Goal: Task Accomplishment & Management: Complete application form

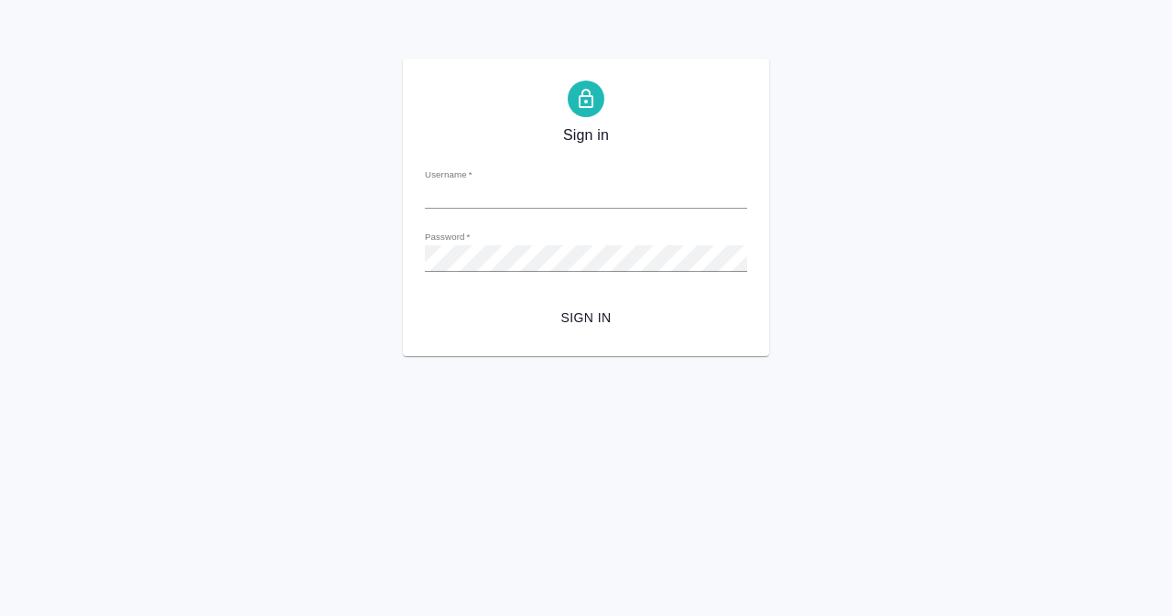
type input "[EMAIL_ADDRESS][DOMAIN_NAME]"
drag, startPoint x: 986, startPoint y: 391, endPoint x: 949, endPoint y: 397, distance: 37.2
click at [986, 356] on html "Sign in Username   * y.narkevich@awatera.com Password   * urlPath   * / Sign in" at bounding box center [586, 178] width 1172 height 356
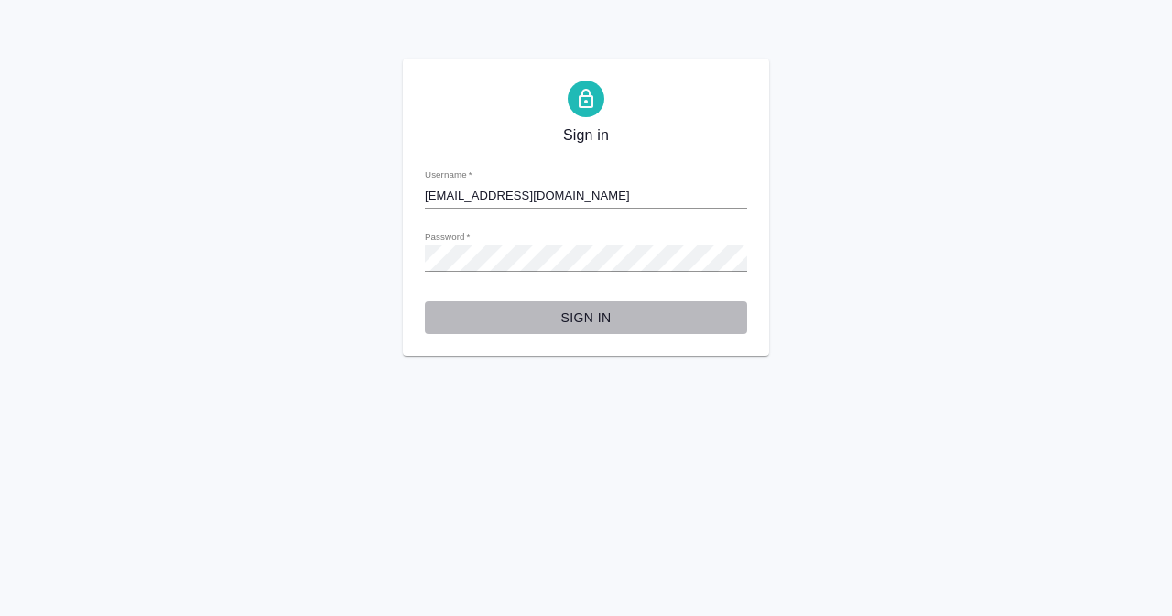
click at [586, 321] on span "Sign in" at bounding box center [585, 318] width 293 height 23
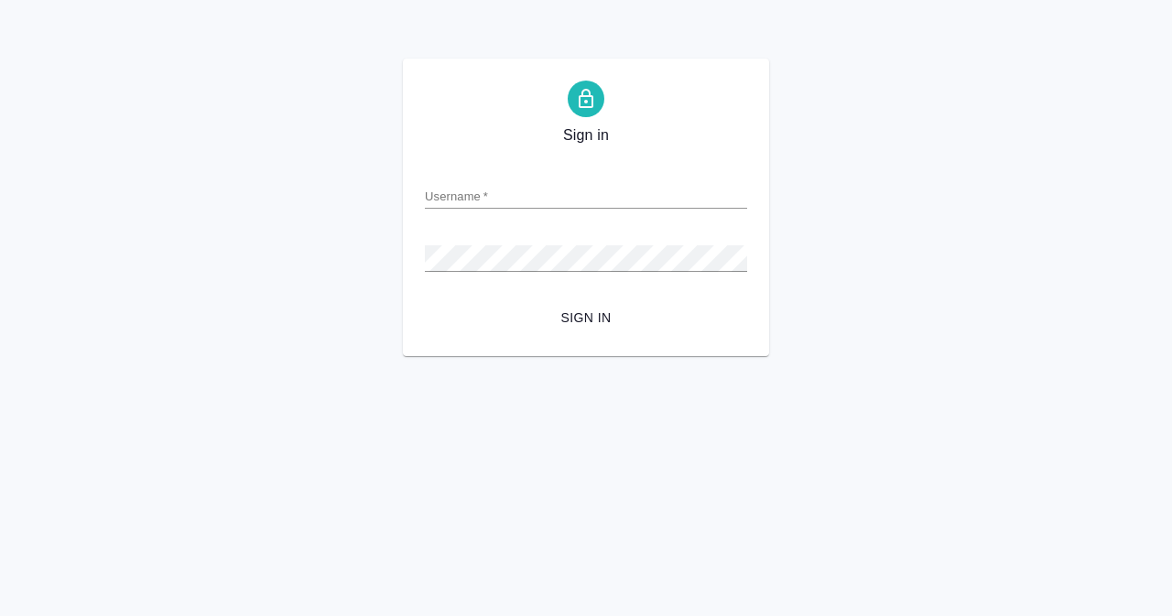
type input "[EMAIL_ADDRESS][DOMAIN_NAME]"
click at [368, 255] on div "Sign in Username   * y.narkevich@awatera.com Password   * urlPath   * / Sign in" at bounding box center [586, 208] width 1172 height 298
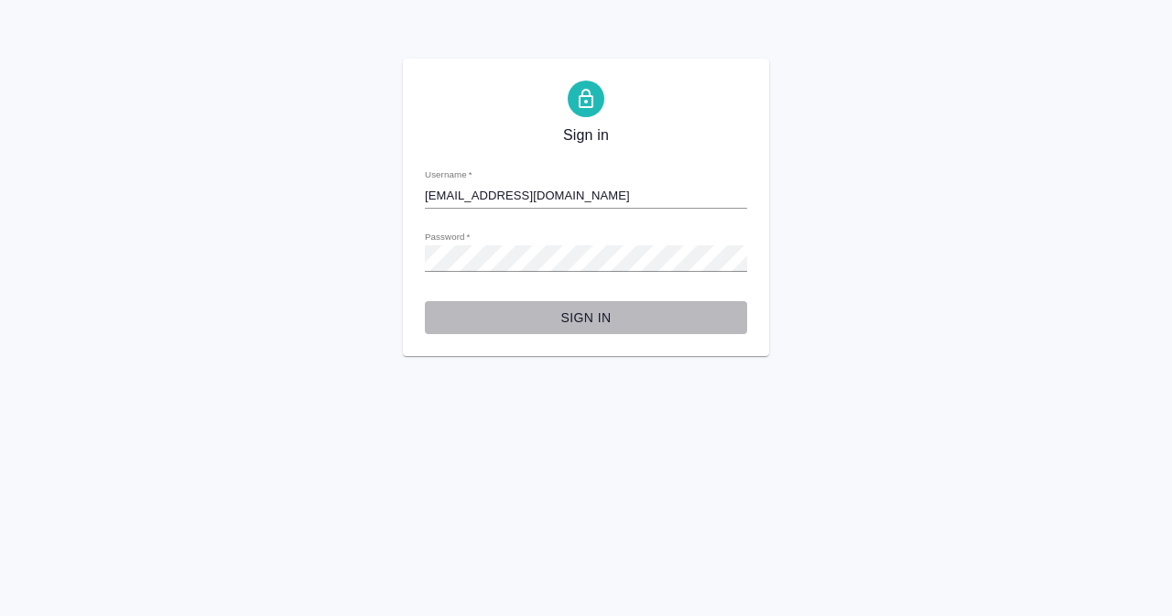
click at [480, 324] on span "Sign in" at bounding box center [585, 318] width 293 height 23
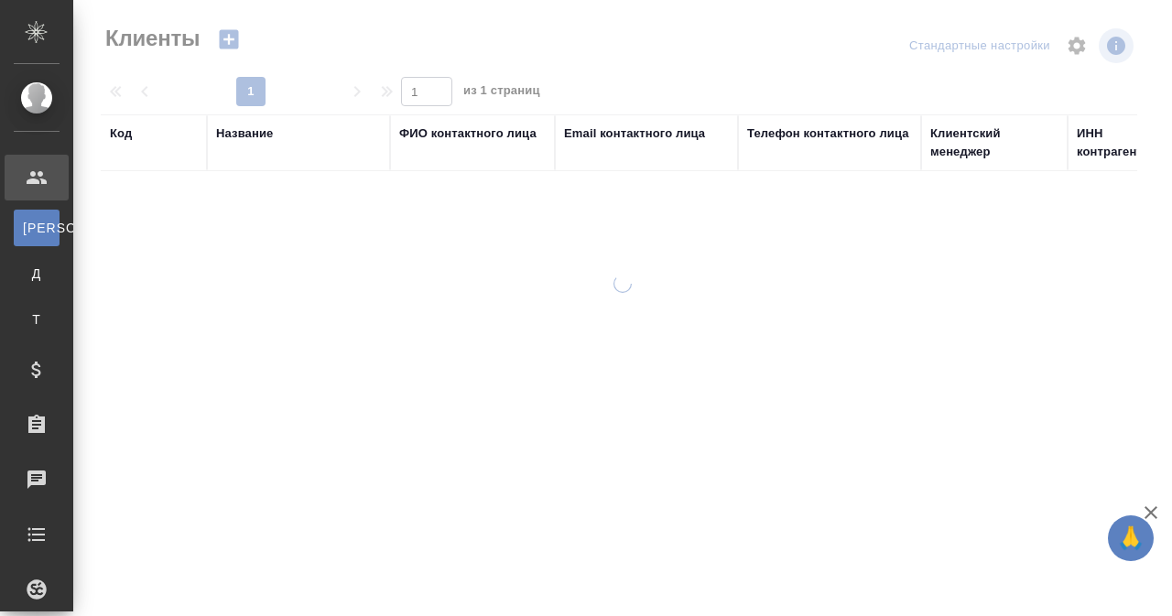
select select "RU"
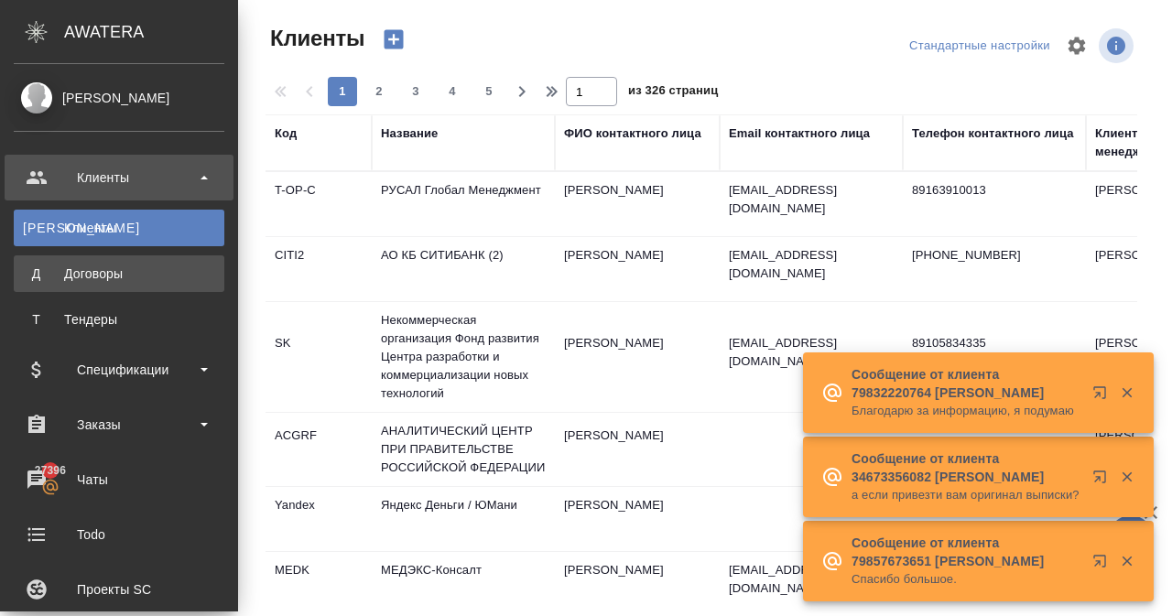
click at [27, 276] on div "Договоры" at bounding box center [119, 274] width 192 height 18
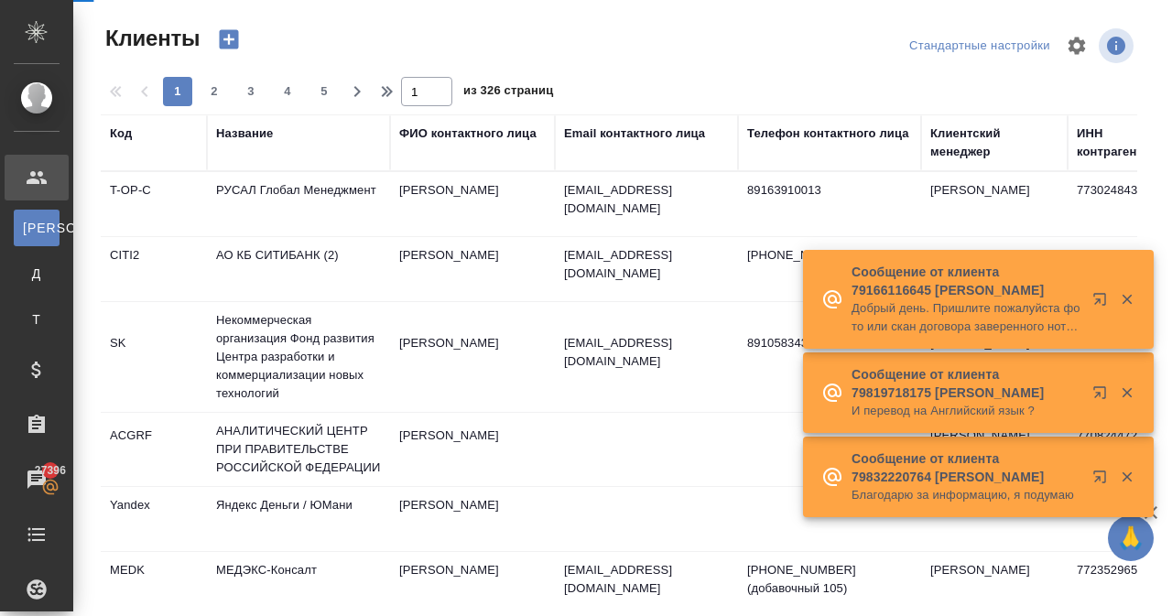
click at [40, 178] on icon at bounding box center [37, 178] width 22 height 22
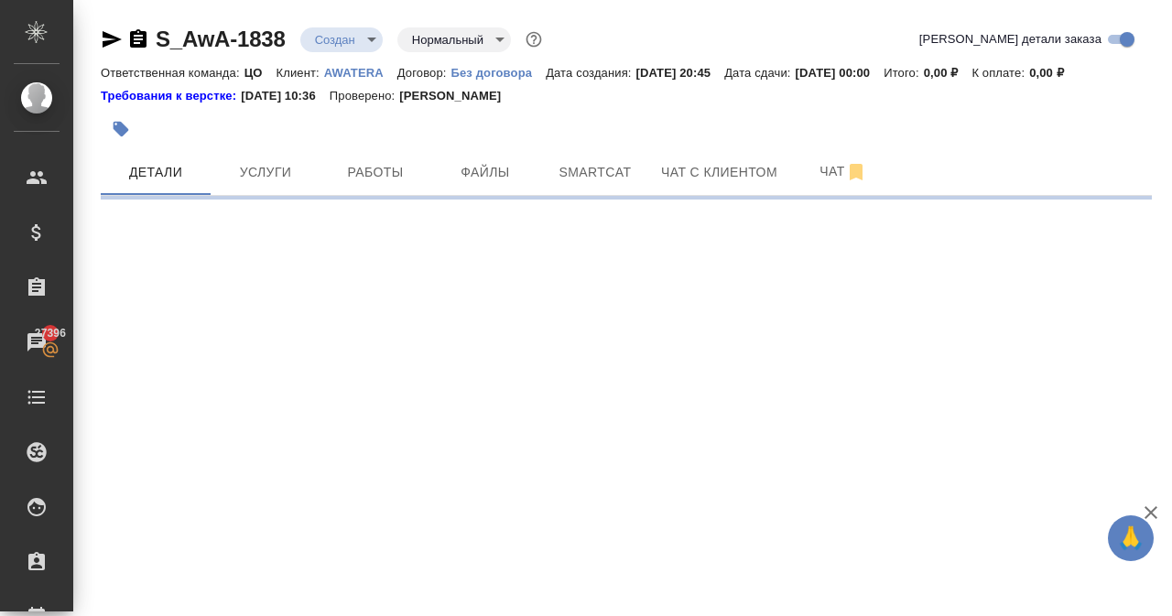
select select "RU"
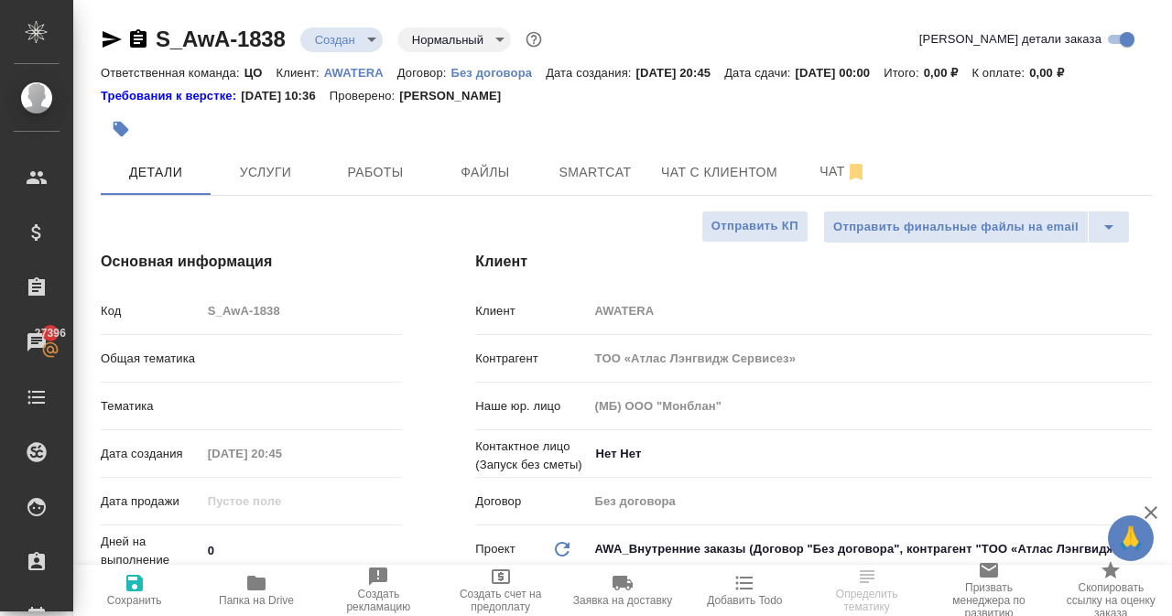
type textarea "x"
click at [374, 179] on span "Работы" at bounding box center [375, 172] width 88 height 23
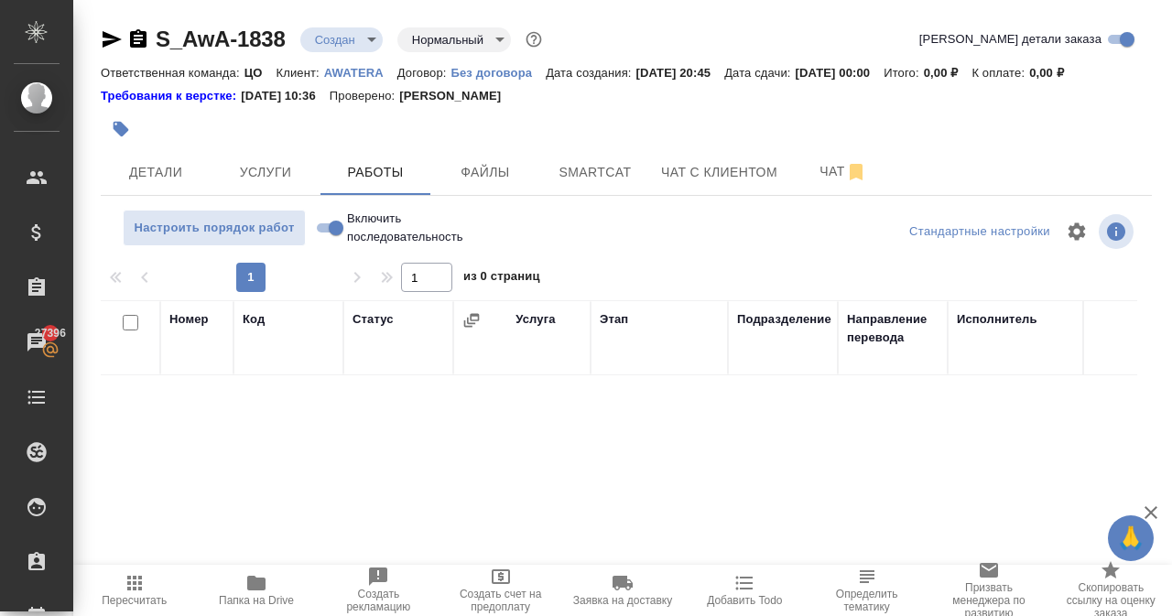
click at [355, 72] on p "AWATERA" at bounding box center [360, 73] width 73 height 14
click at [504, 82] on div "Ответственная команда: ЦО Клиент: AWATERA Договор: Без договора Дата создания: …" at bounding box center [626, 72] width 1051 height 22
click at [504, 74] on p "Без договора" at bounding box center [497, 73] width 95 height 14
click at [276, 164] on button "Услуги" at bounding box center [266, 172] width 110 height 46
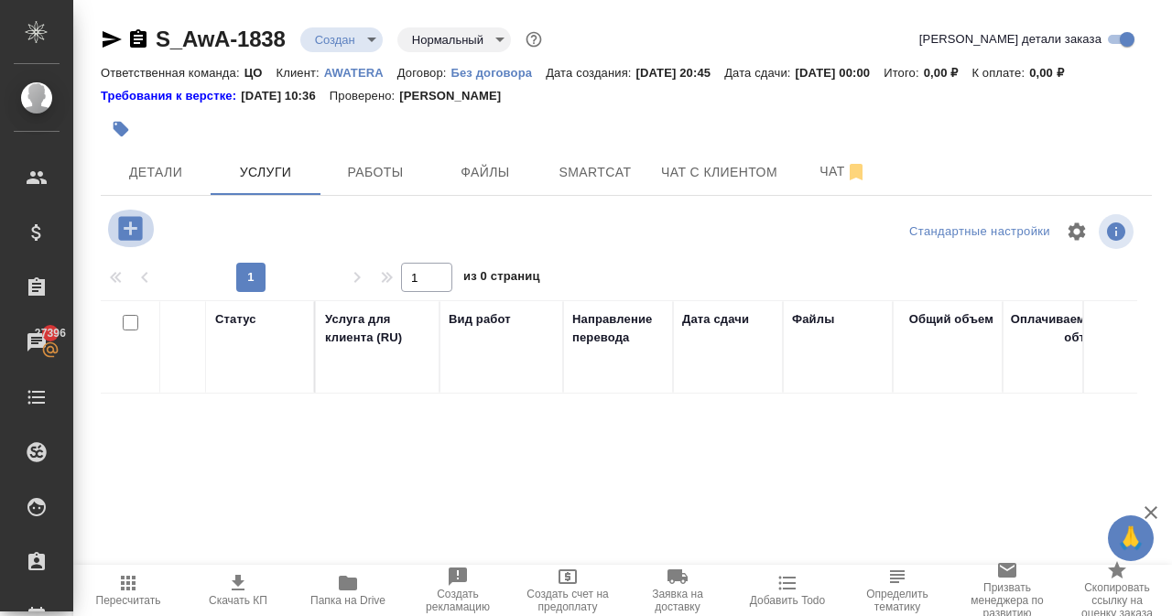
click at [133, 222] on icon "button" at bounding box center [130, 228] width 24 height 24
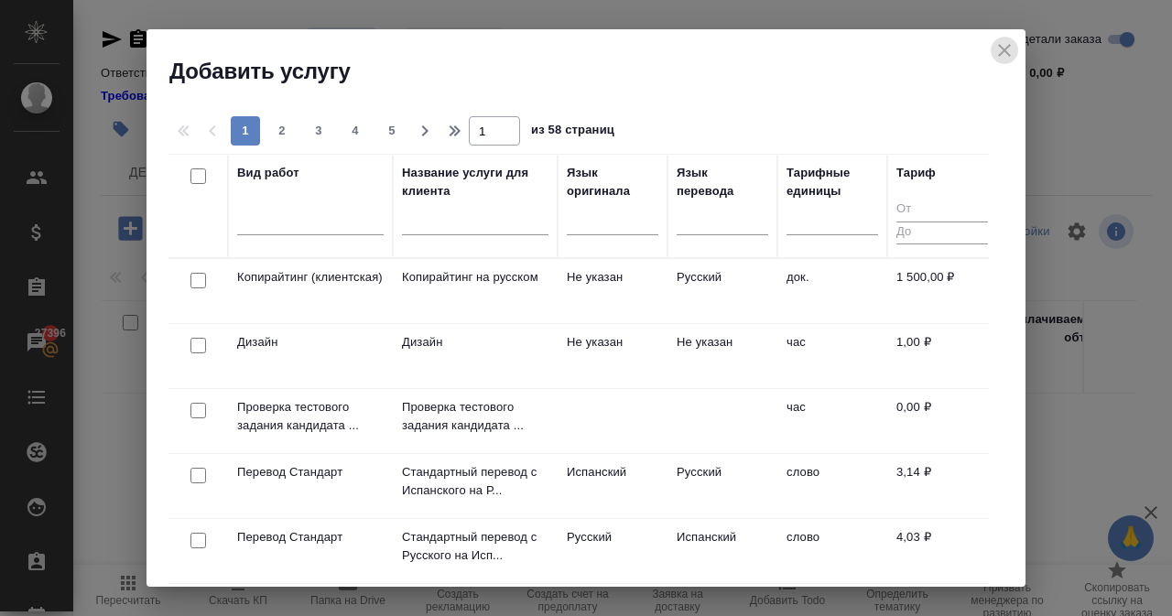
click at [1003, 56] on icon "close" at bounding box center [1004, 50] width 22 height 22
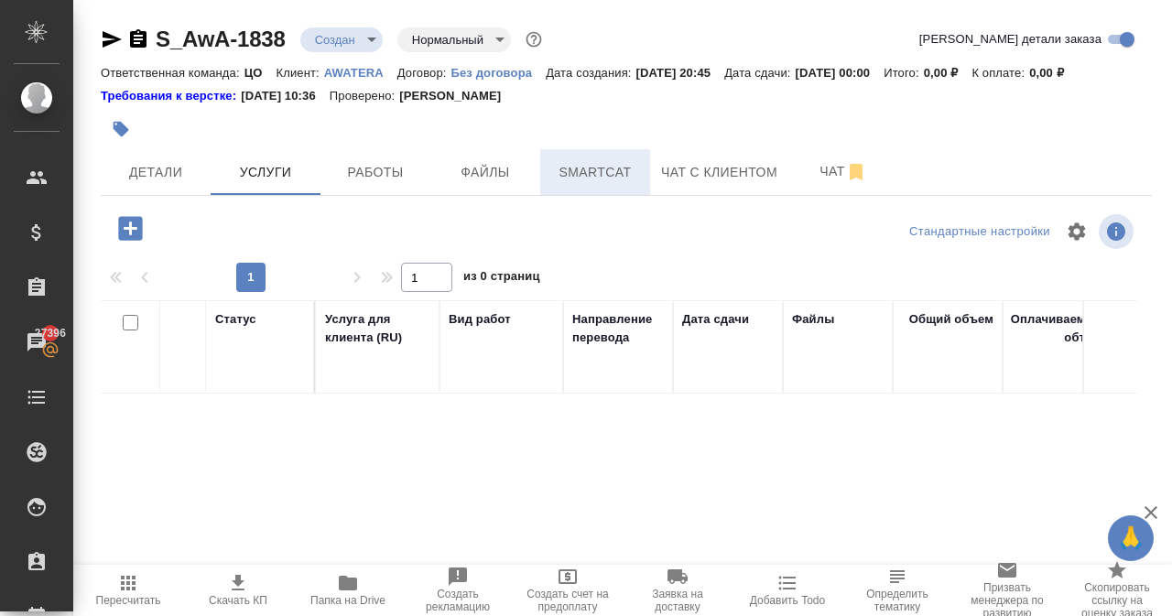
click at [595, 176] on span "Smartcat" at bounding box center [595, 172] width 88 height 23
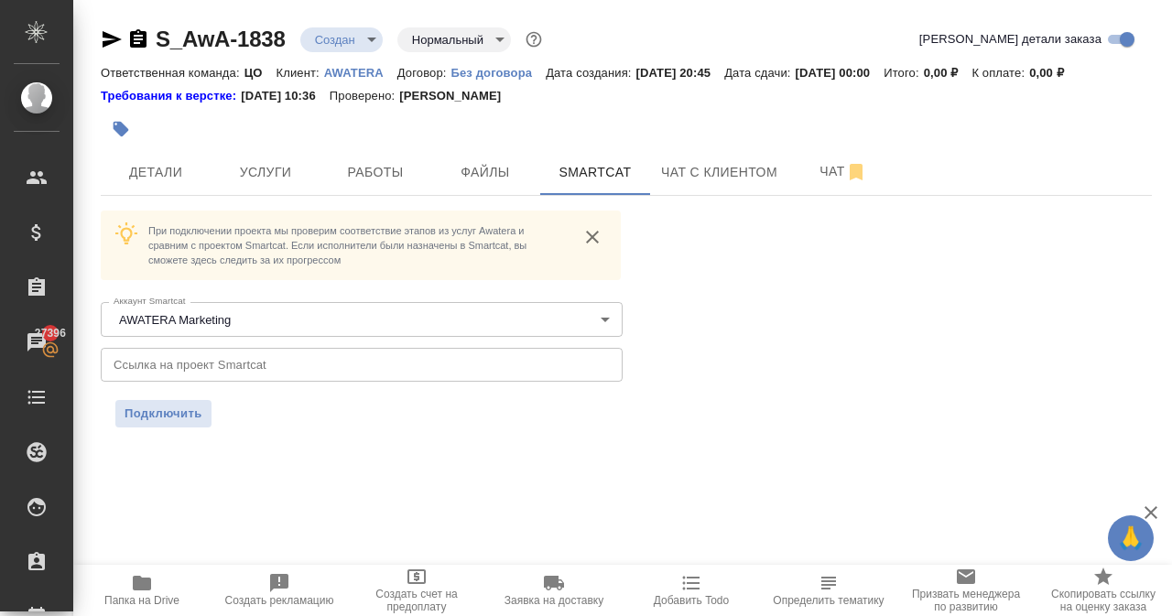
click at [268, 322] on body "🙏 .cls-1 fill:#fff; AWATERA Narkevich Yana Клиенты Спецификации Заказы 27396 Ча…" at bounding box center [586, 308] width 1172 height 616
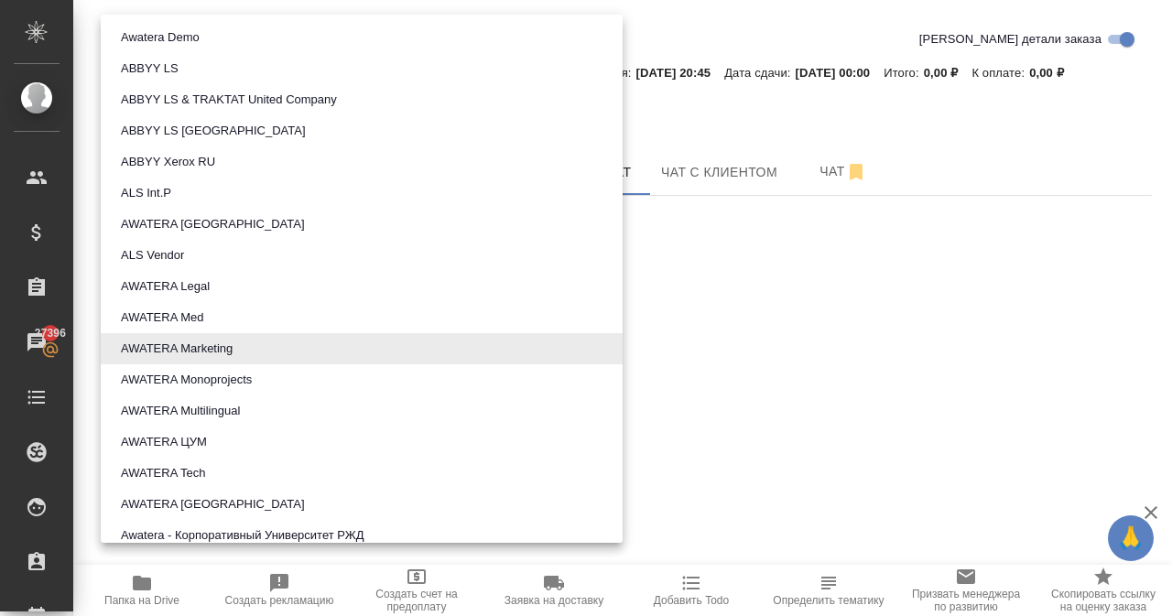
drag, startPoint x: 213, startPoint y: 347, endPoint x: 764, endPoint y: 291, distance: 554.0
click at [765, 291] on div at bounding box center [586, 308] width 1172 height 616
drag, startPoint x: 254, startPoint y: 323, endPoint x: 181, endPoint y: 323, distance: 72.3
click at [181, 323] on body "🙏 .cls-1 fill:#fff; AWATERA Narkevich Yana Клиенты Спецификации Заказы 27396 Ча…" at bounding box center [586, 308] width 1172 height 616
click at [638, 340] on div at bounding box center [586, 308] width 1172 height 616
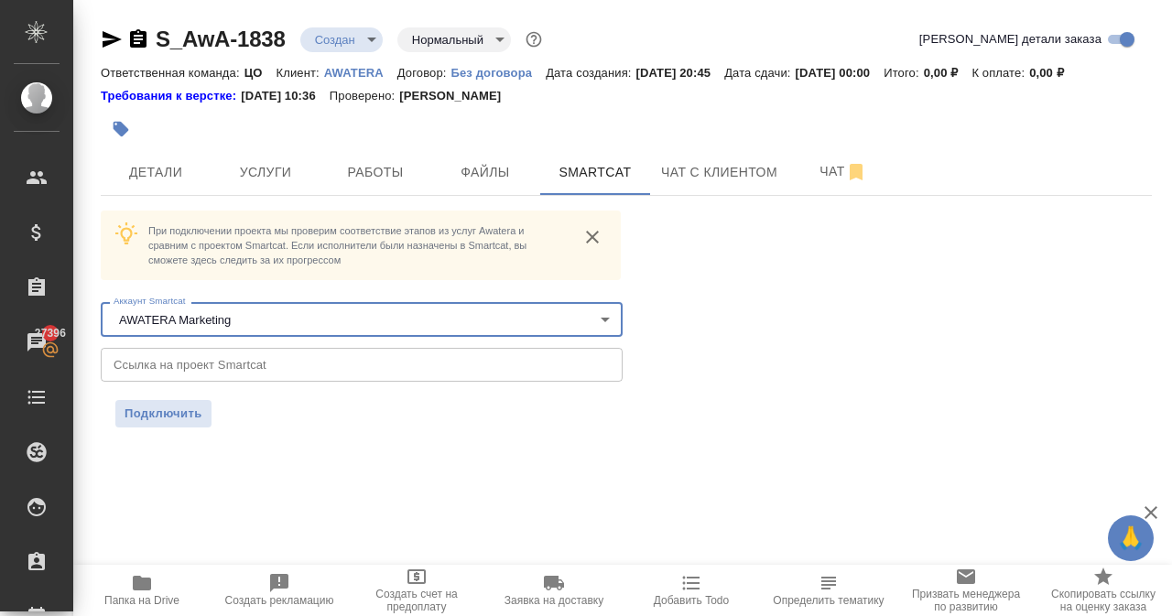
click at [269, 366] on input "text" at bounding box center [362, 364] width 522 height 33
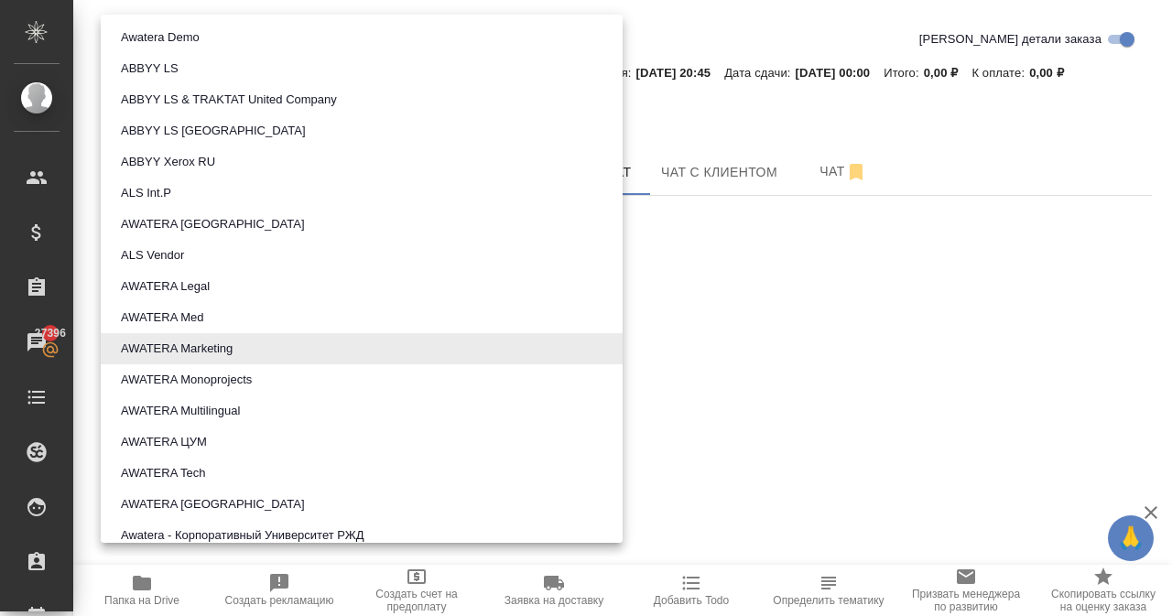
drag, startPoint x: 260, startPoint y: 320, endPoint x: 194, endPoint y: 320, distance: 65.9
click at [194, 320] on body "🙏 .cls-1 fill:#fff; AWATERA Narkevich Yana Клиенты Спецификации Заказы 27396 Ча…" at bounding box center [586, 308] width 1172 height 616
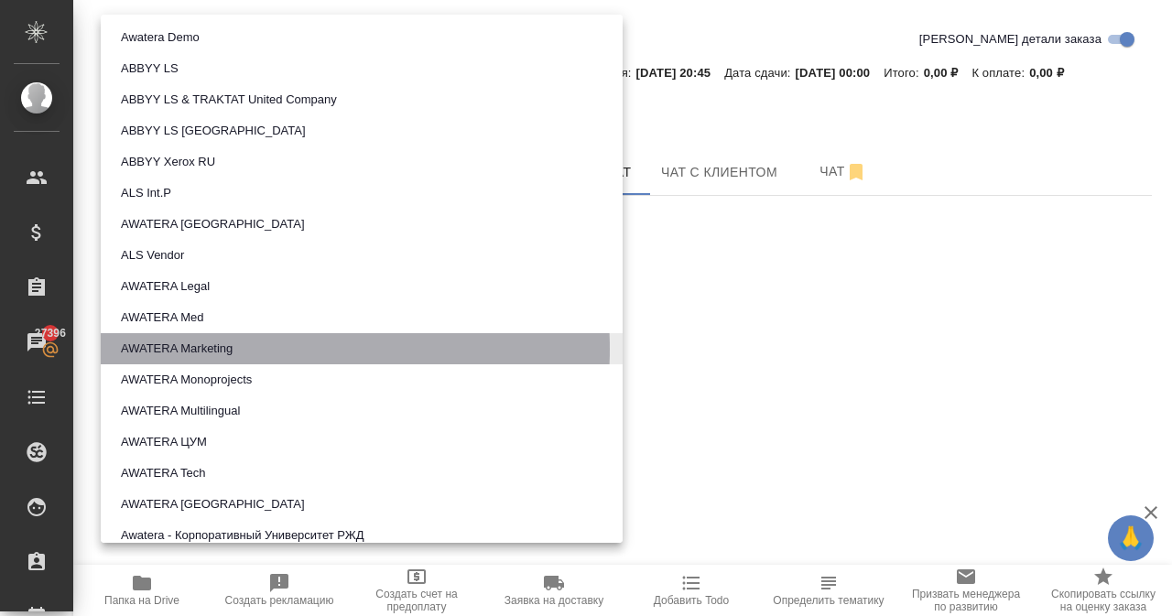
drag, startPoint x: 243, startPoint y: 349, endPoint x: 127, endPoint y: 348, distance: 115.4
click at [127, 348] on li "AWATERA Marketing" at bounding box center [362, 348] width 522 height 31
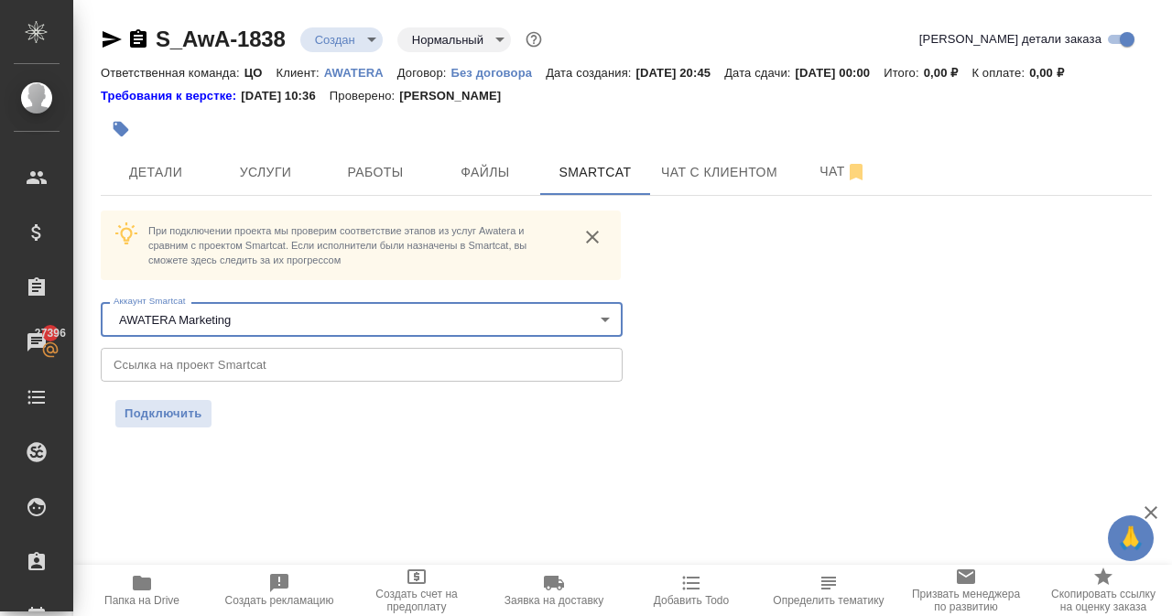
click at [283, 413] on div "Подключить" at bounding box center [361, 413] width 493 height 27
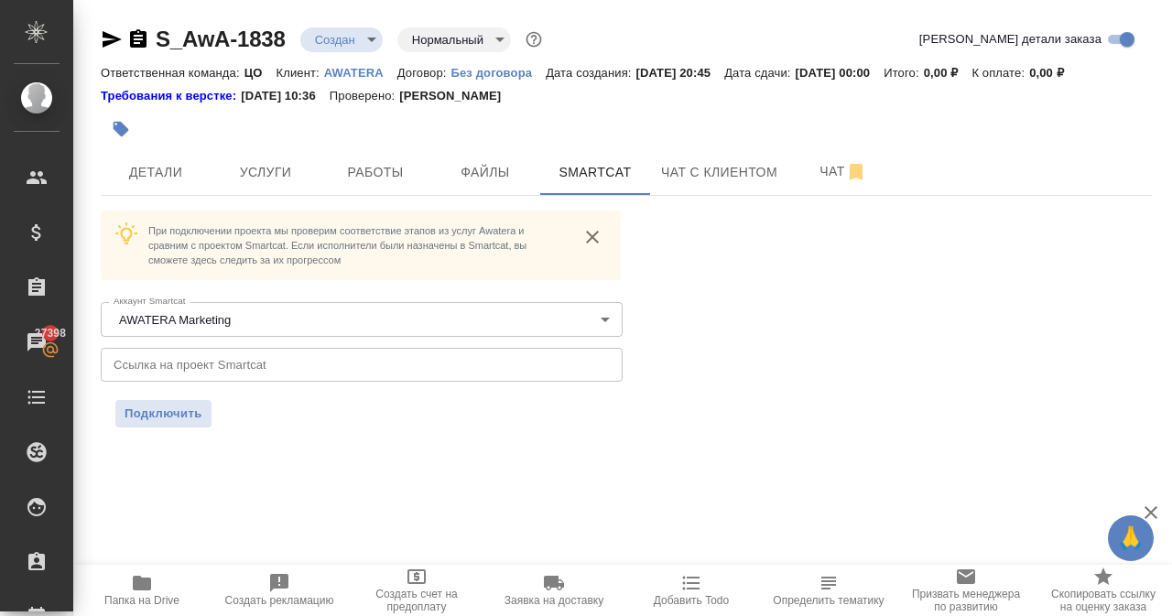
drag, startPoint x: 347, startPoint y: 343, endPoint x: 350, endPoint y: 356, distance: 13.1
click at [347, 348] on div "При подключении проекта мы проверим соответствие этапов из услуг Awatera и срав…" at bounding box center [362, 298] width 522 height 175
click at [354, 363] on input "text" at bounding box center [362, 364] width 522 height 33
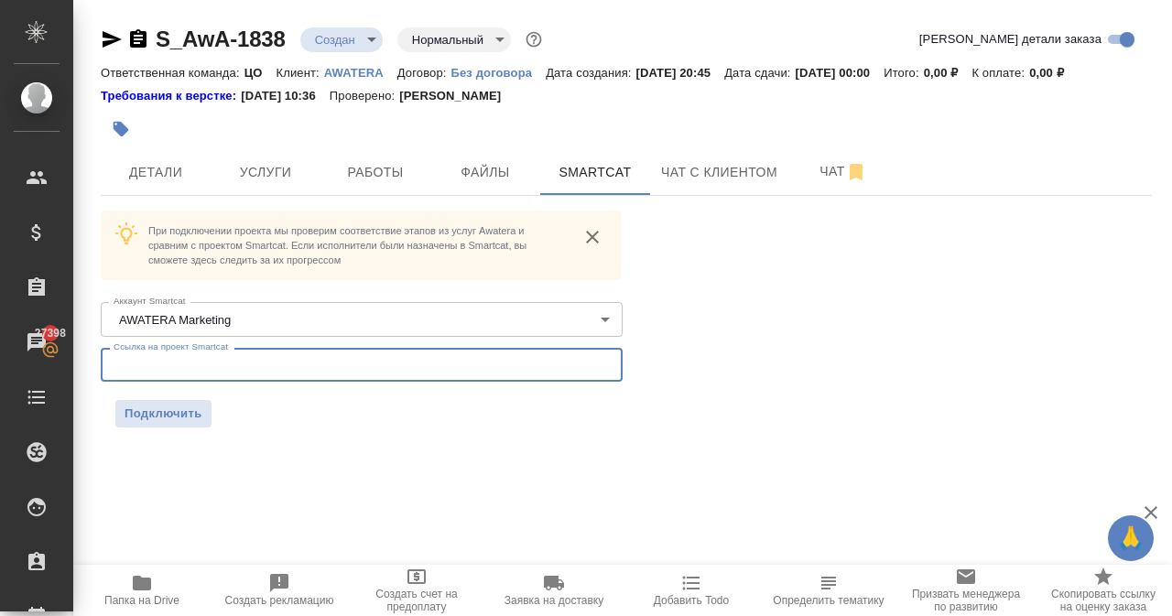
click at [360, 318] on body "🙏 .cls-1 fill:#fff; AWATERA Narkevich Yana Клиенты Спецификации Заказы 27398 Ча…" at bounding box center [586, 308] width 1172 height 616
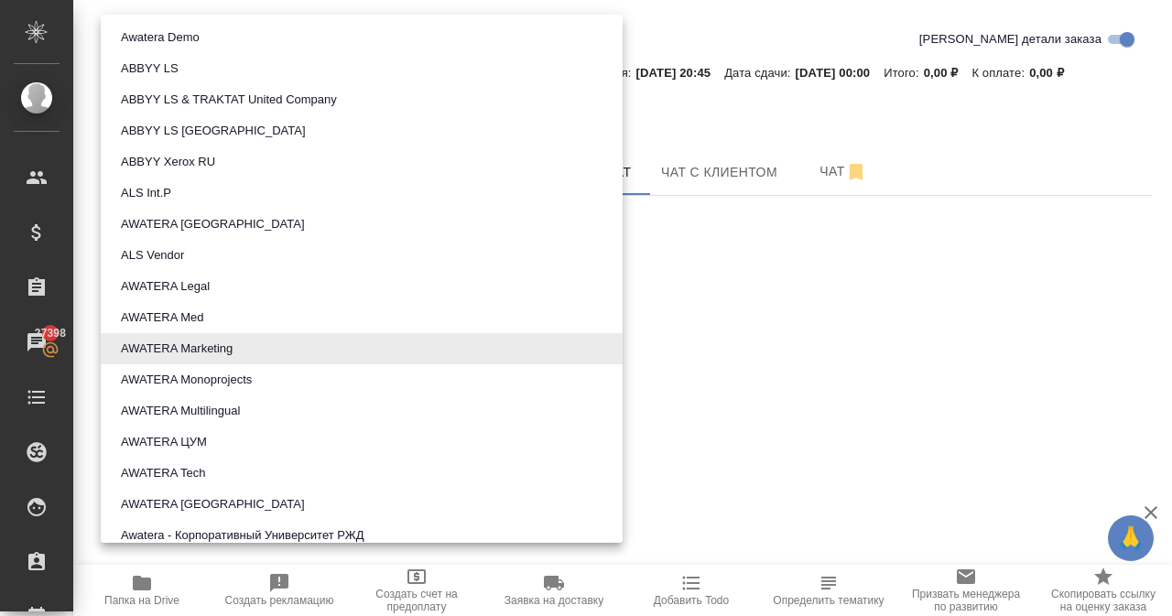
click at [687, 315] on div at bounding box center [586, 308] width 1172 height 616
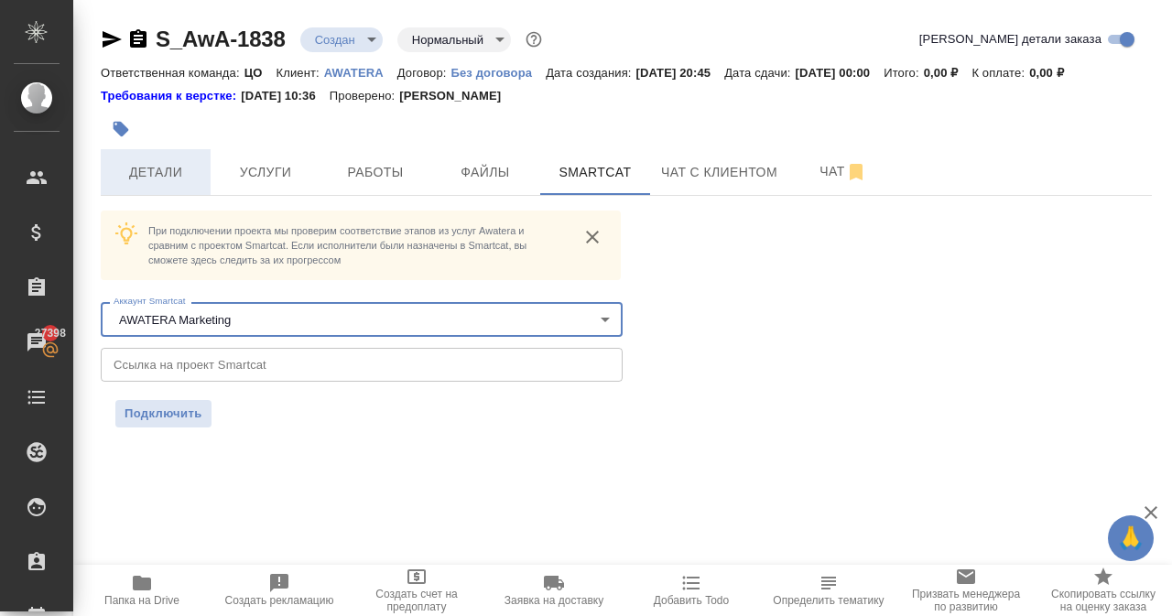
click at [182, 179] on span "Детали" at bounding box center [156, 172] width 88 height 23
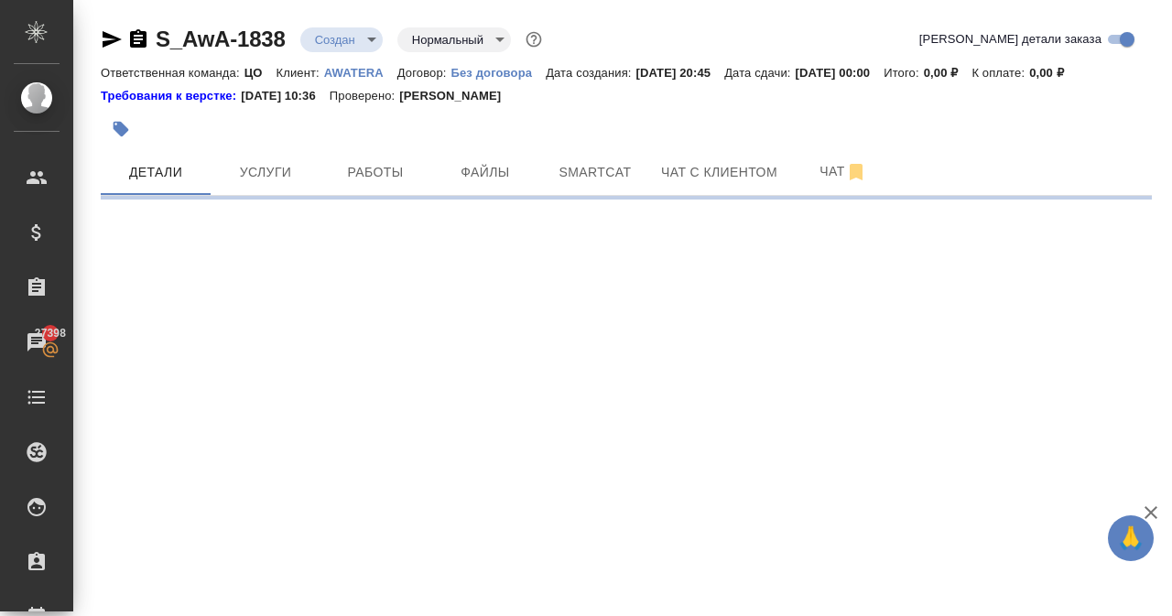
select select "RU"
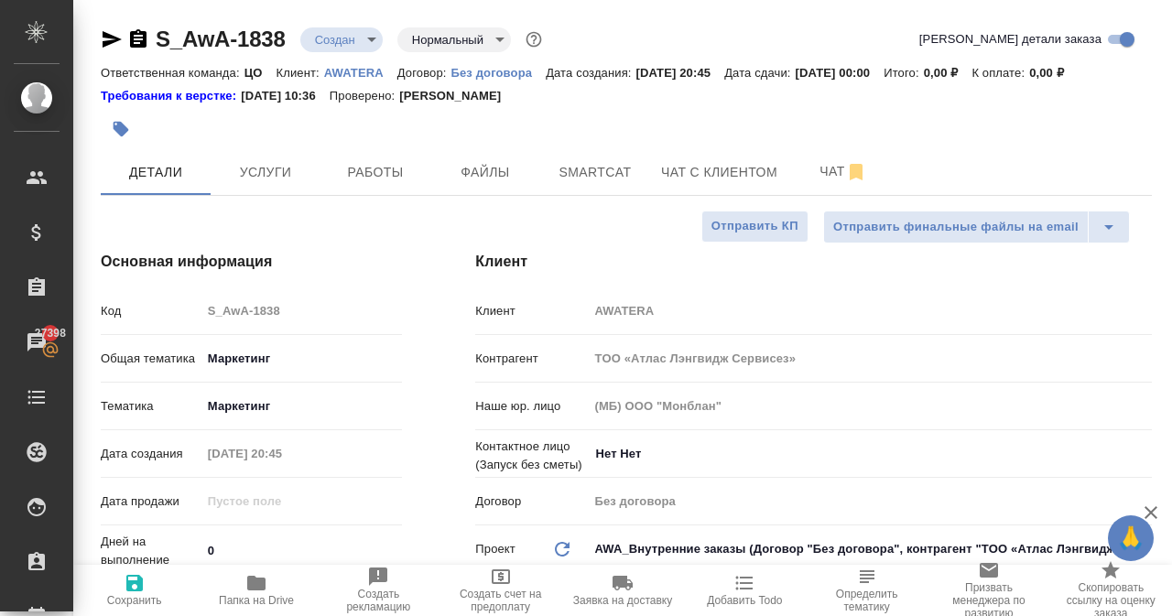
type textarea "x"
click at [575, 172] on span "Smartcat" at bounding box center [595, 172] width 88 height 23
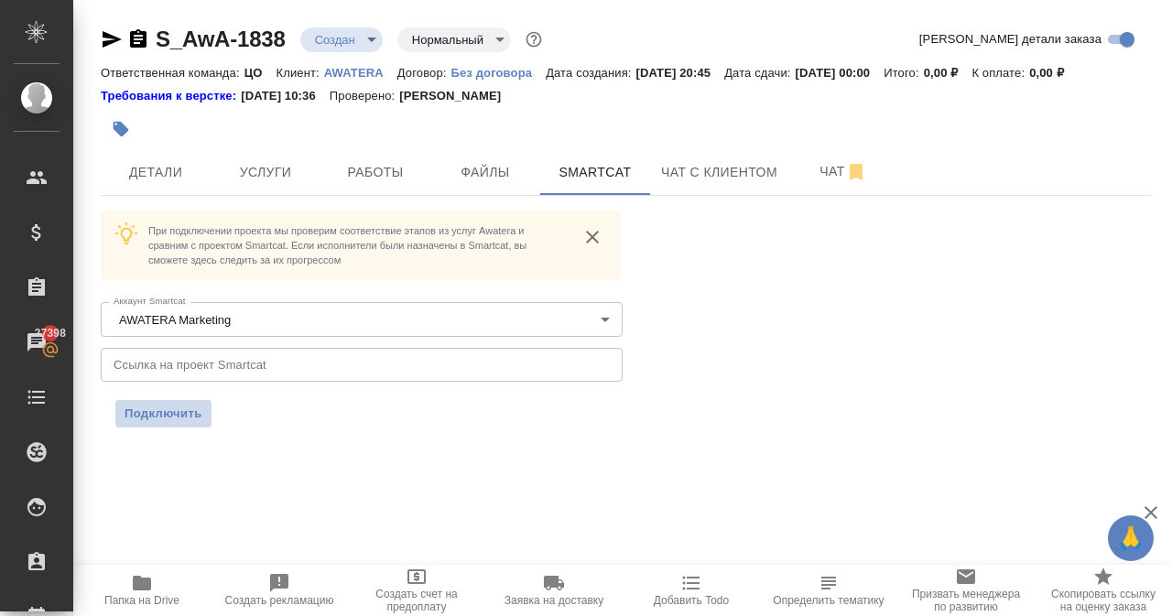
click at [176, 415] on span "Подключить" at bounding box center [164, 414] width 78 height 18
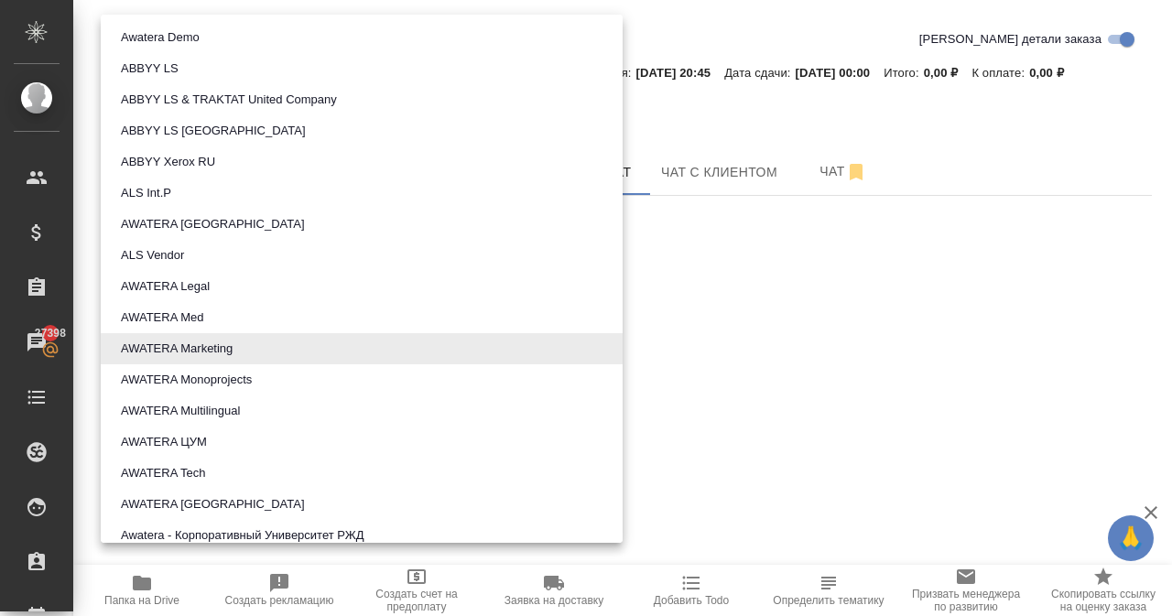
click at [210, 316] on body "🙏 .cls-1 fill:#fff; AWATERA Narkevich Yana Клиенты Спецификации Заказы 27398 Ча…" at bounding box center [586, 308] width 1172 height 616
drag, startPoint x: 211, startPoint y: 345, endPoint x: 193, endPoint y: 351, distance: 18.2
click at [193, 351] on button "AWATERA Marketing" at bounding box center [176, 349] width 123 height 20
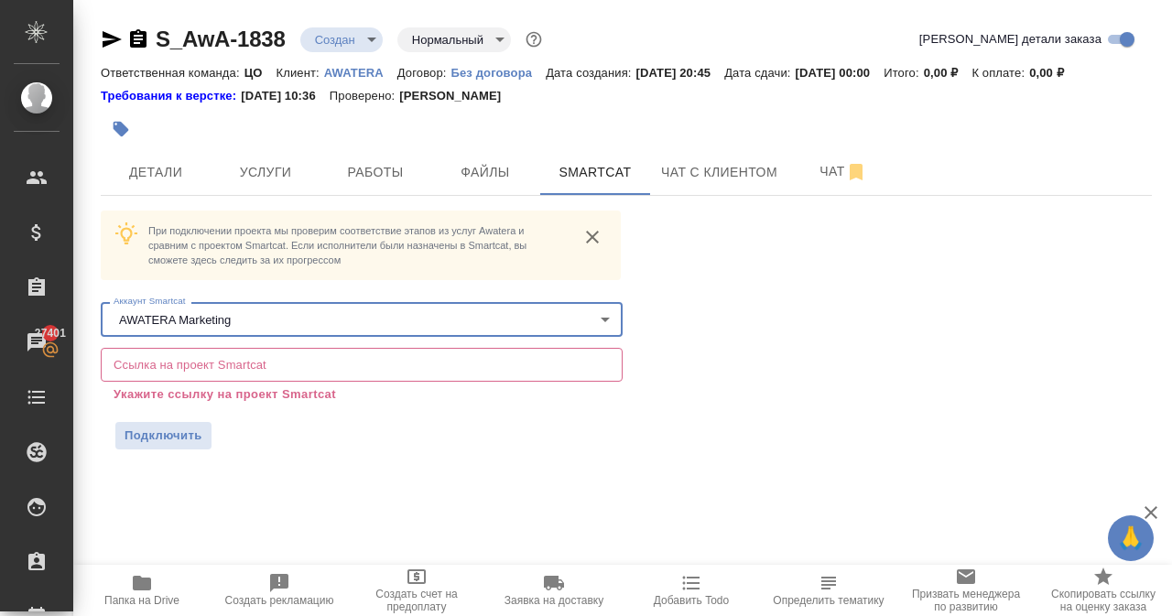
click at [372, 461] on div "S_AwA-1838 Создан new Нормальный normal Кратко детали заказа Ответственная кома…" at bounding box center [626, 248] width 1071 height 496
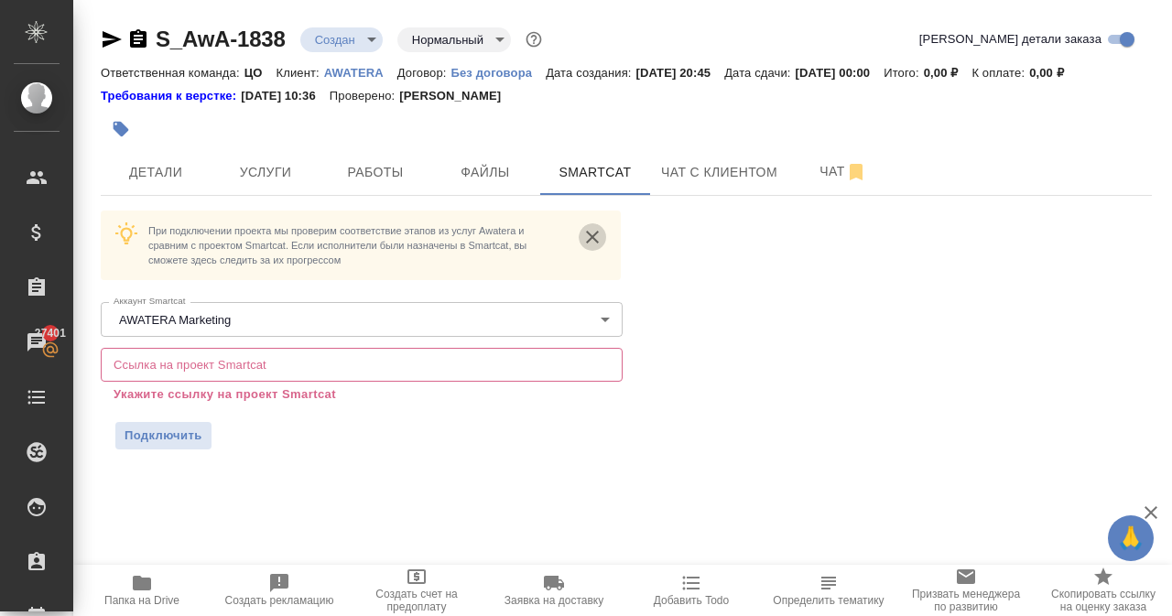
click at [597, 239] on icon "close" at bounding box center [592, 237] width 22 height 22
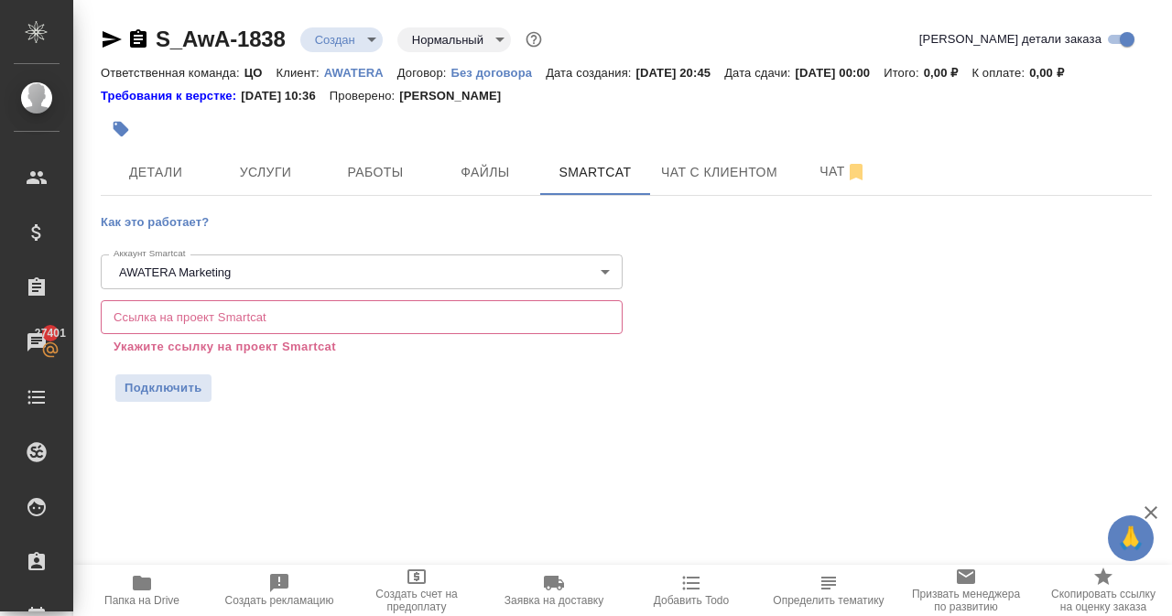
click at [123, 224] on span "Как это работает?" at bounding box center [155, 222] width 108 height 14
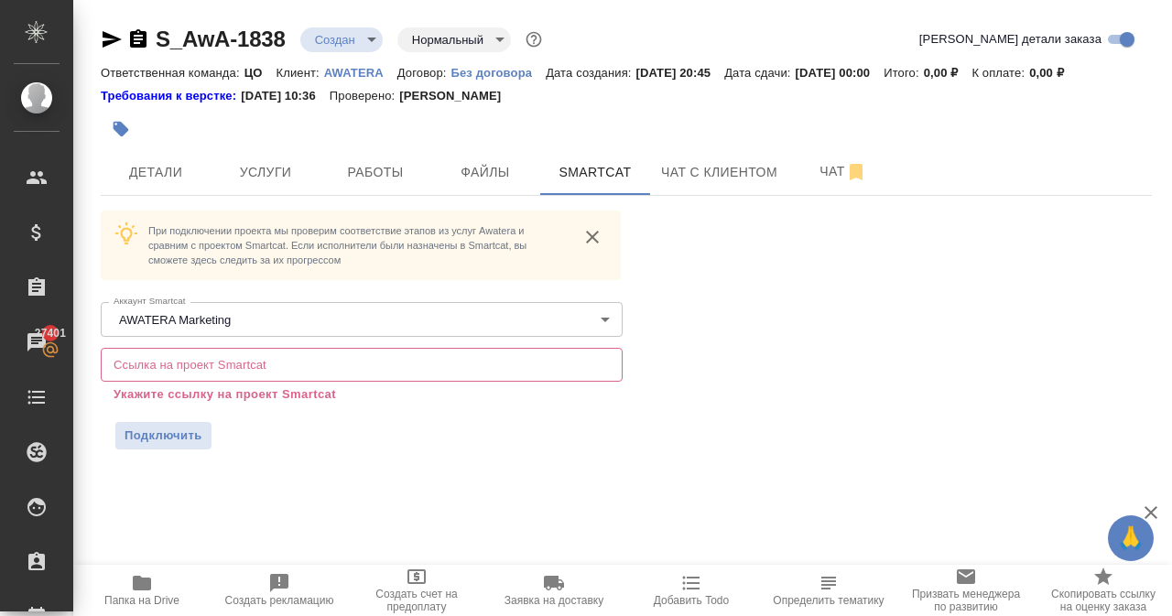
click at [595, 232] on icon "close" at bounding box center [592, 237] width 22 height 22
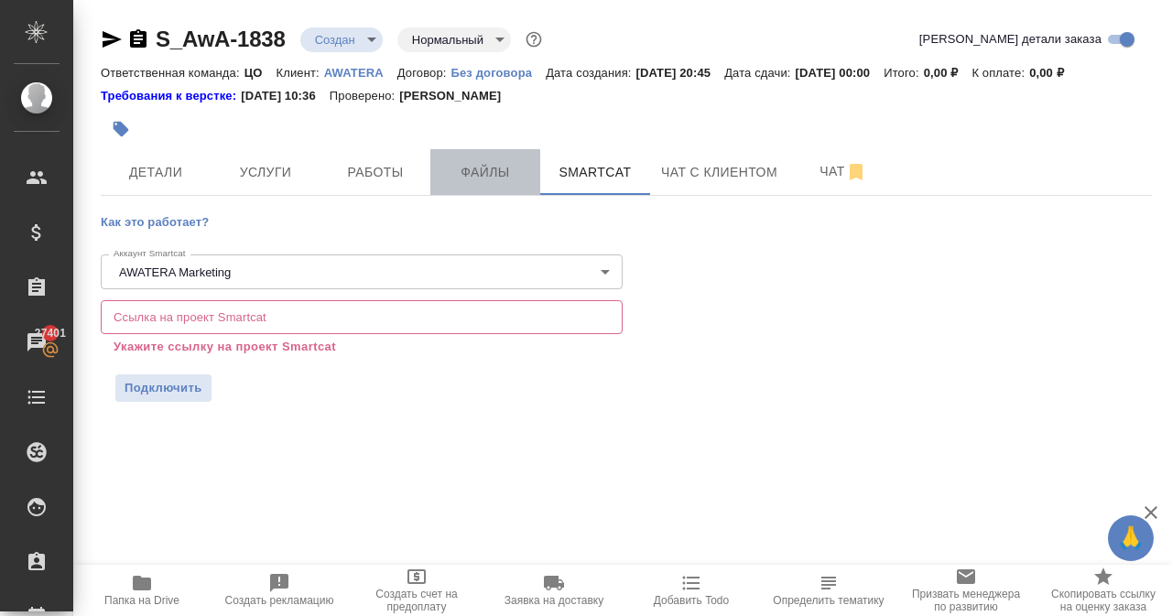
click at [464, 173] on span "Файлы" at bounding box center [485, 172] width 88 height 23
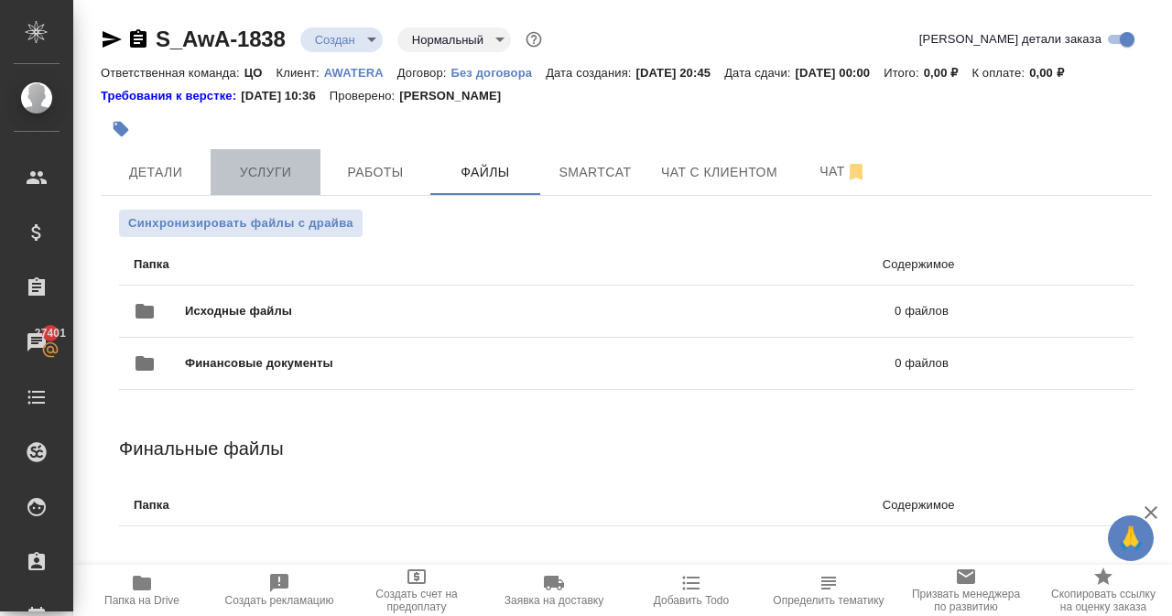
click at [282, 172] on span "Услуги" at bounding box center [266, 172] width 88 height 23
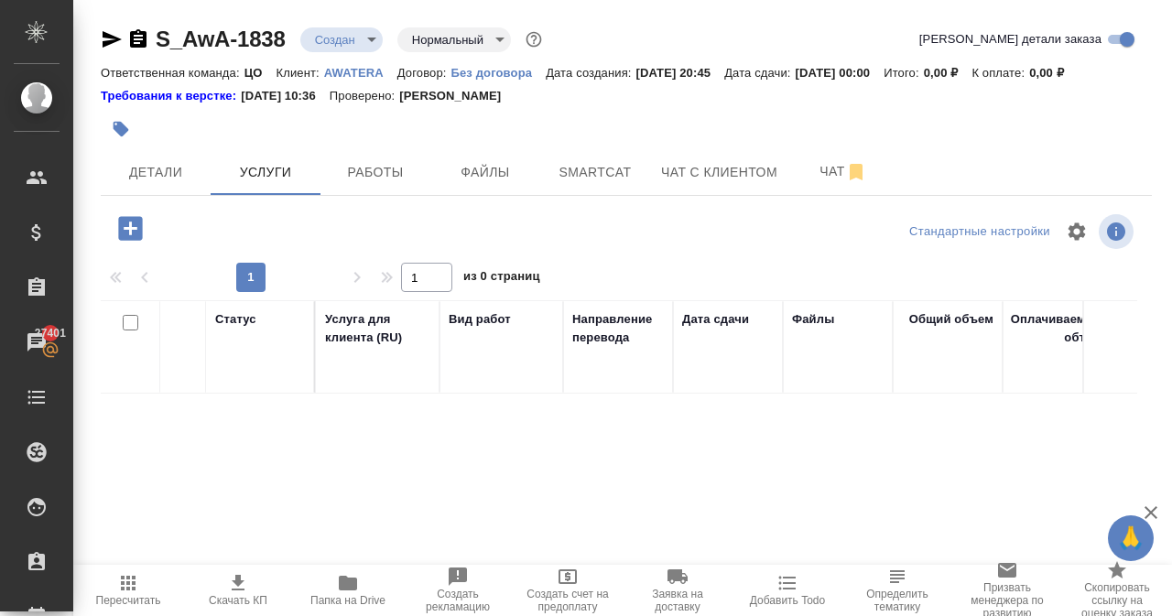
click at [394, 175] on span "Работы" at bounding box center [375, 172] width 88 height 23
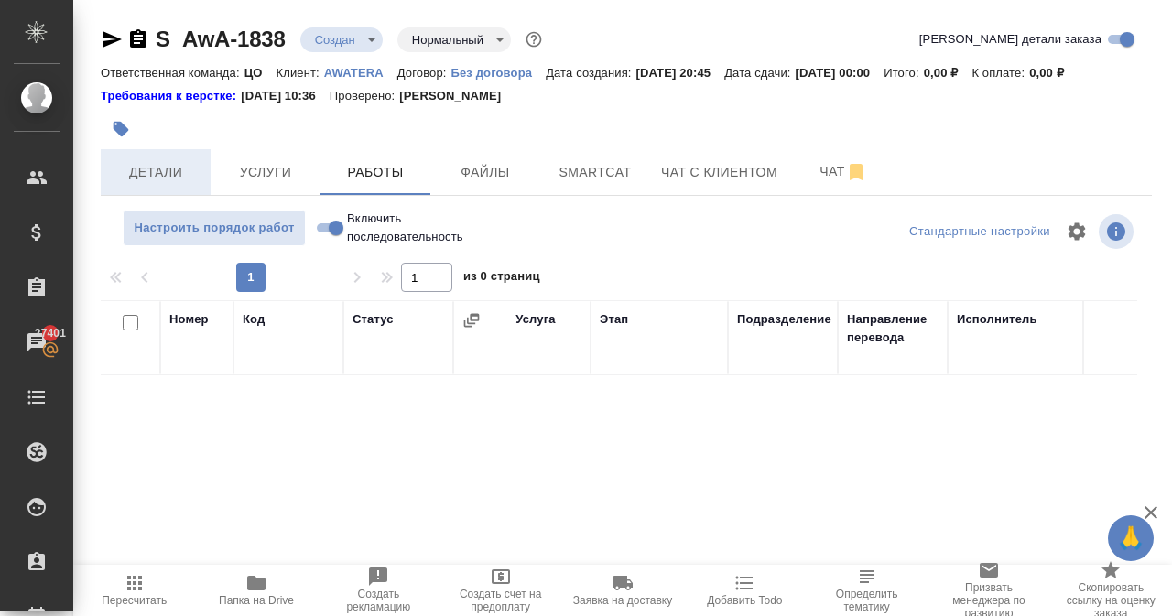
click at [126, 185] on button "Детали" at bounding box center [156, 172] width 110 height 46
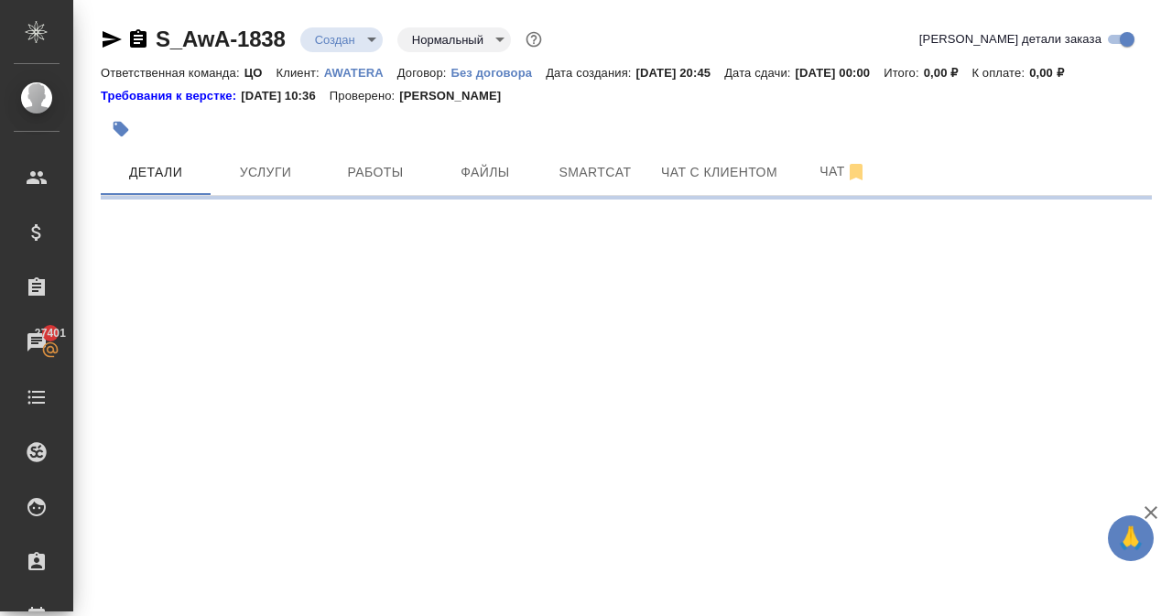
select select "RU"
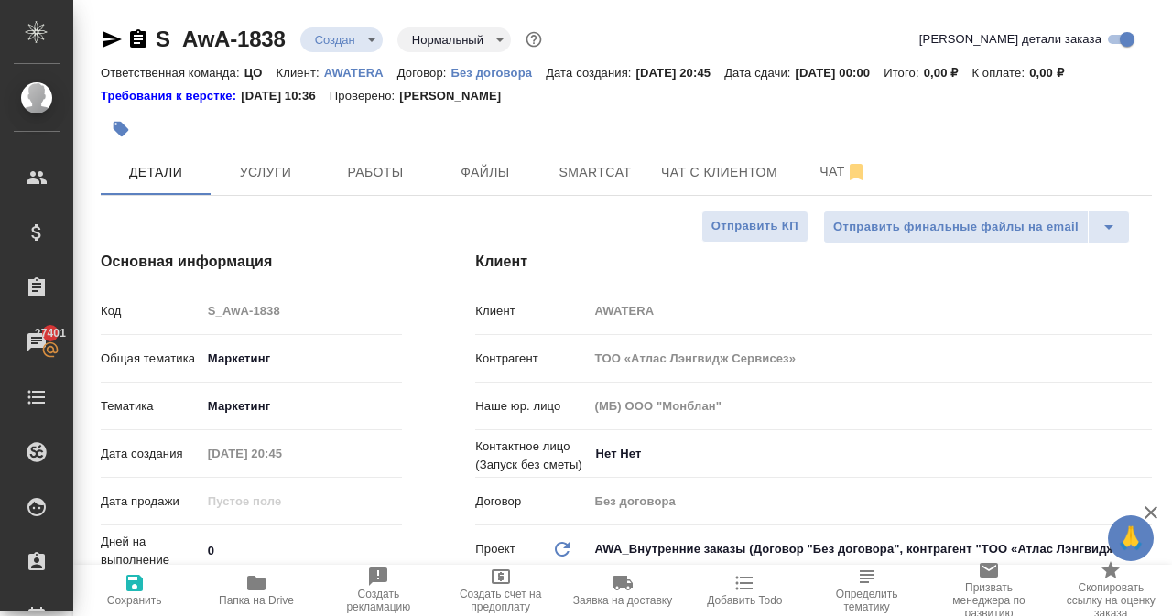
type textarea "x"
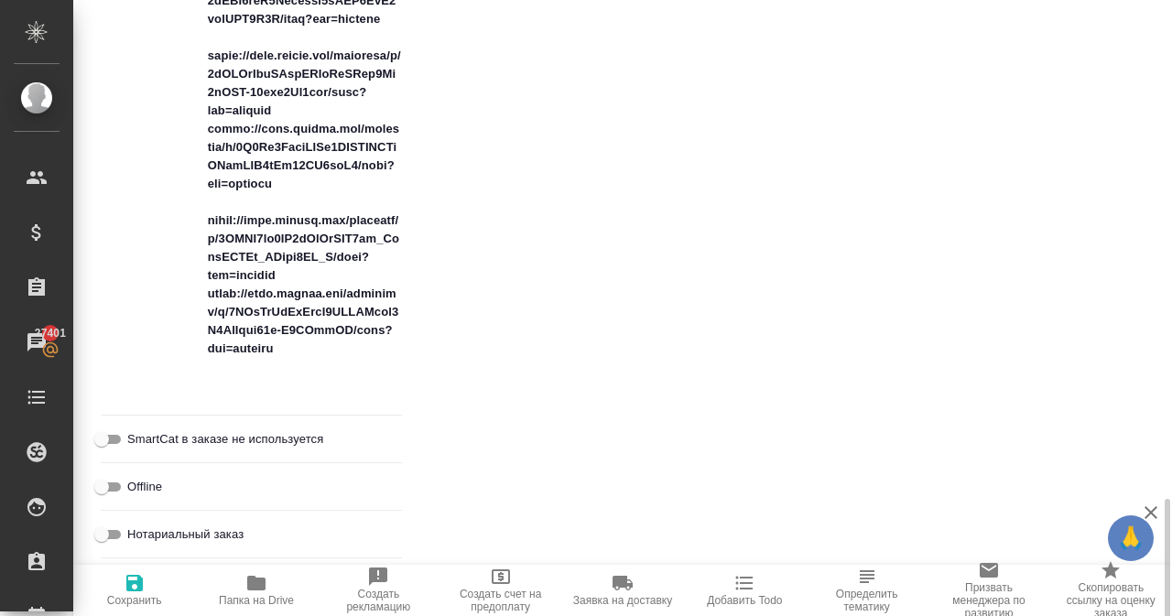
scroll to position [1724, 0]
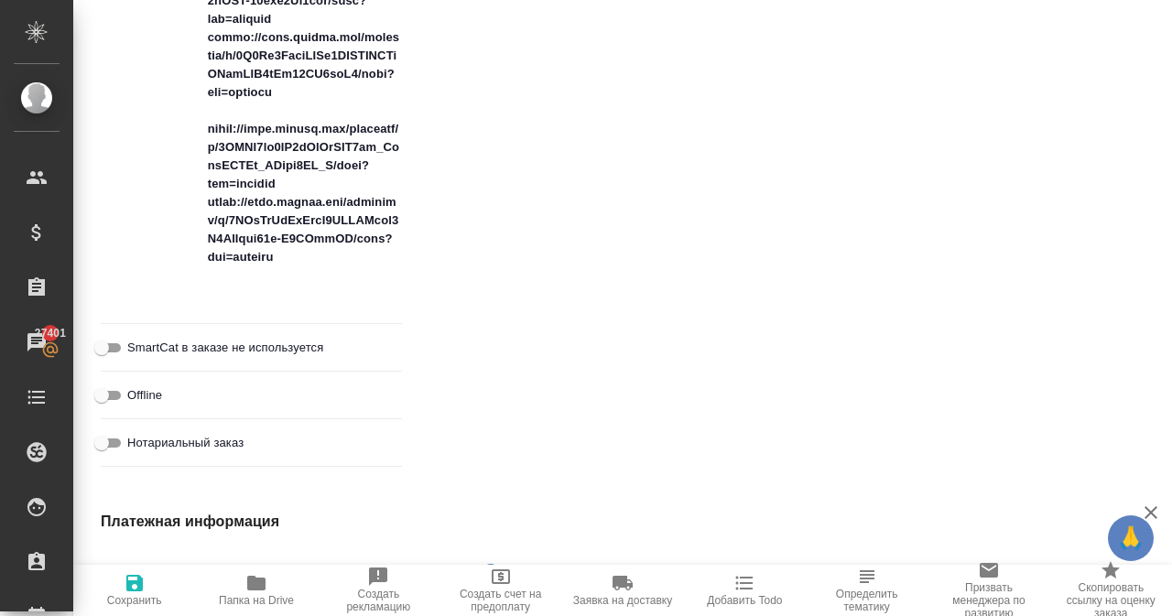
click at [117, 343] on input "SmartCat в заказе не используется" at bounding box center [102, 348] width 66 height 22
checkbox input "true"
type textarea "x"
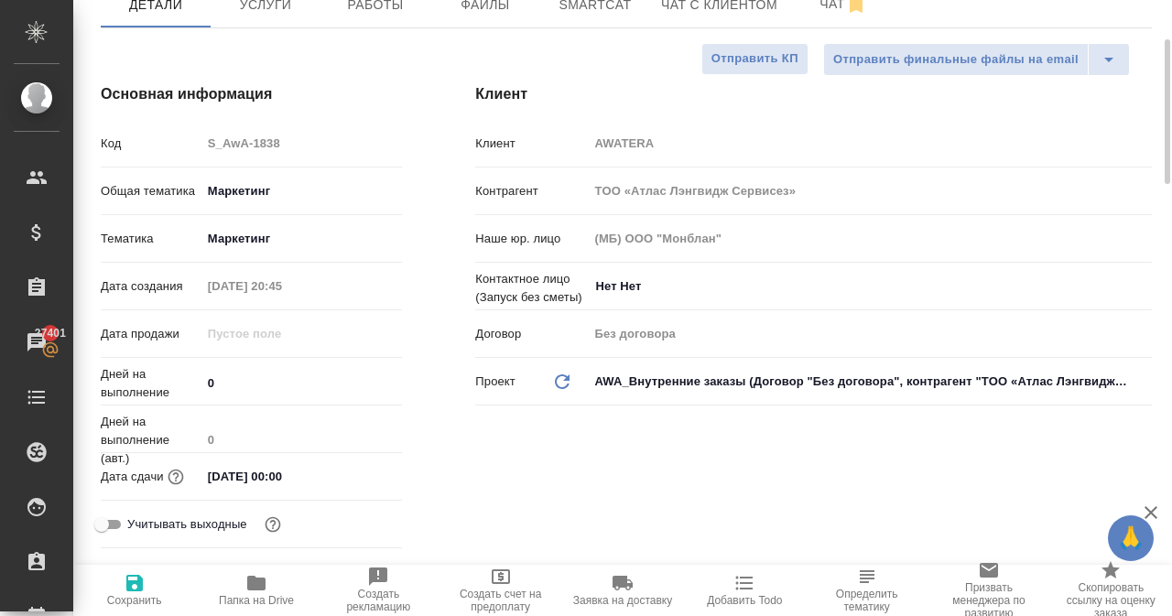
scroll to position [0, 0]
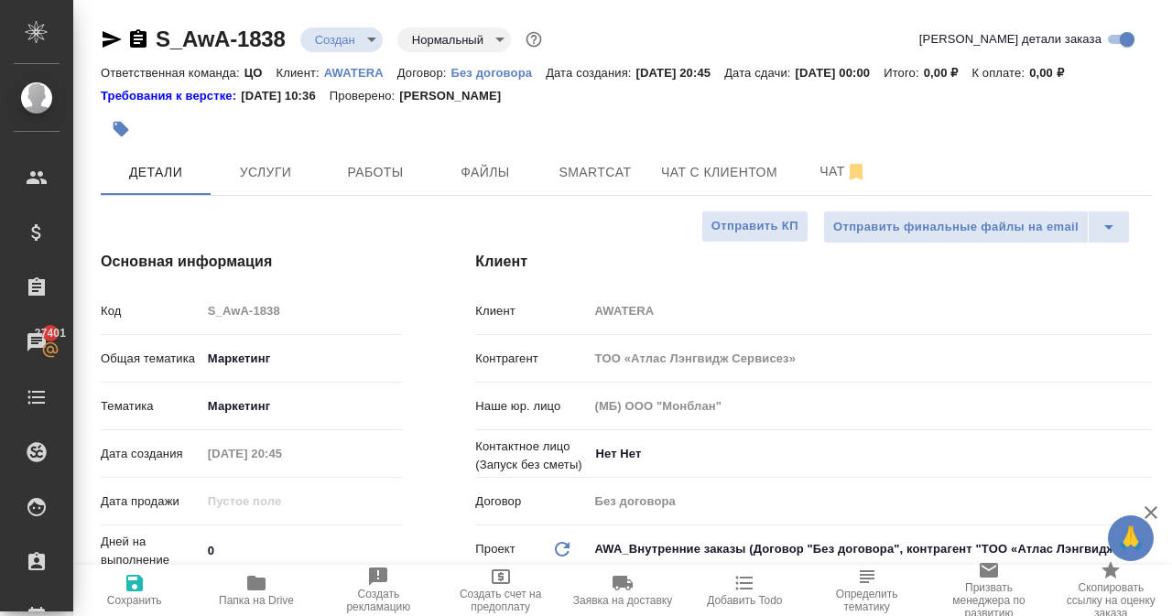
click at [353, 72] on p "AWATERA" at bounding box center [360, 73] width 73 height 14
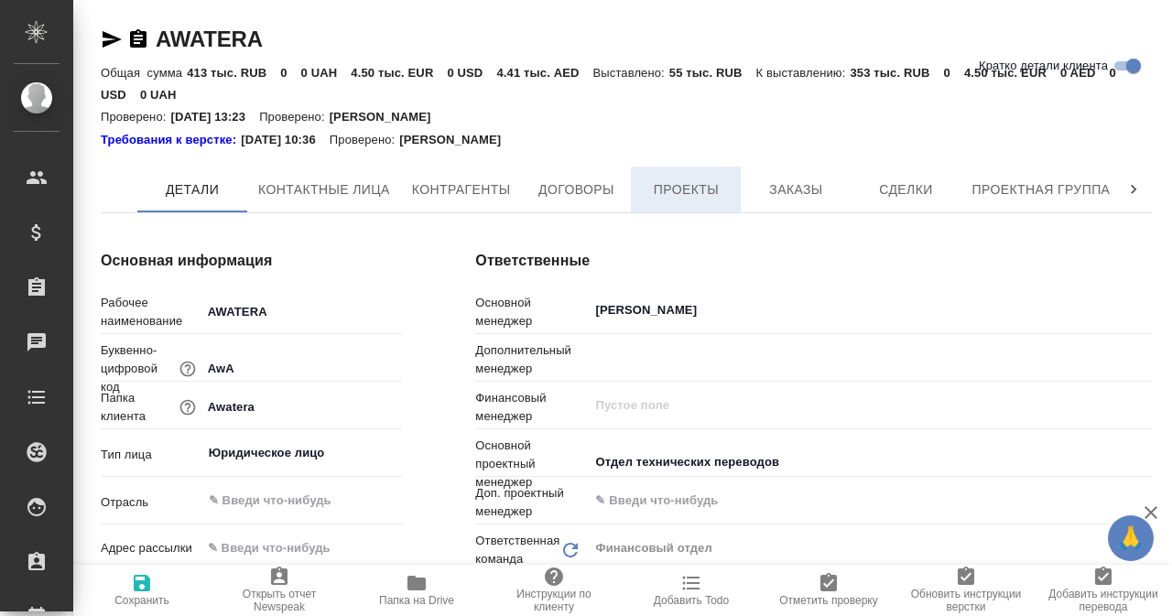
type textarea "x"
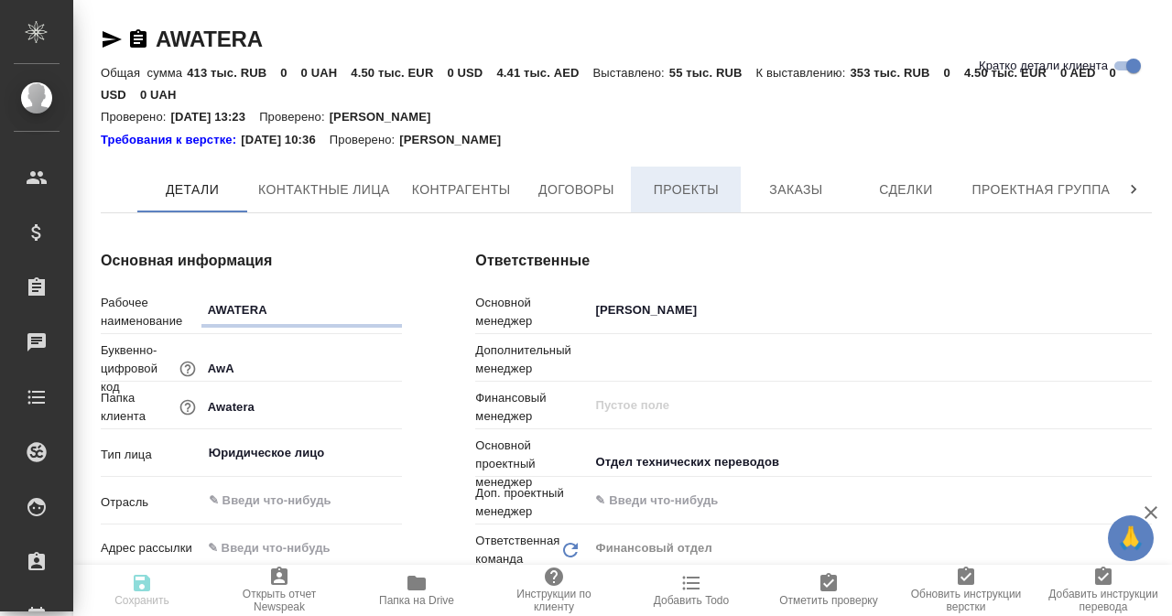
type textarea "x"
click at [696, 182] on span "Проекты" at bounding box center [686, 190] width 88 height 23
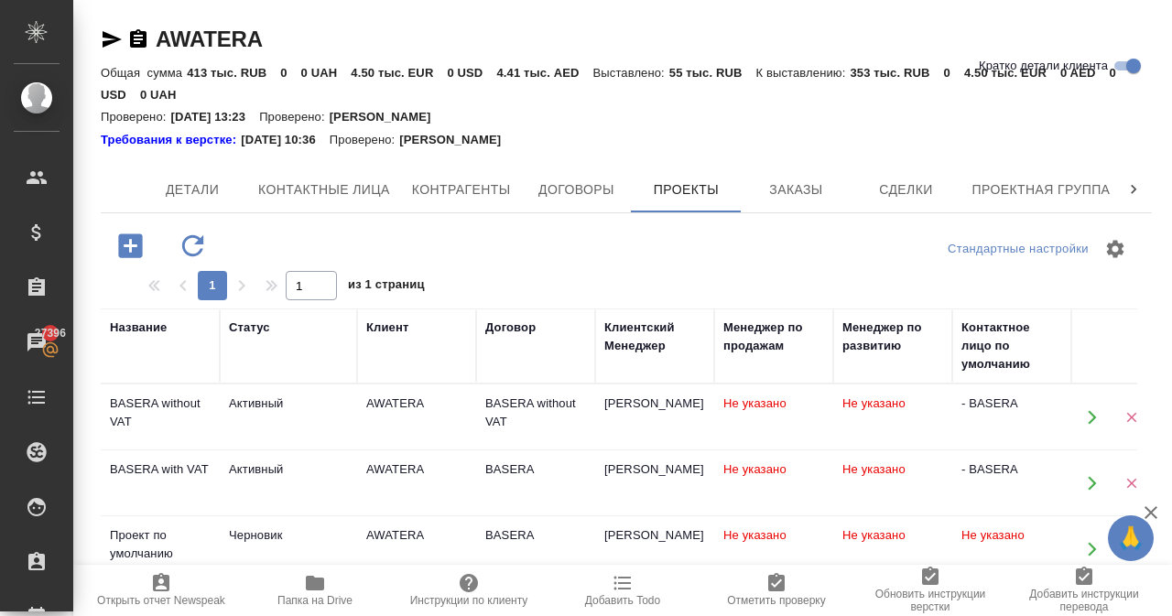
click at [794, 193] on span "Заказы" at bounding box center [796, 190] width 88 height 23
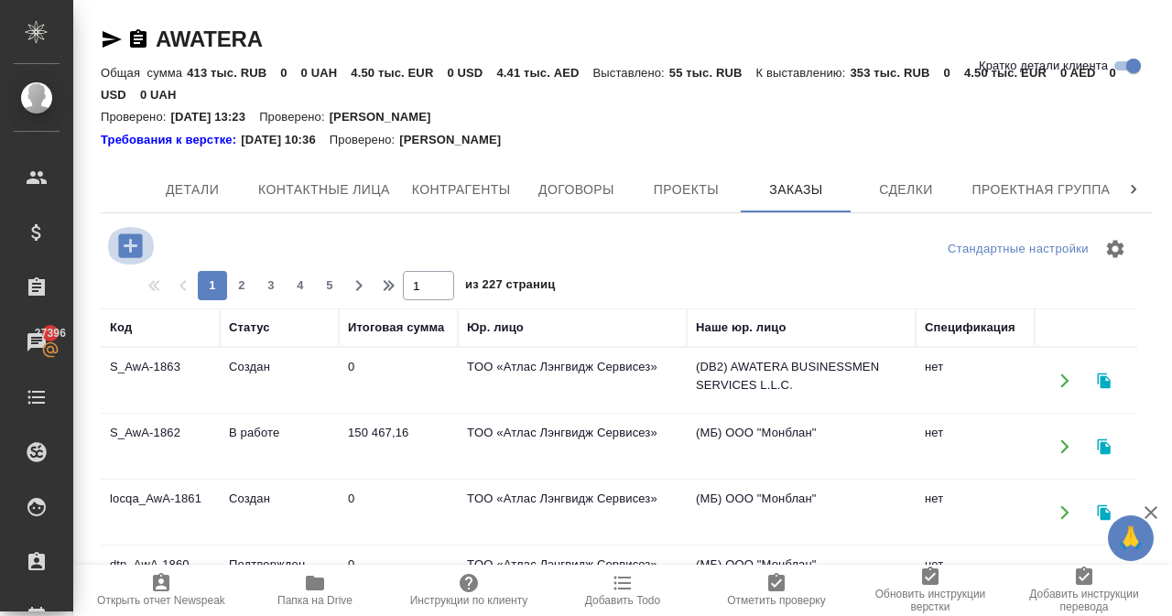
click at [132, 244] on icon "button" at bounding box center [130, 246] width 32 height 32
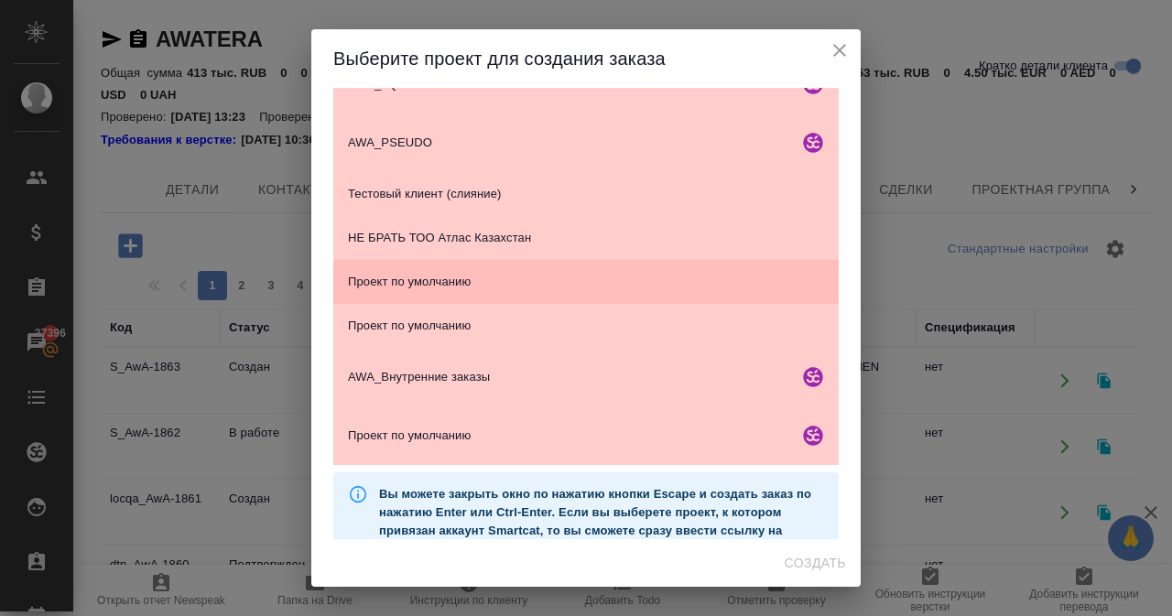
scroll to position [493, 0]
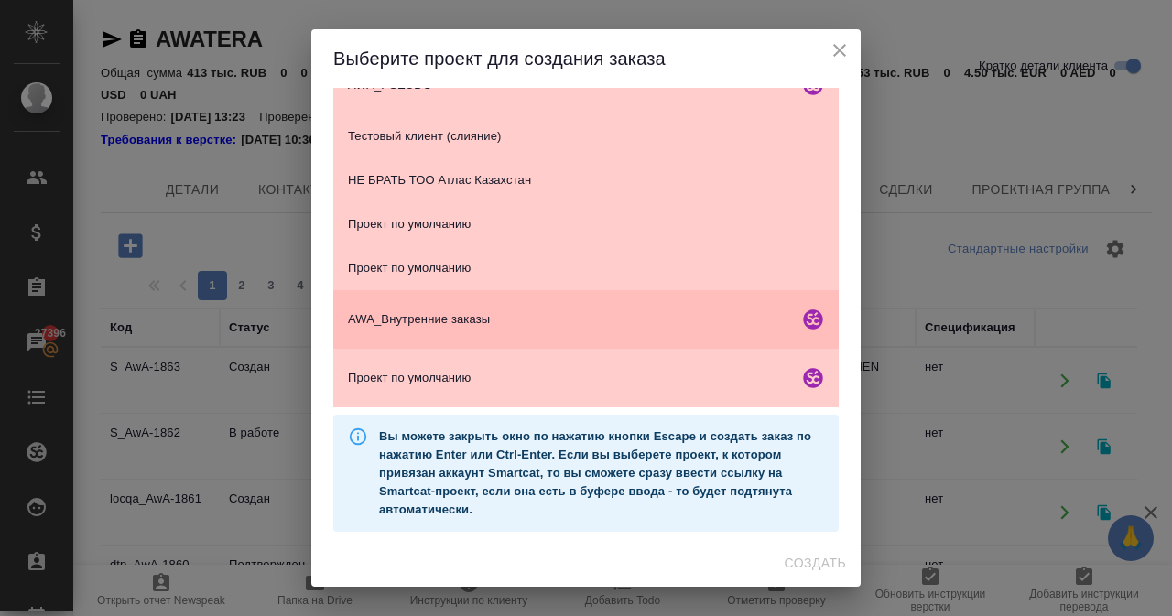
click at [472, 313] on span "AWA_Внутренние заказы" at bounding box center [569, 319] width 443 height 18
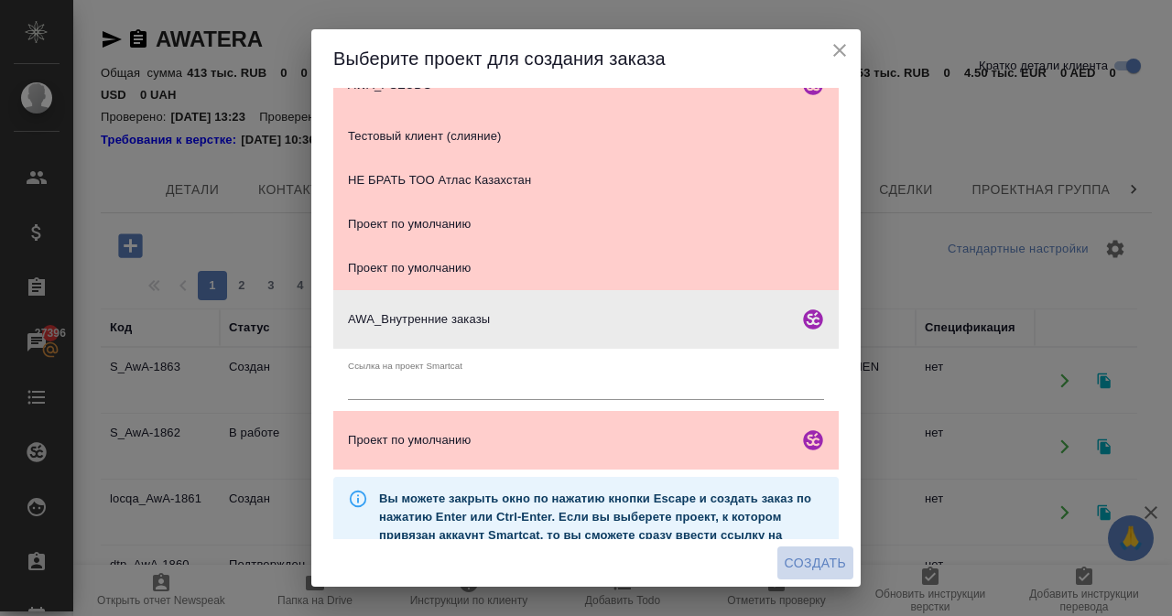
click at [809, 567] on span "Создать" at bounding box center [815, 563] width 61 height 23
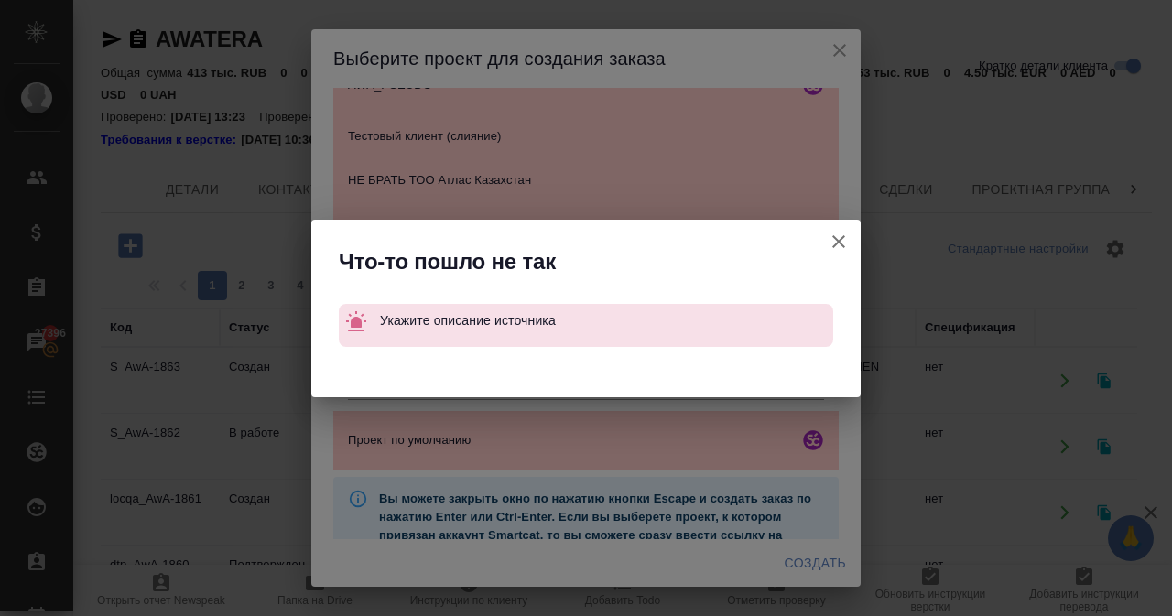
click at [813, 238] on div "Что-то пошло не так" at bounding box center [585, 257] width 549 height 75
click at [836, 238] on icon "button" at bounding box center [838, 241] width 13 height 13
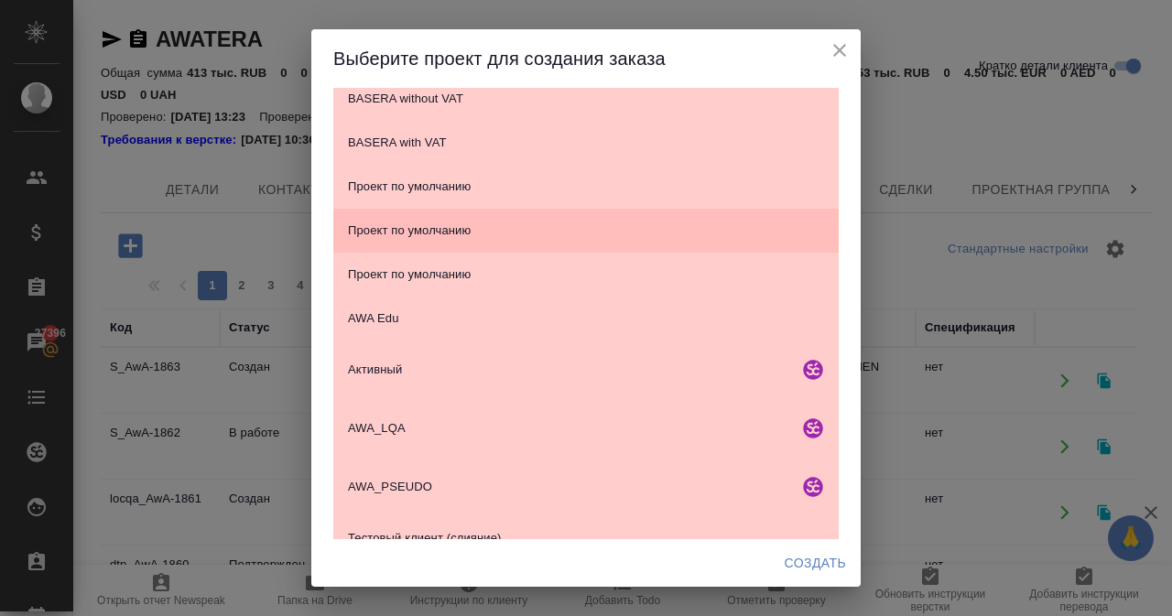
scroll to position [366, 0]
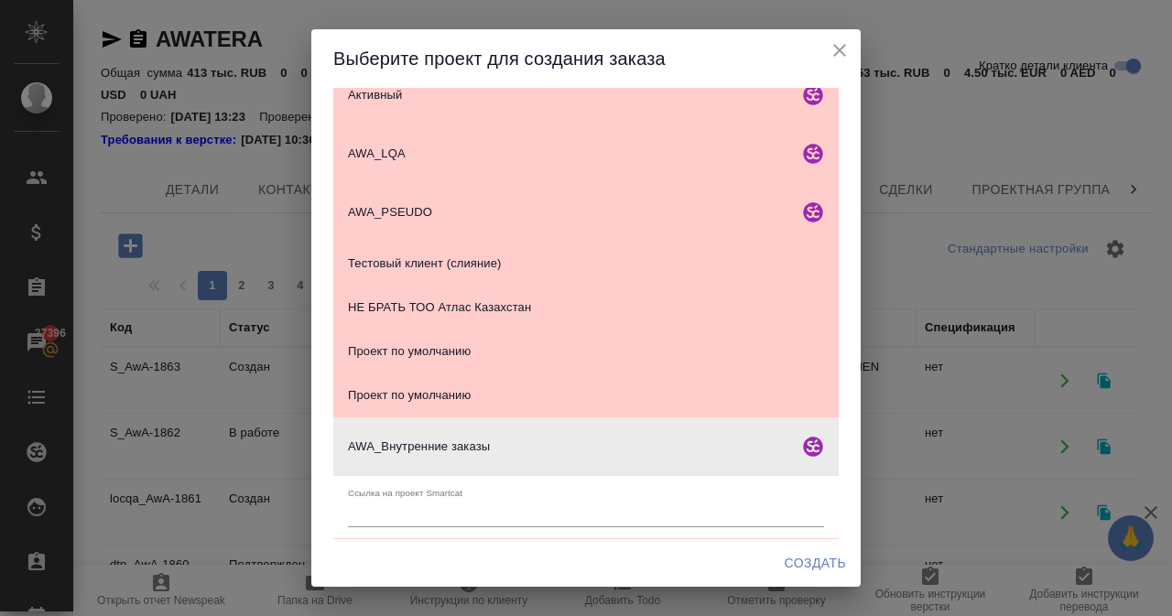
click at [484, 460] on div "AWA_Внутренние заказы" at bounding box center [585, 446] width 505 height 59
click at [811, 569] on span "Создать" at bounding box center [815, 563] width 61 height 23
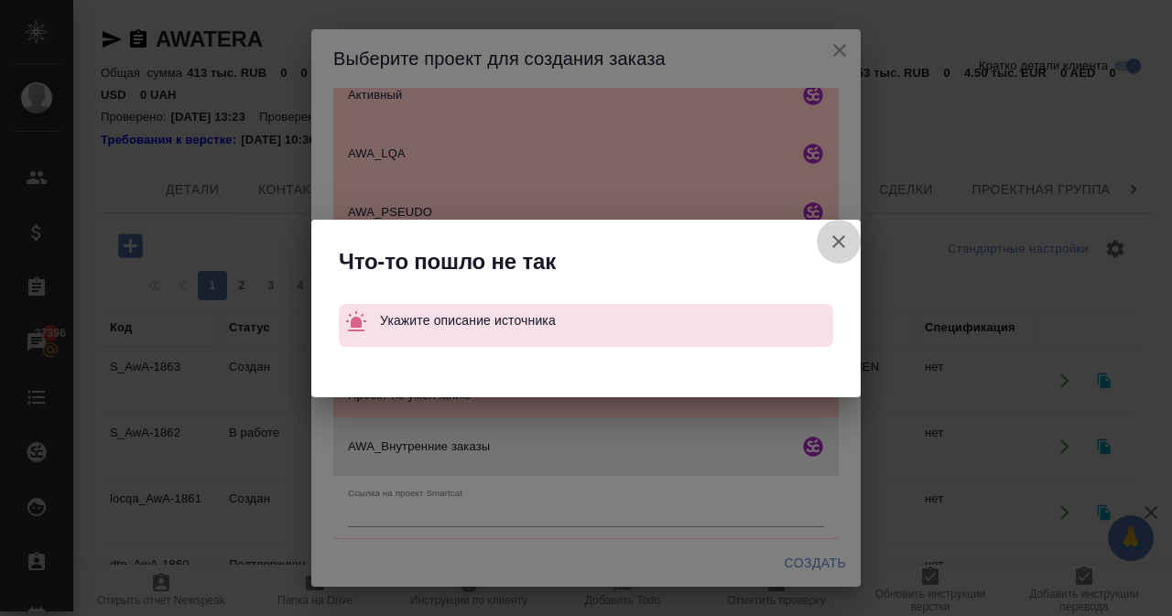
click at [842, 244] on icon "button" at bounding box center [838, 241] width 13 height 13
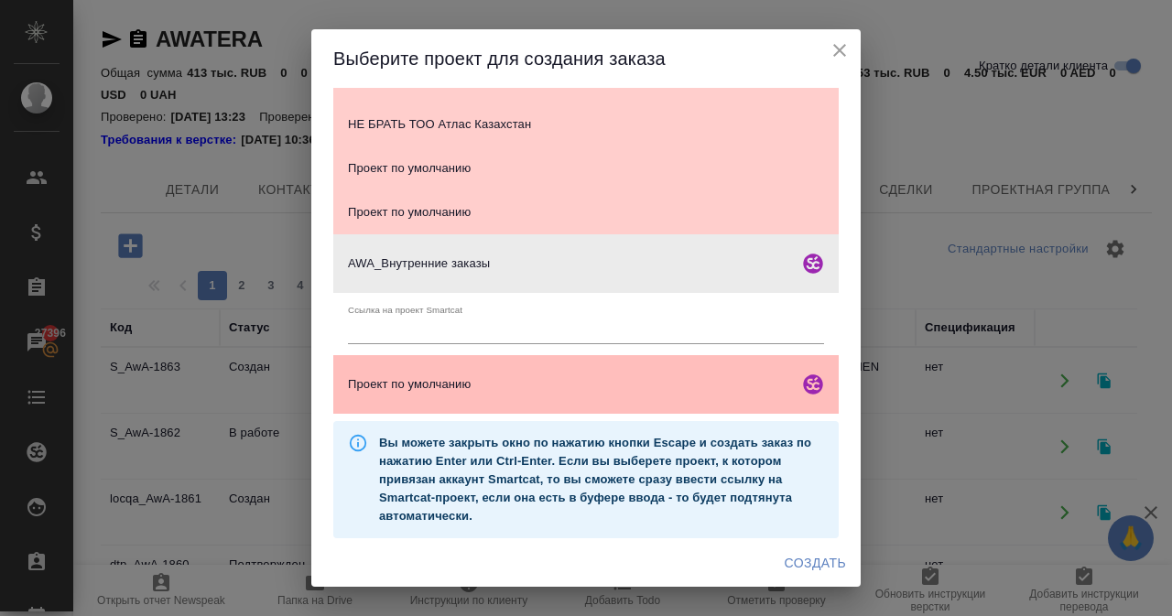
scroll to position [557, 0]
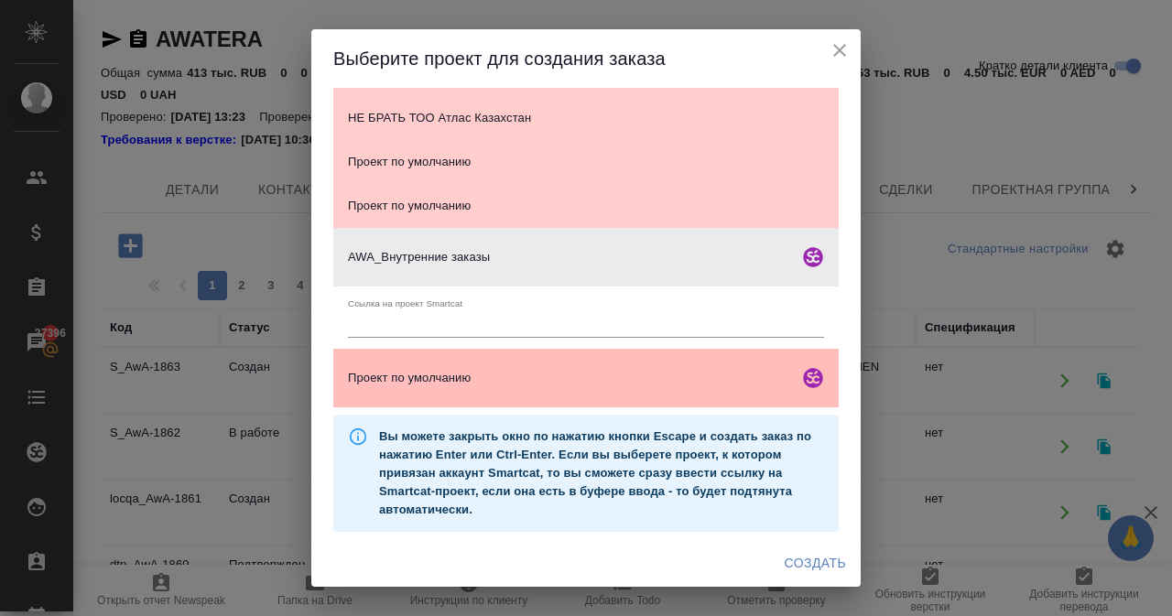
click at [624, 384] on span "Проект по умолчанию" at bounding box center [569, 378] width 443 height 18
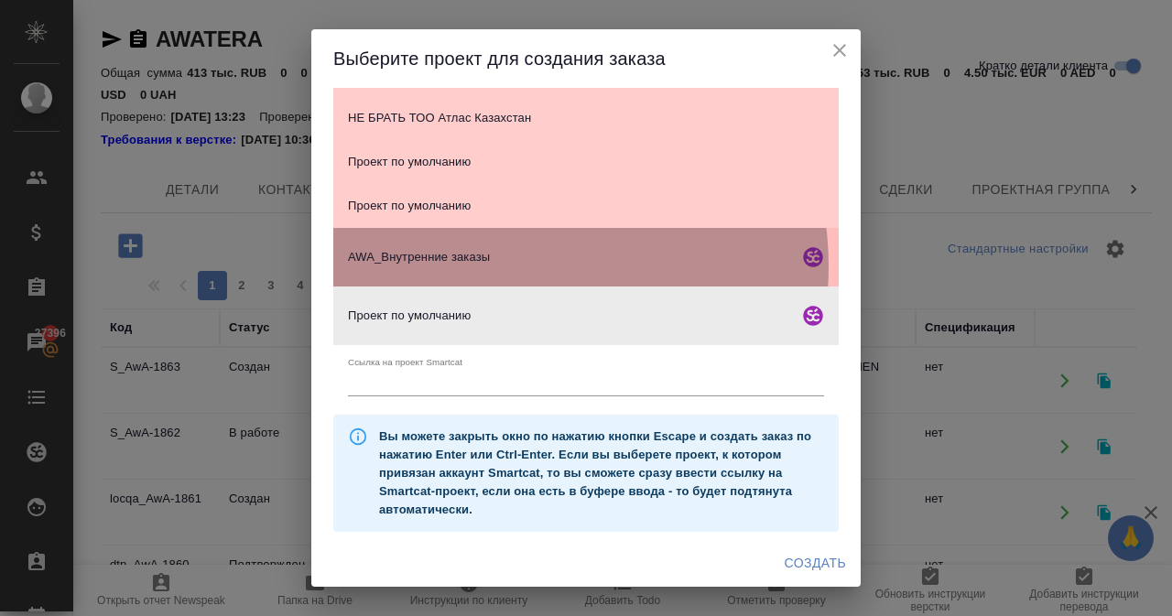
click at [512, 266] on div "AWA_Внутренние заказы" at bounding box center [585, 257] width 505 height 59
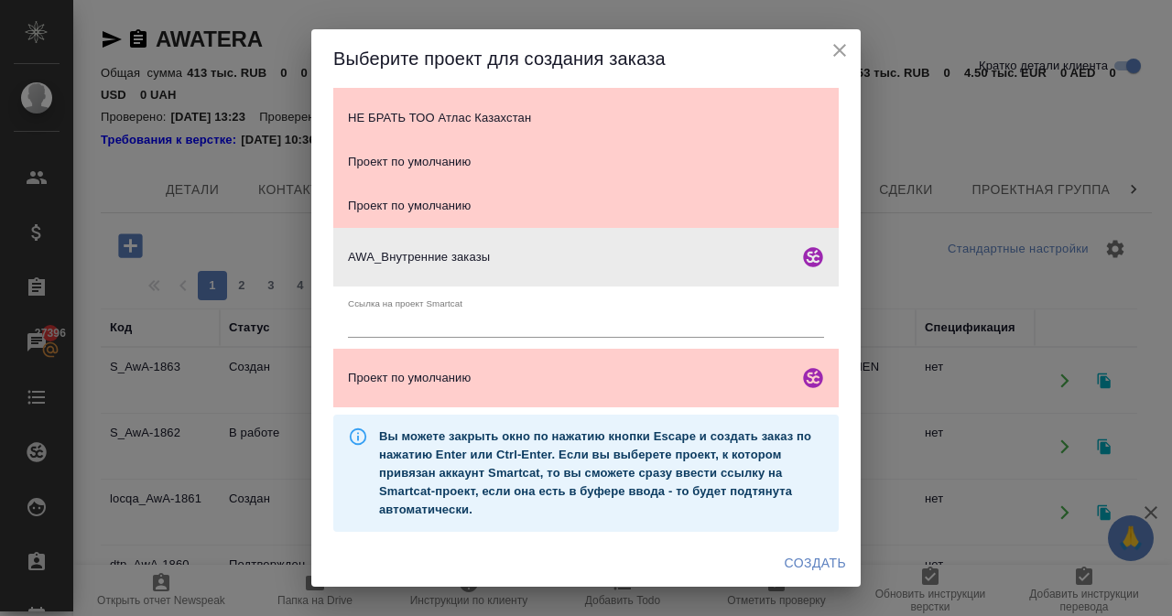
click at [475, 321] on input "text" at bounding box center [586, 325] width 476 height 26
click at [804, 563] on span "Создать" at bounding box center [815, 563] width 61 height 23
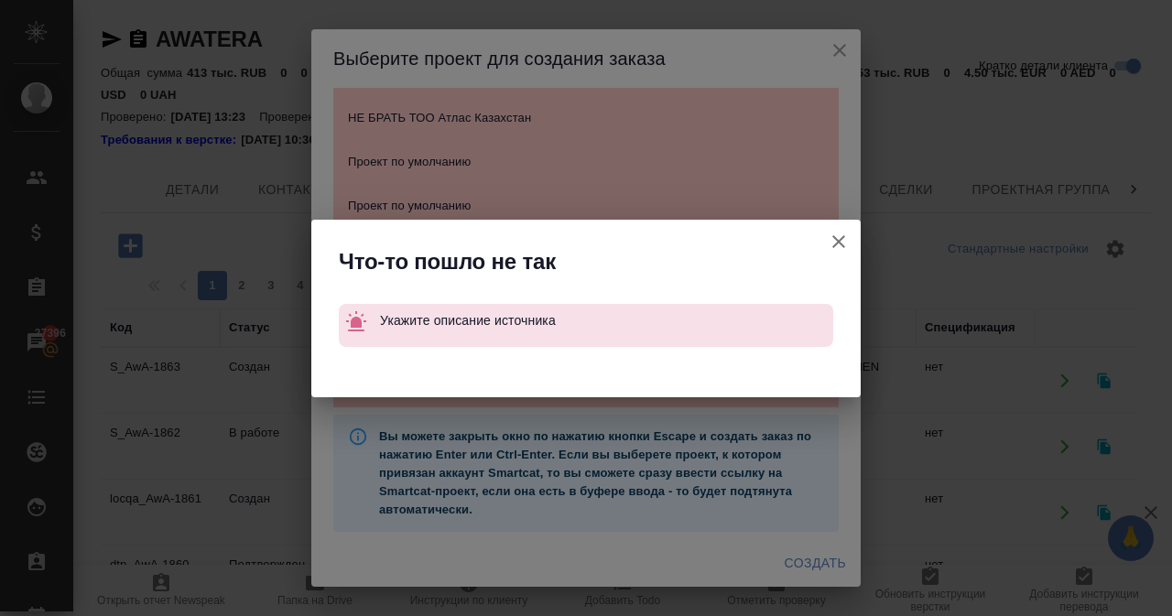
click at [592, 352] on div "Укажите описание источника" at bounding box center [585, 325] width 549 height 61
click at [839, 239] on icon "button" at bounding box center [839, 242] width 22 height 22
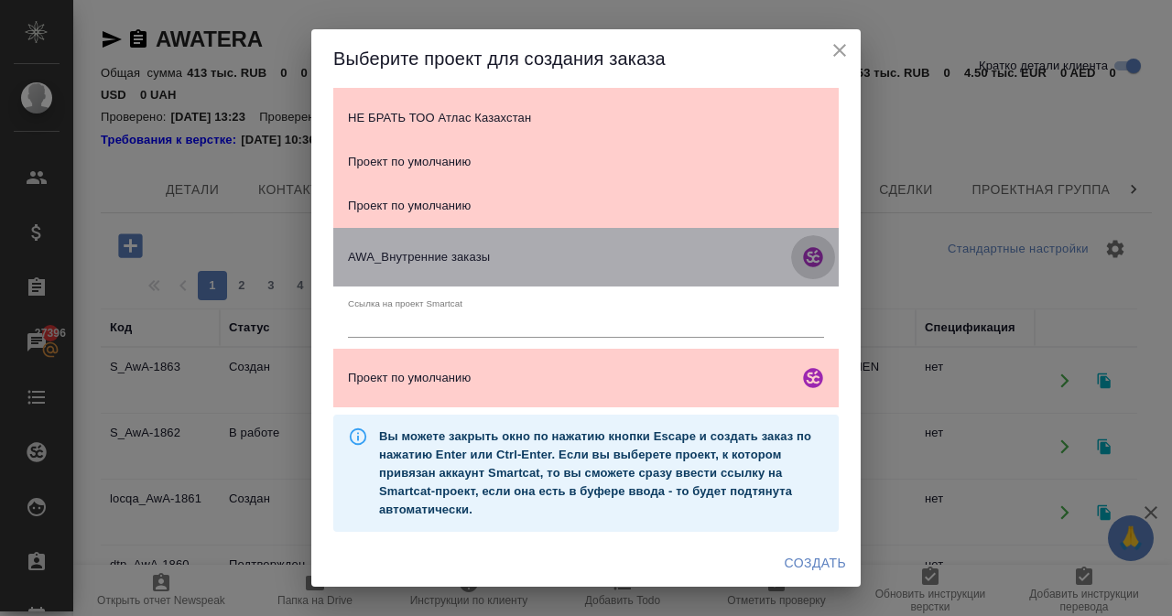
click at [802, 256] on icon "smartcat" at bounding box center [813, 257] width 22 height 22
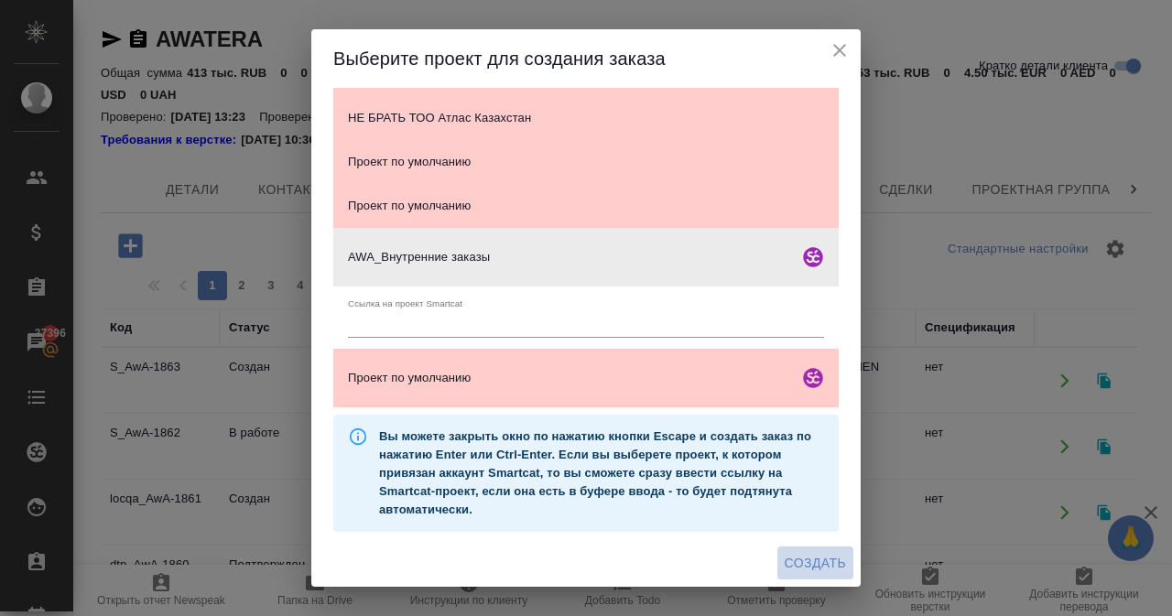
click at [799, 561] on span "Создать" at bounding box center [815, 563] width 61 height 23
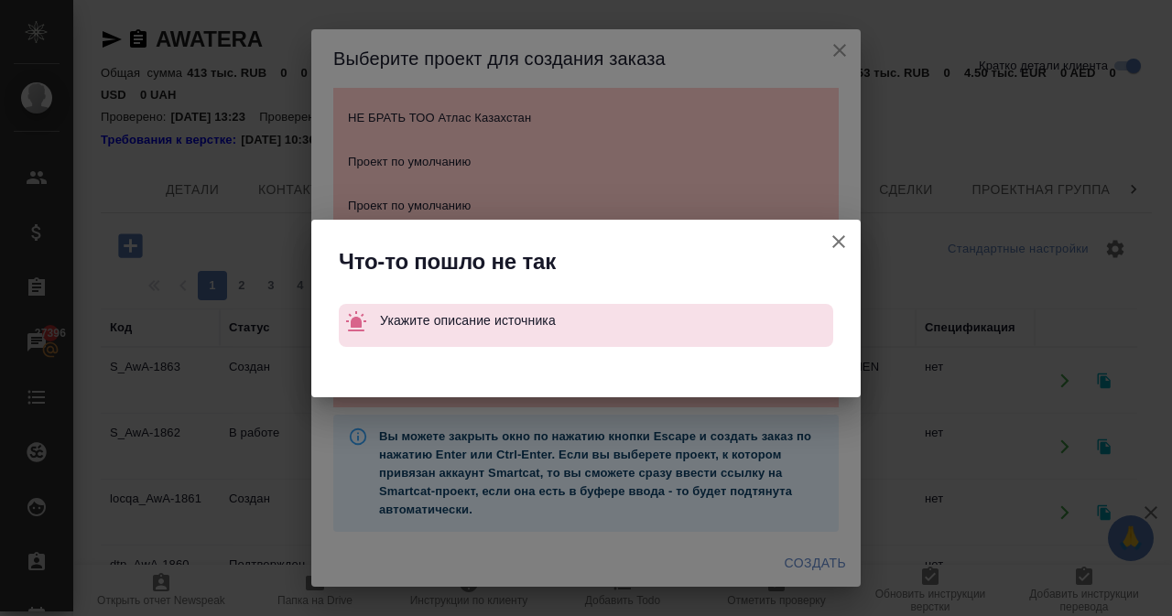
click at [840, 242] on icon "button" at bounding box center [839, 242] width 22 height 22
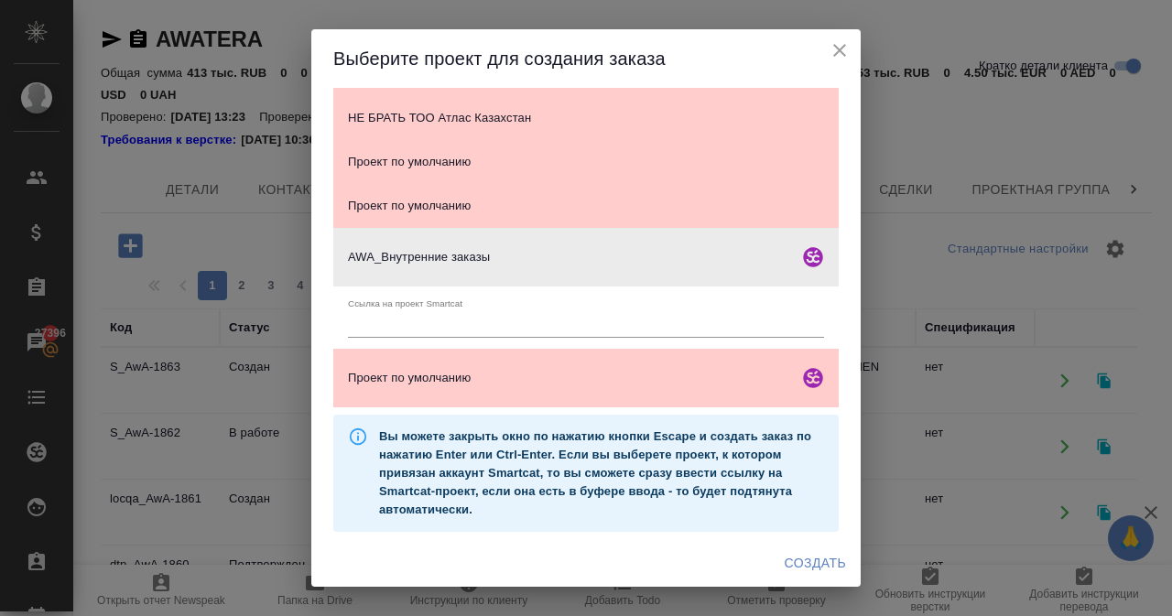
click at [803, 254] on icon "smartcat" at bounding box center [812, 256] width 19 height 19
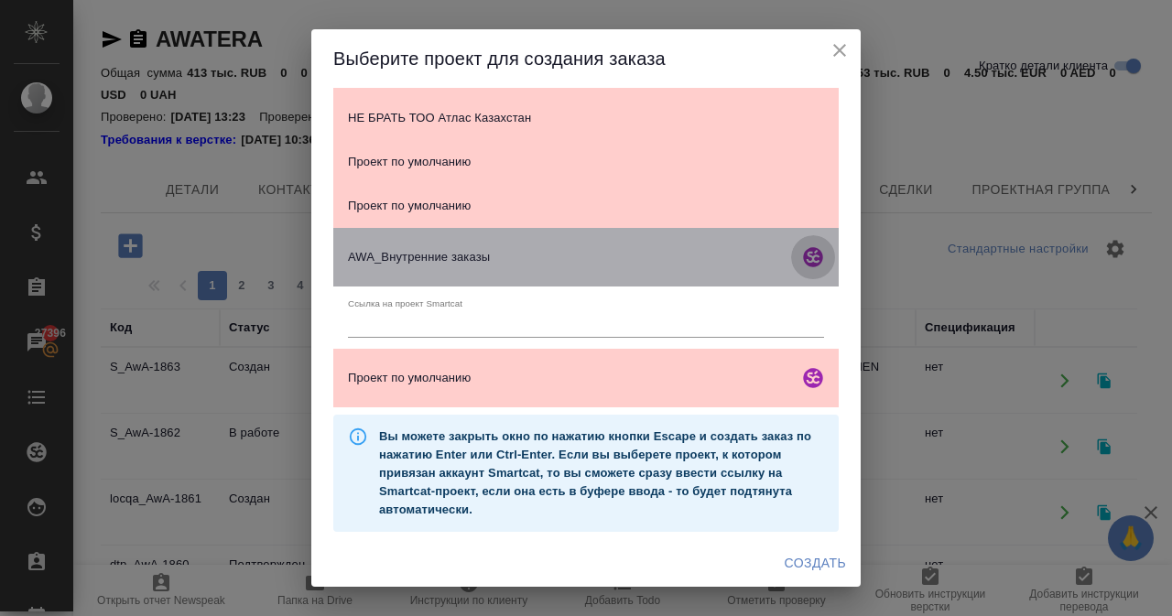
click at [806, 263] on icon "smartcat" at bounding box center [813, 257] width 22 height 22
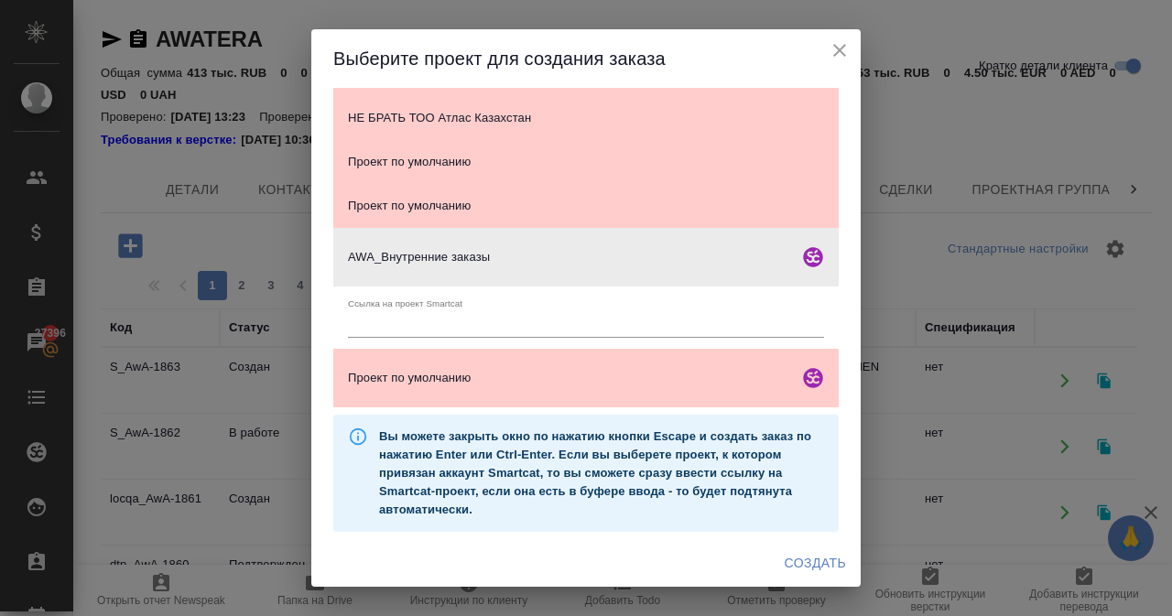
click at [806, 263] on icon "smartcat" at bounding box center [813, 257] width 22 height 22
click at [802, 557] on span "Создать" at bounding box center [815, 563] width 61 height 23
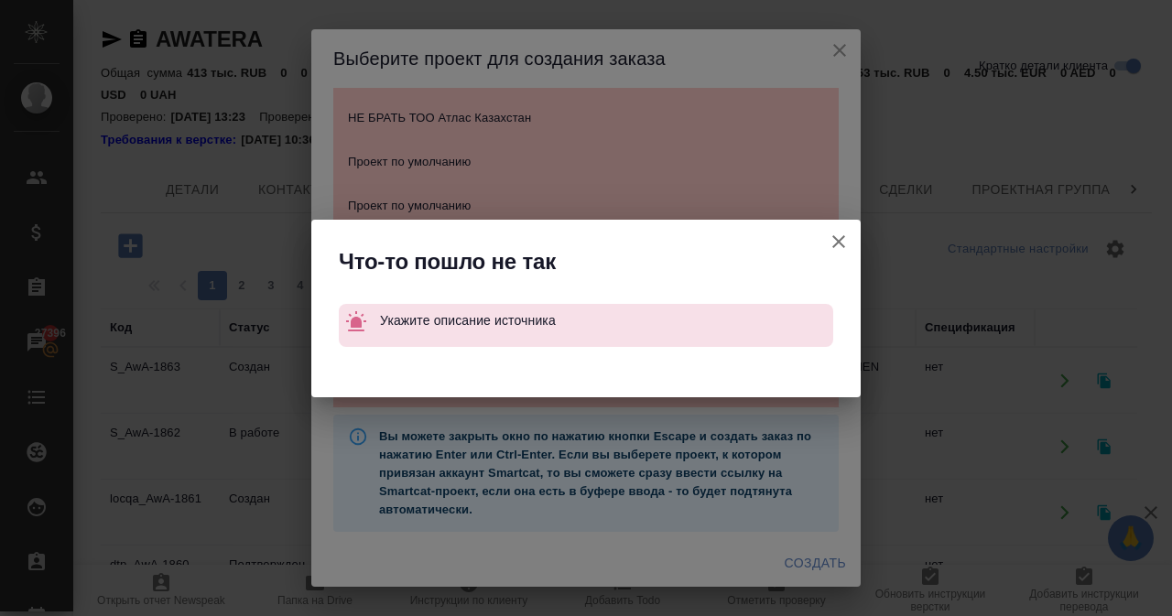
click at [838, 235] on icon "button" at bounding box center [839, 242] width 22 height 22
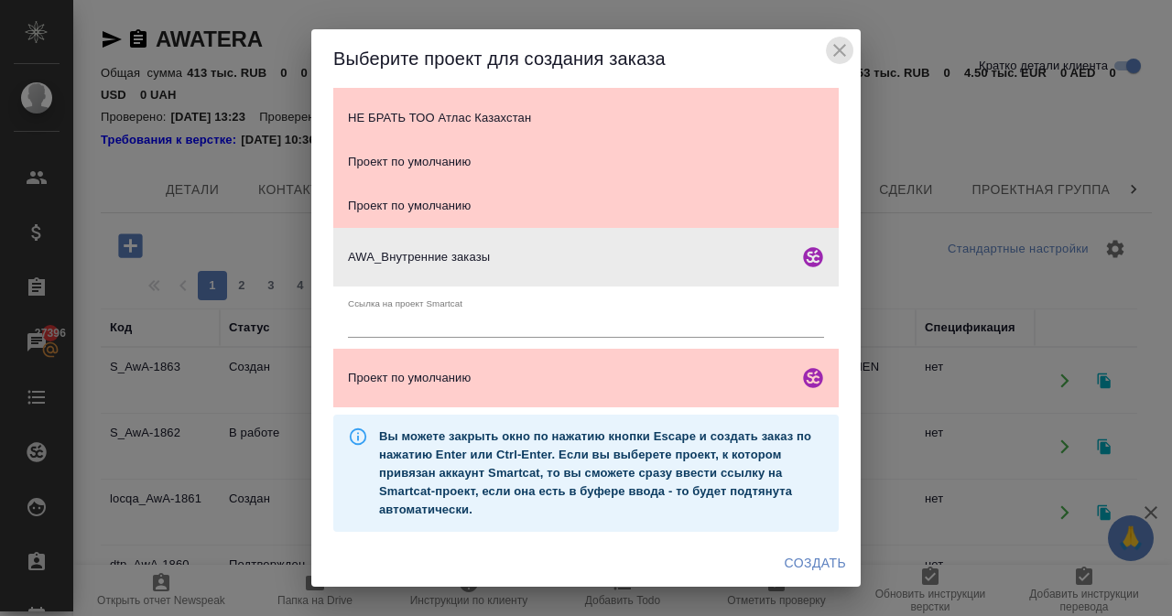
click at [835, 50] on icon "close" at bounding box center [840, 50] width 22 height 22
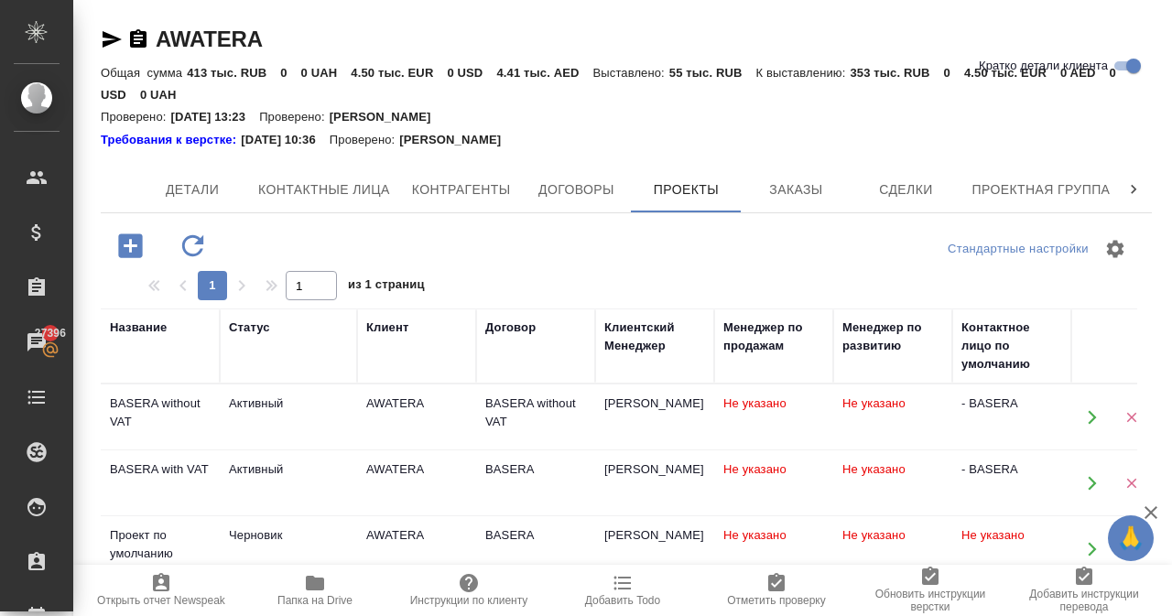
drag, startPoint x: 142, startPoint y: 241, endPoint x: 382, endPoint y: 238, distance: 239.9
click at [411, 237] on div at bounding box center [276, 246] width 351 height 38
click at [825, 186] on span "Заказы" at bounding box center [796, 190] width 88 height 23
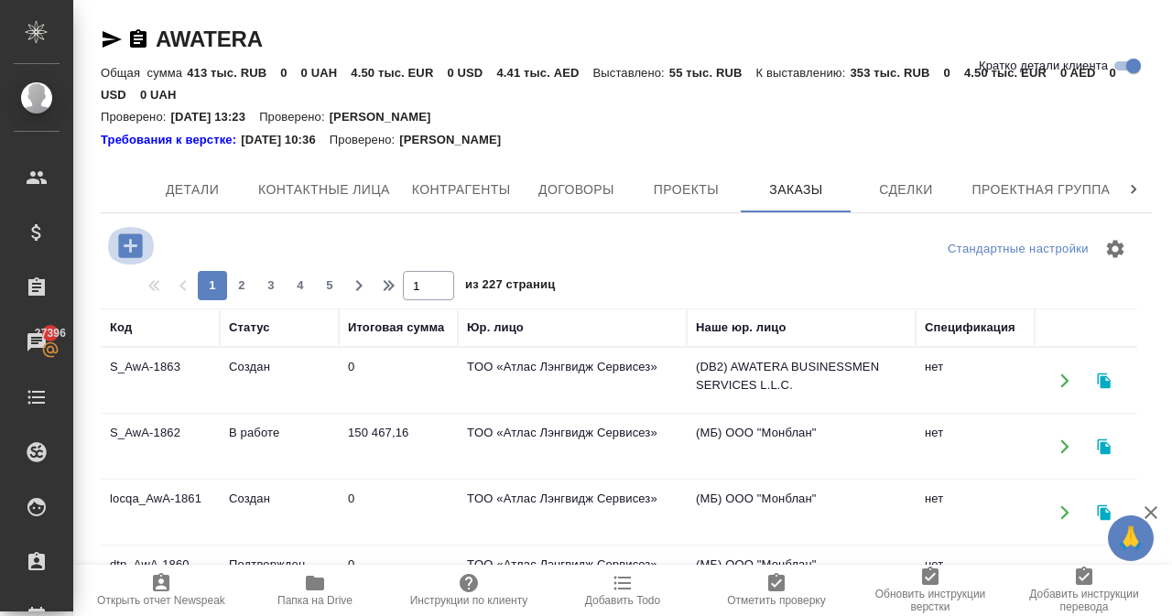
click at [132, 245] on icon "button" at bounding box center [130, 246] width 32 height 32
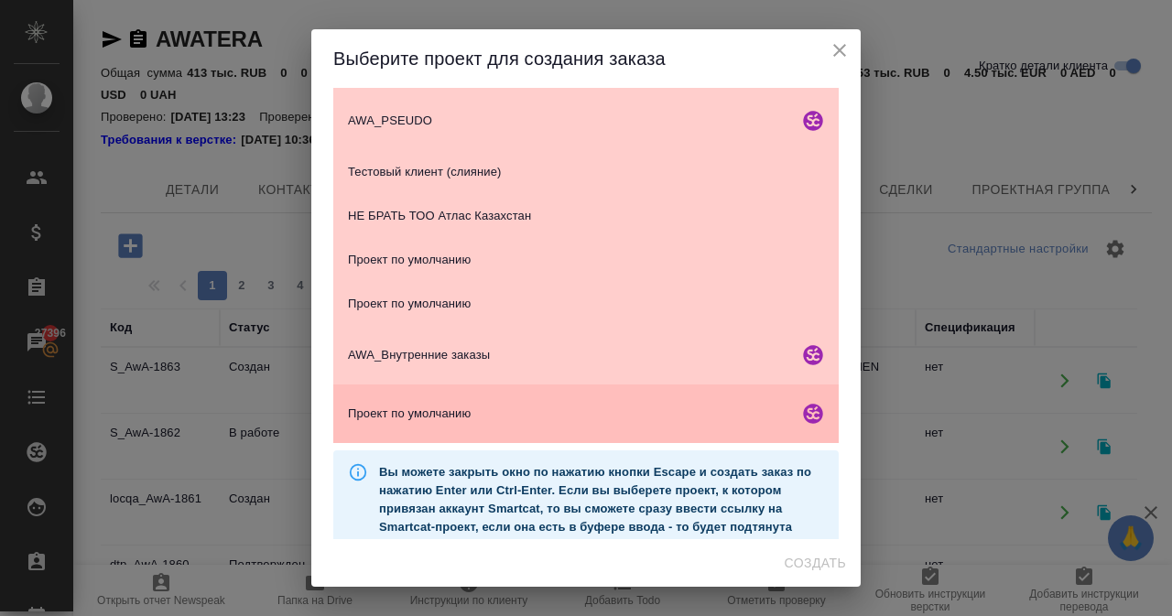
scroll to position [493, 0]
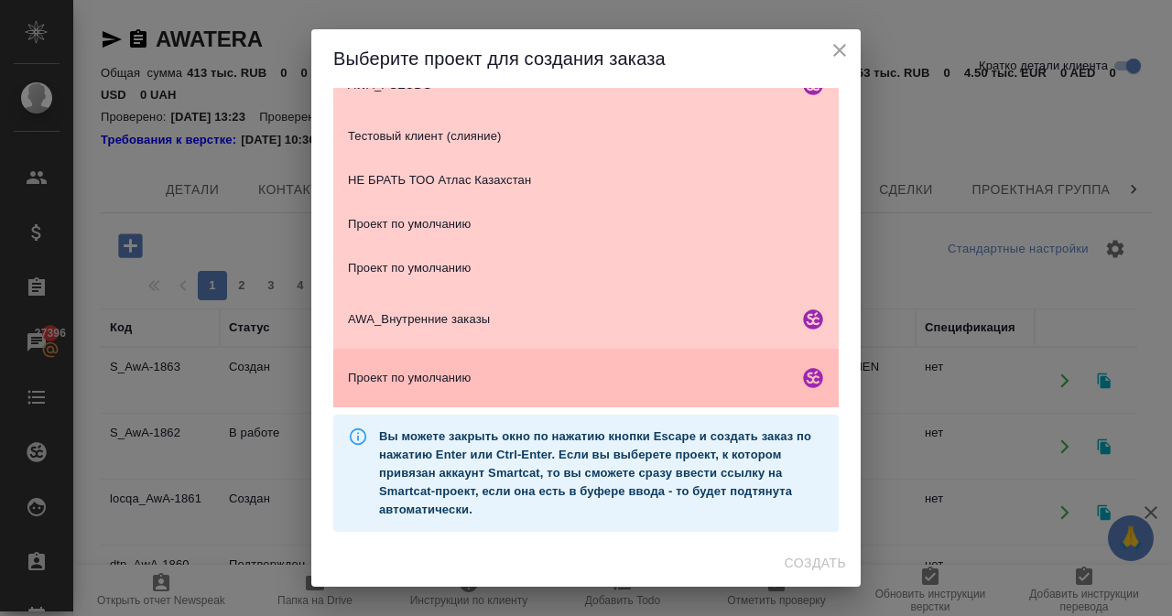
click at [454, 380] on span "Проект по умолчанию" at bounding box center [569, 378] width 443 height 18
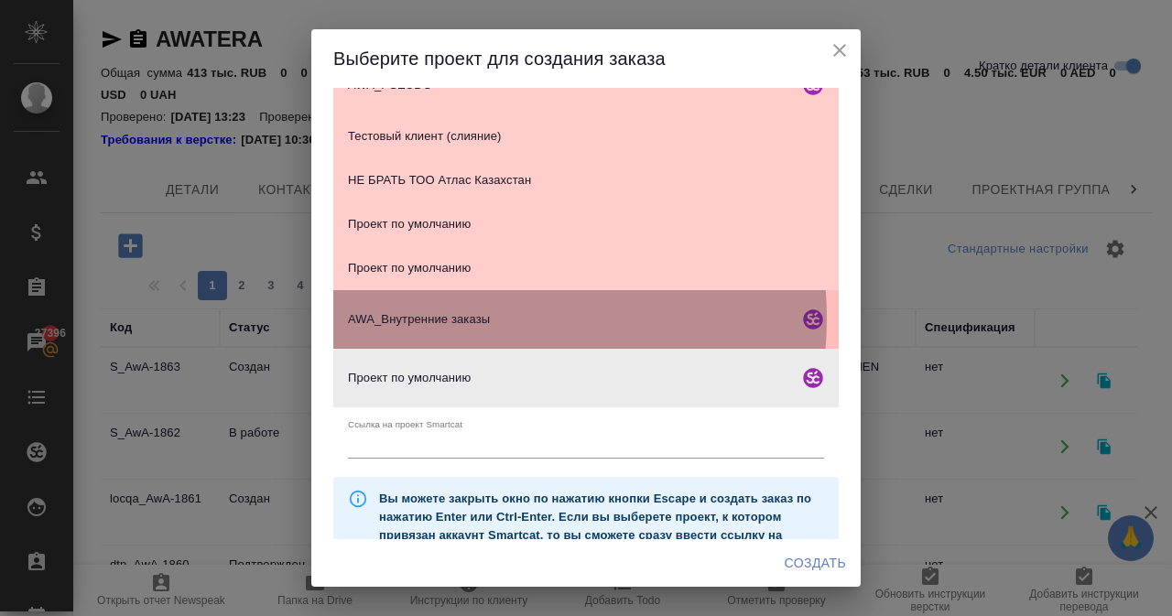
click at [471, 319] on span "AWA_Внутренние заказы" at bounding box center [569, 319] width 443 height 18
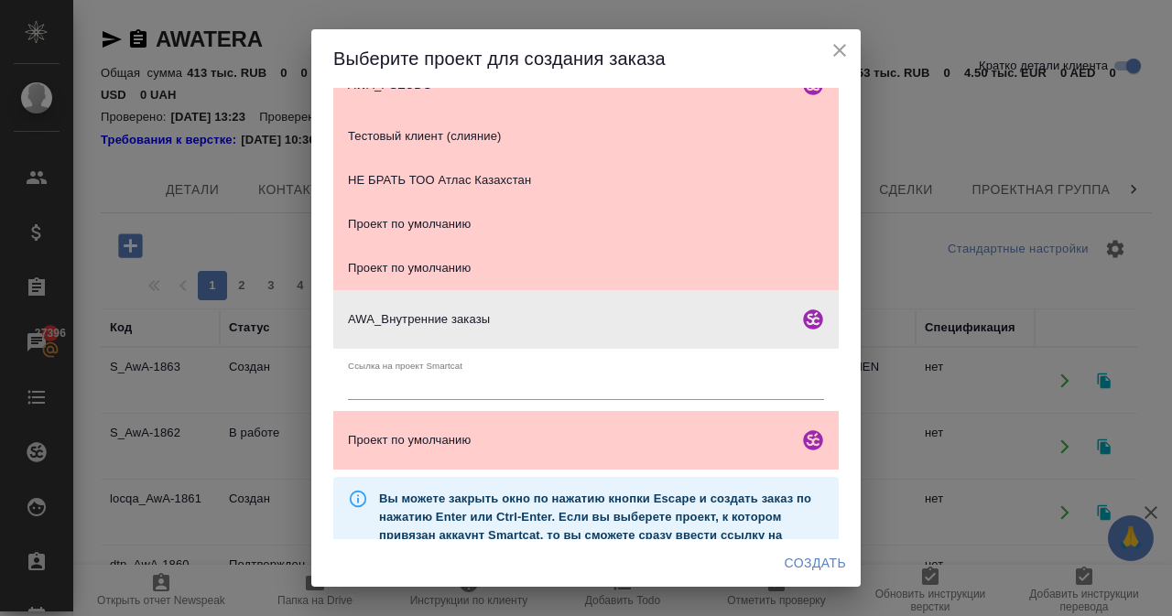
click at [415, 386] on input "text" at bounding box center [586, 387] width 476 height 26
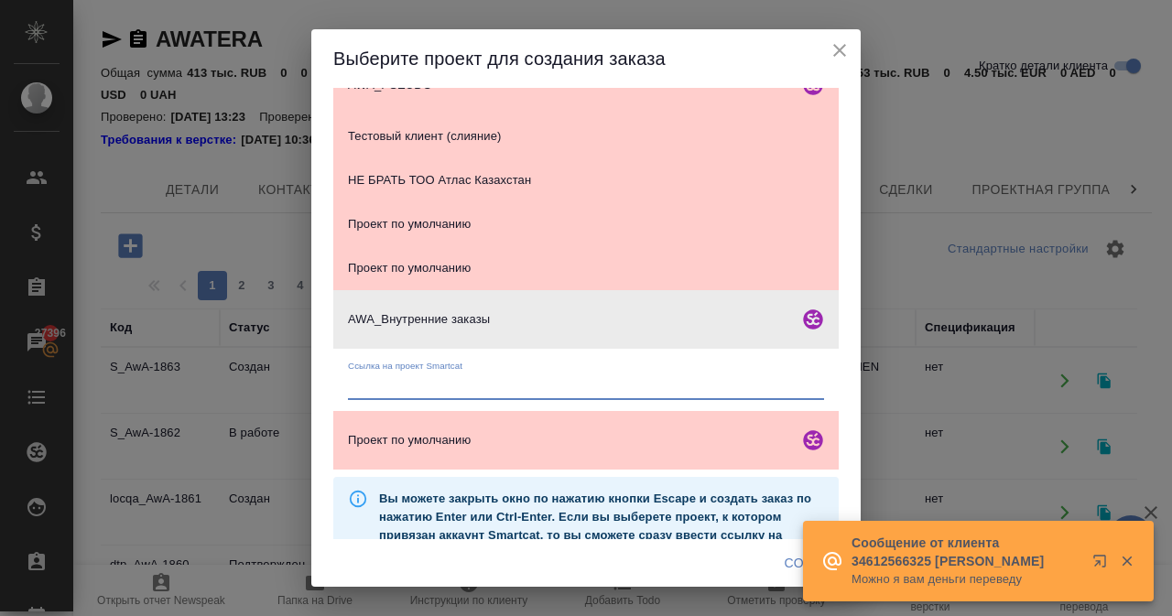
click at [445, 385] on input "text" at bounding box center [586, 387] width 476 height 26
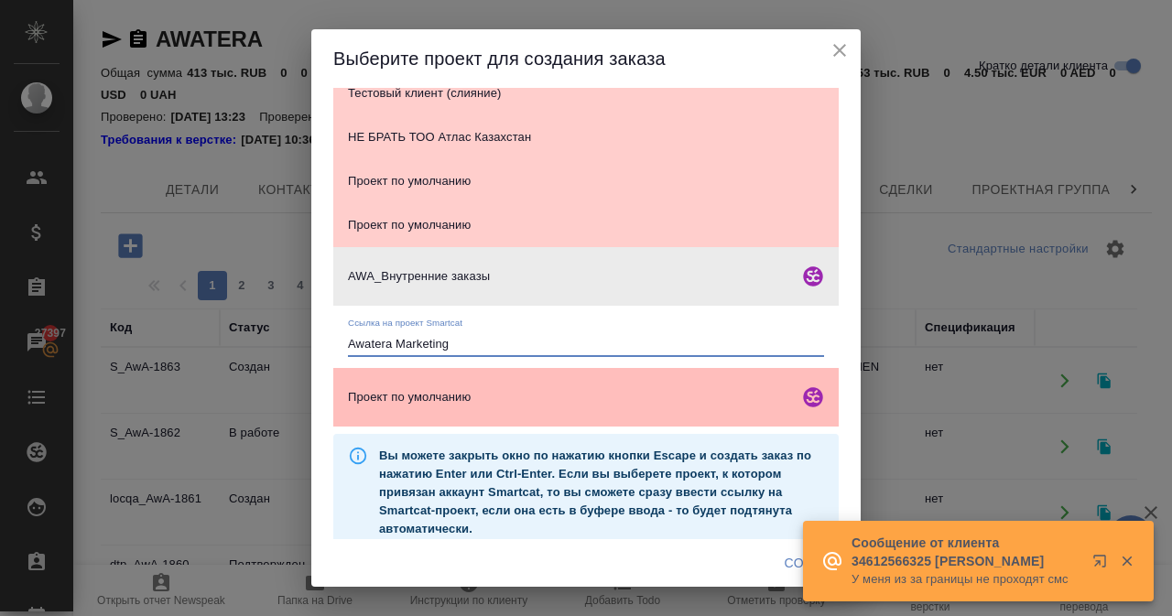
scroll to position [557, 0]
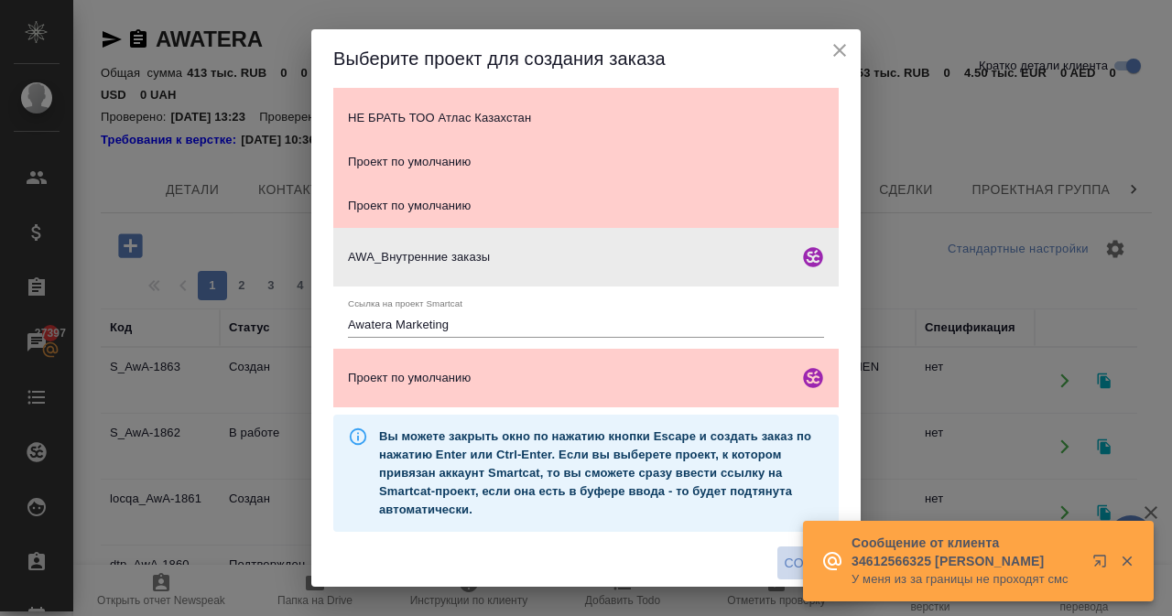
click at [787, 558] on span "Создать" at bounding box center [815, 563] width 61 height 23
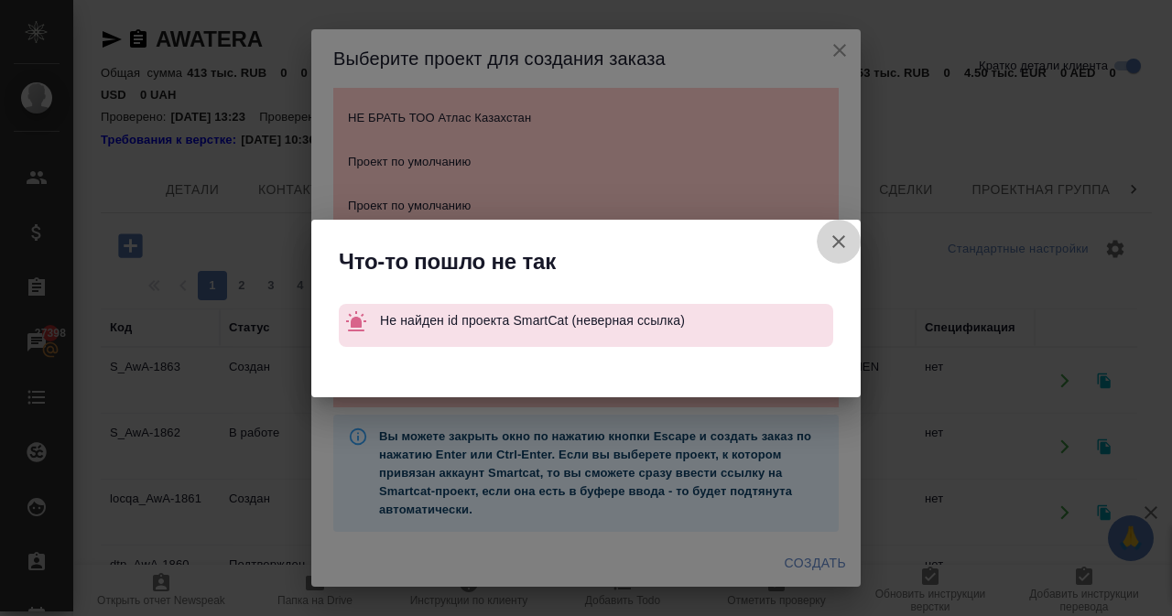
click at [849, 237] on icon "button" at bounding box center [839, 242] width 22 height 22
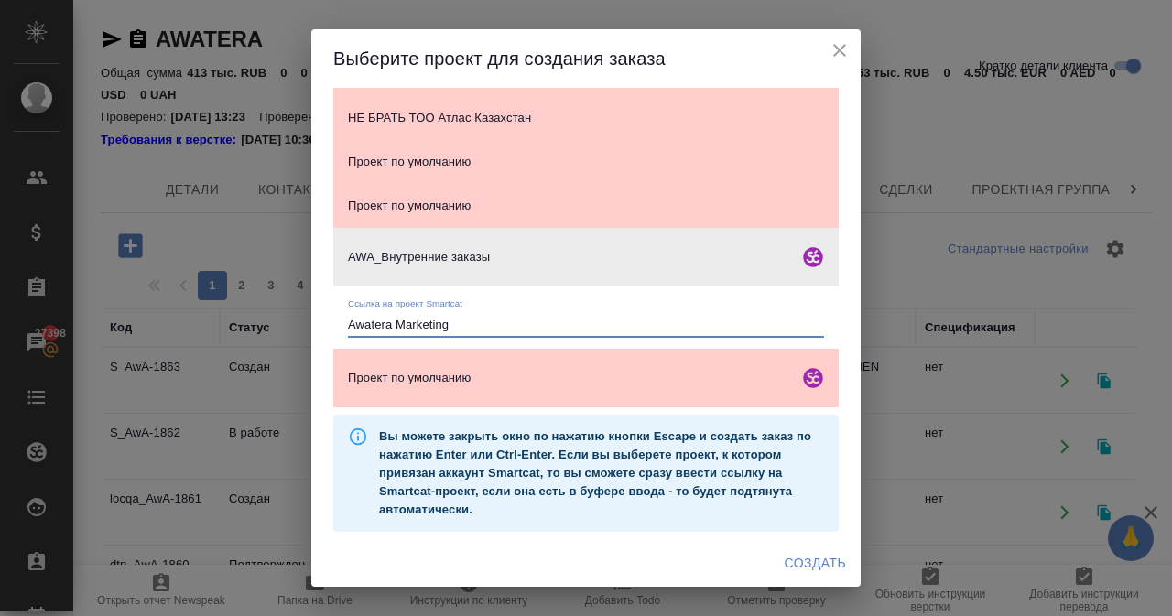
drag, startPoint x: 474, startPoint y: 321, endPoint x: 256, endPoint y: 332, distance: 218.2
click at [256, 332] on div "Выберите проект для создания заказа BASERA without VAT BASERA with VAT Проект п…" at bounding box center [586, 308] width 1172 height 616
click at [392, 323] on input "Awatera Marketing" at bounding box center [586, 325] width 476 height 26
drag, startPoint x: 392, startPoint y: 323, endPoint x: 327, endPoint y: 321, distance: 65.0
click at [327, 321] on div "BASERA without VAT BASERA with VAT Проект по умолчанию Проект по умолчанию Прое…" at bounding box center [585, 313] width 549 height 451
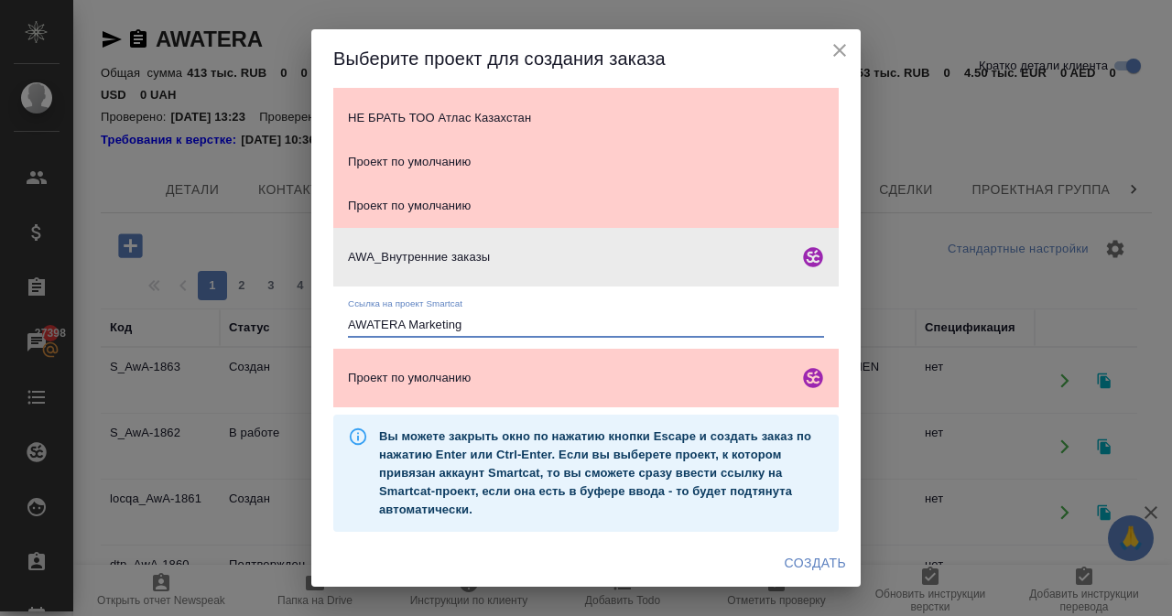
type input "AWATERA Marketing"
click at [799, 560] on span "Создать" at bounding box center [815, 563] width 61 height 23
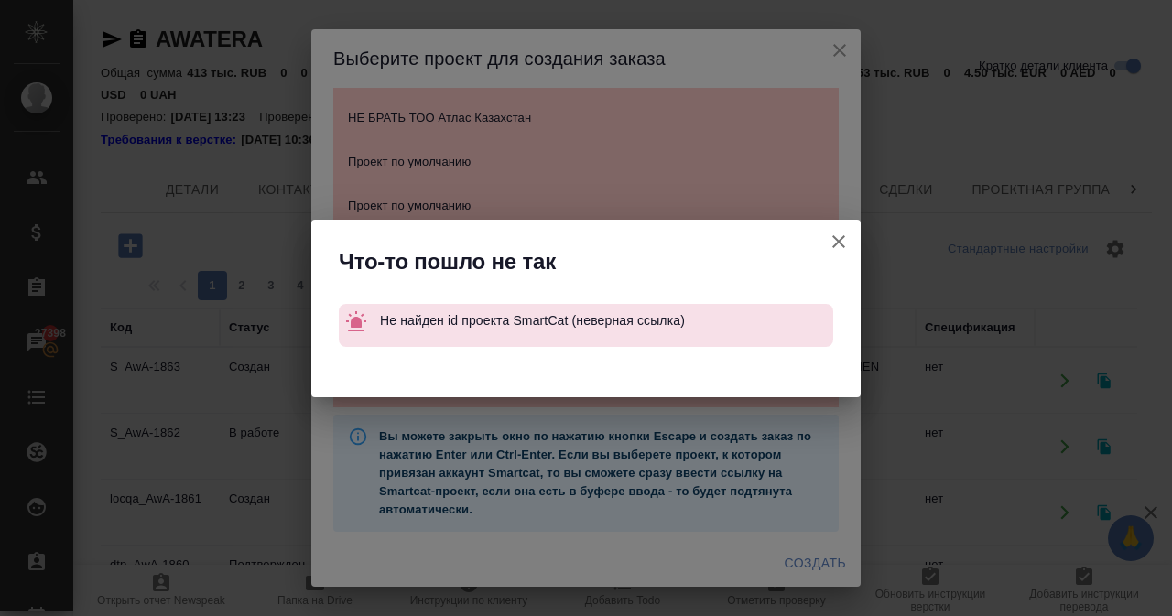
click at [839, 235] on icon "button" at bounding box center [839, 242] width 22 height 22
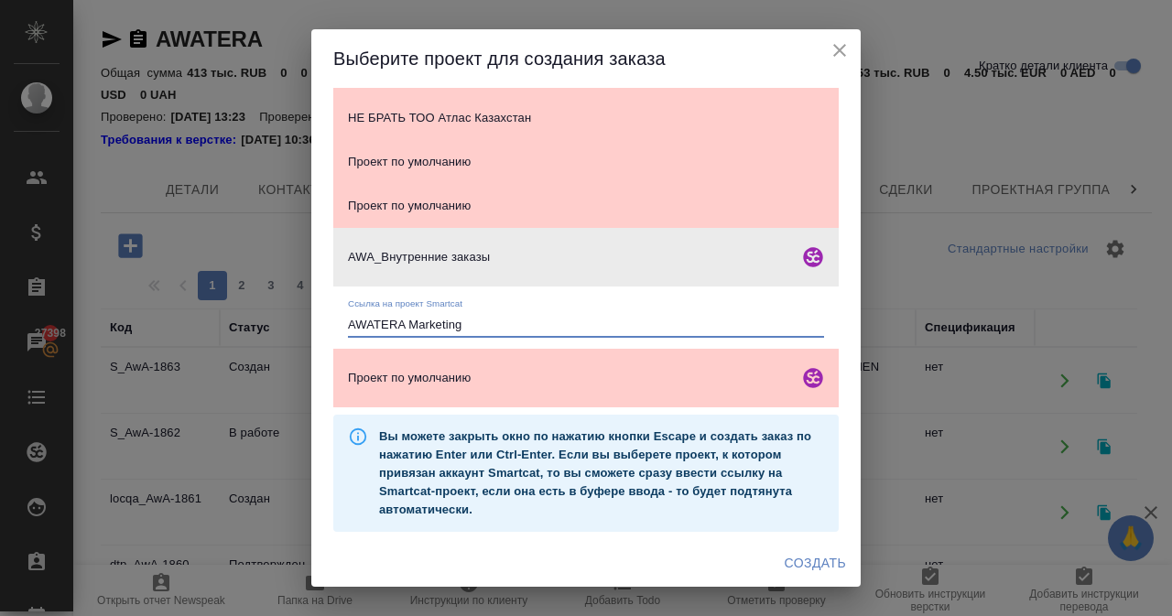
drag, startPoint x: 505, startPoint y: 332, endPoint x: 201, endPoint y: 314, distance: 304.5
click at [201, 314] on div "Выберите проект для создания заказа BASERA without VAT BASERA with VAT Проект п…" at bounding box center [586, 308] width 1172 height 616
click at [353, 439] on icon at bounding box center [358, 437] width 20 height 20
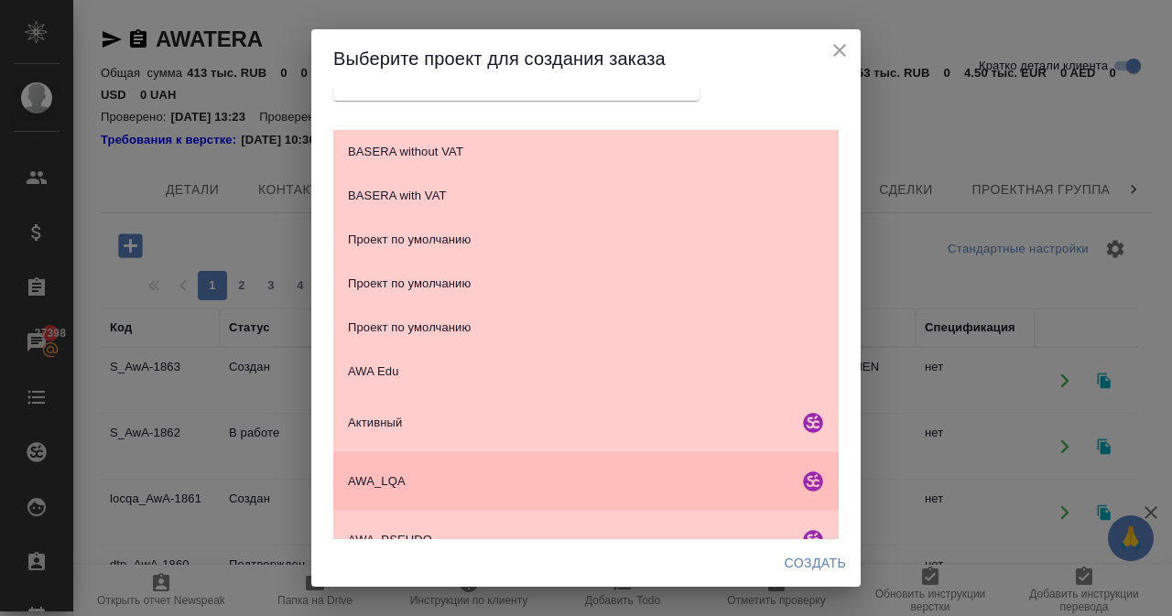
scroll to position [0, 0]
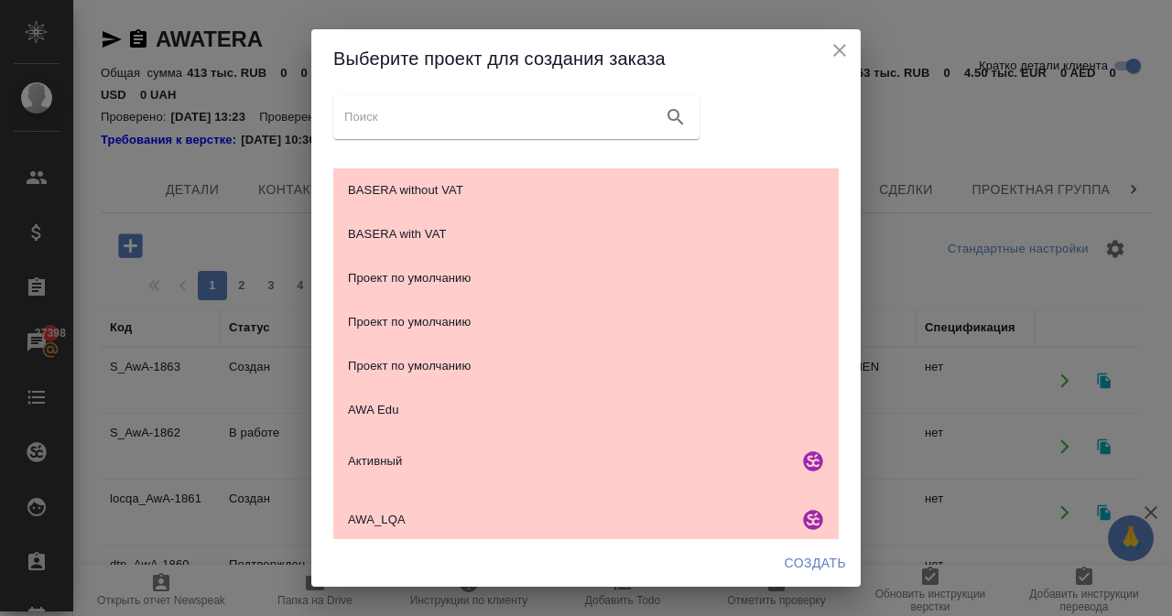
click at [504, 115] on input "search google maps" at bounding box center [499, 117] width 311 height 26
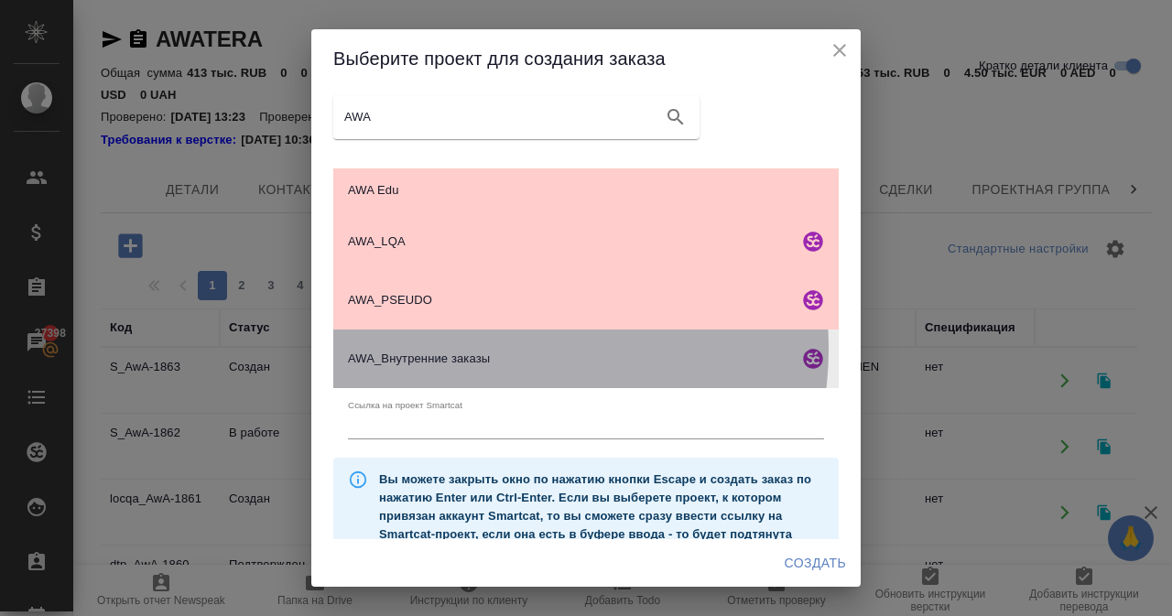
click at [498, 349] on div "AWA_Внутренние заказы" at bounding box center [585, 359] width 505 height 59
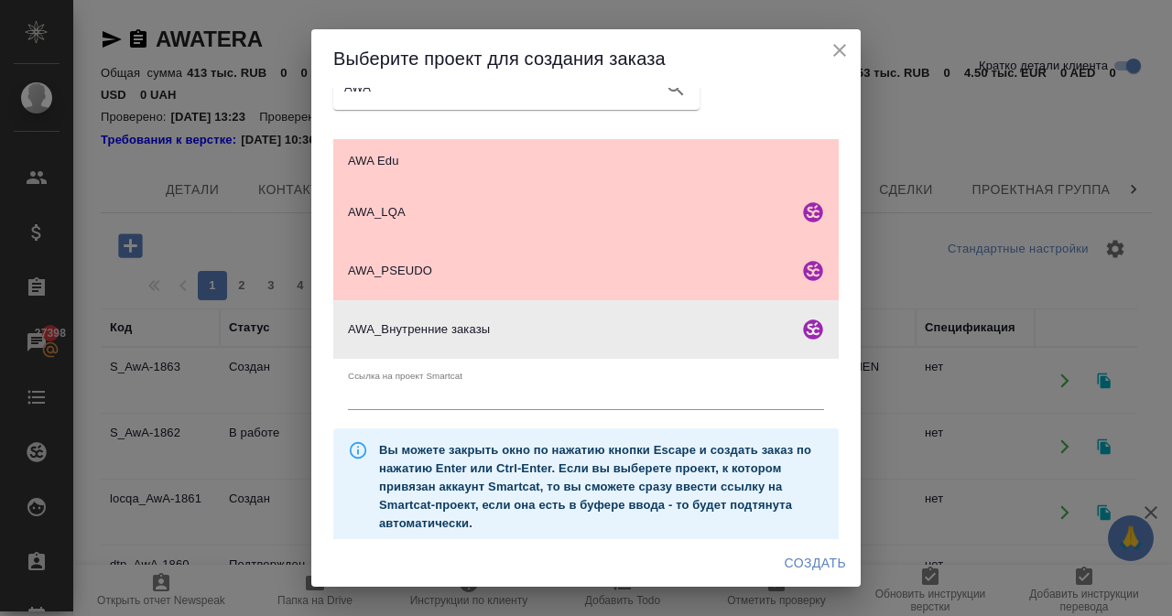
scroll to position [44, 0]
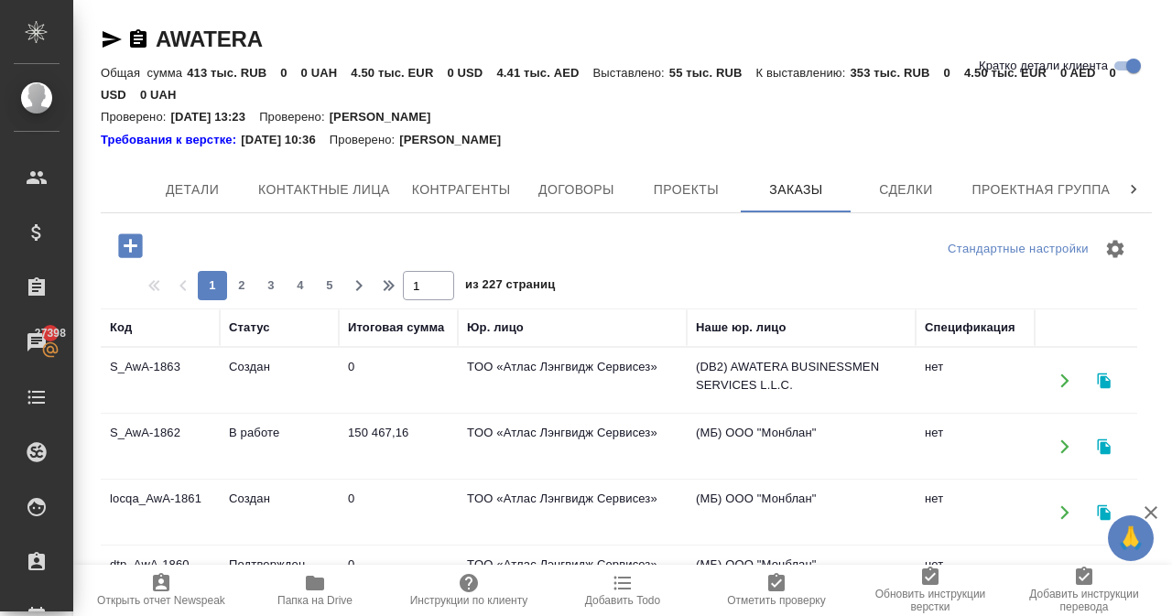
click at [141, 244] on icon "button" at bounding box center [130, 245] width 24 height 24
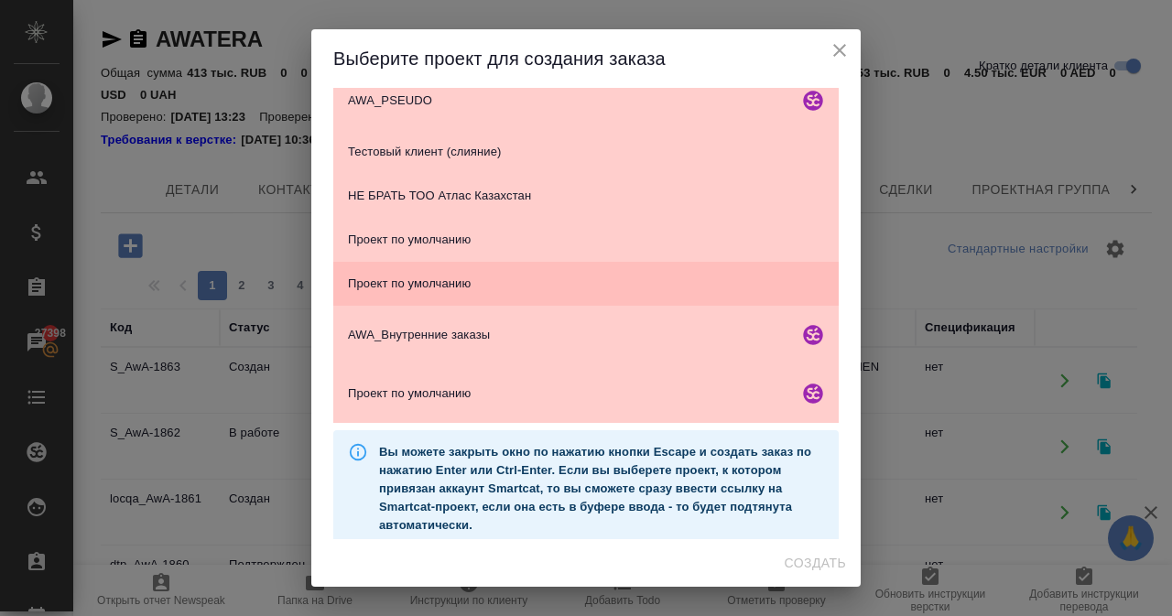
scroll to position [493, 0]
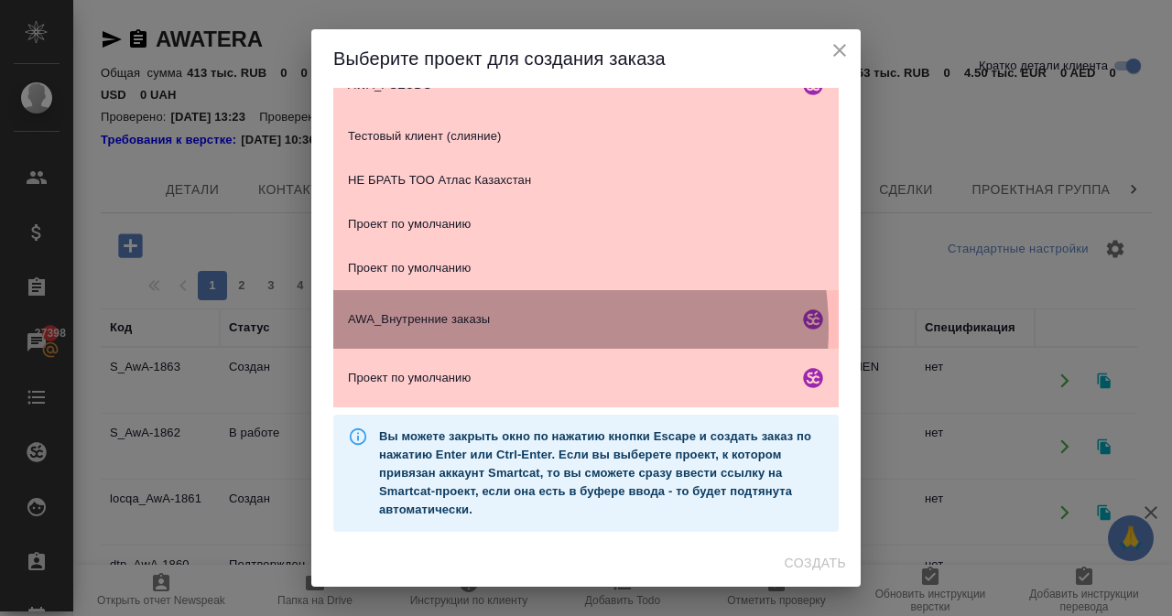
click at [527, 329] on div "AWA_Внутренние заказы" at bounding box center [585, 319] width 505 height 59
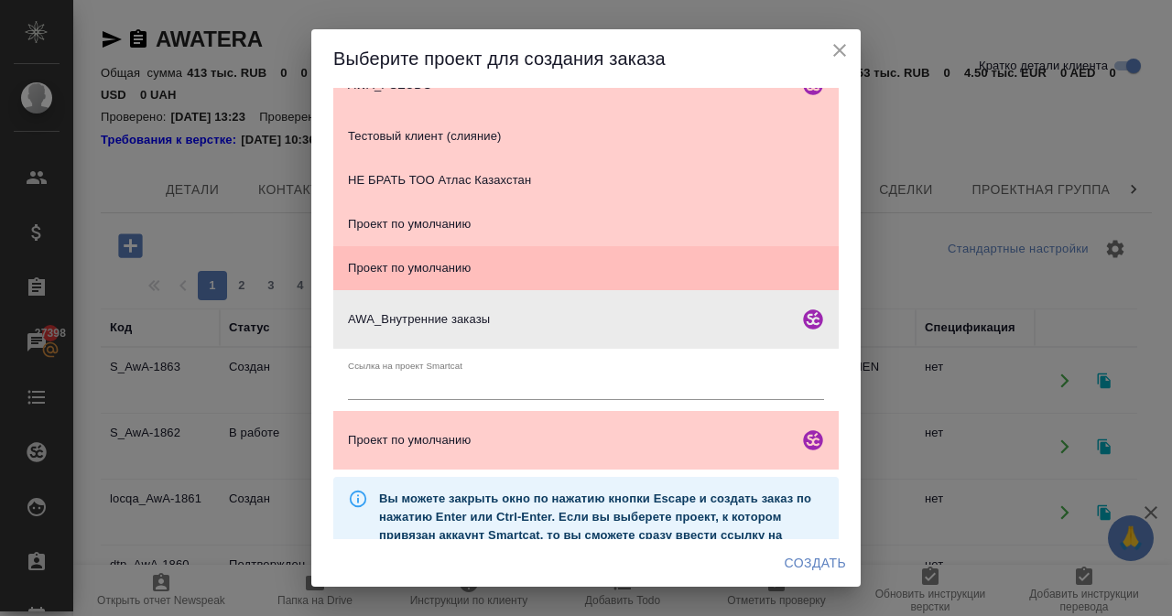
click at [540, 257] on div "Проект по умолчанию" at bounding box center [585, 268] width 505 height 44
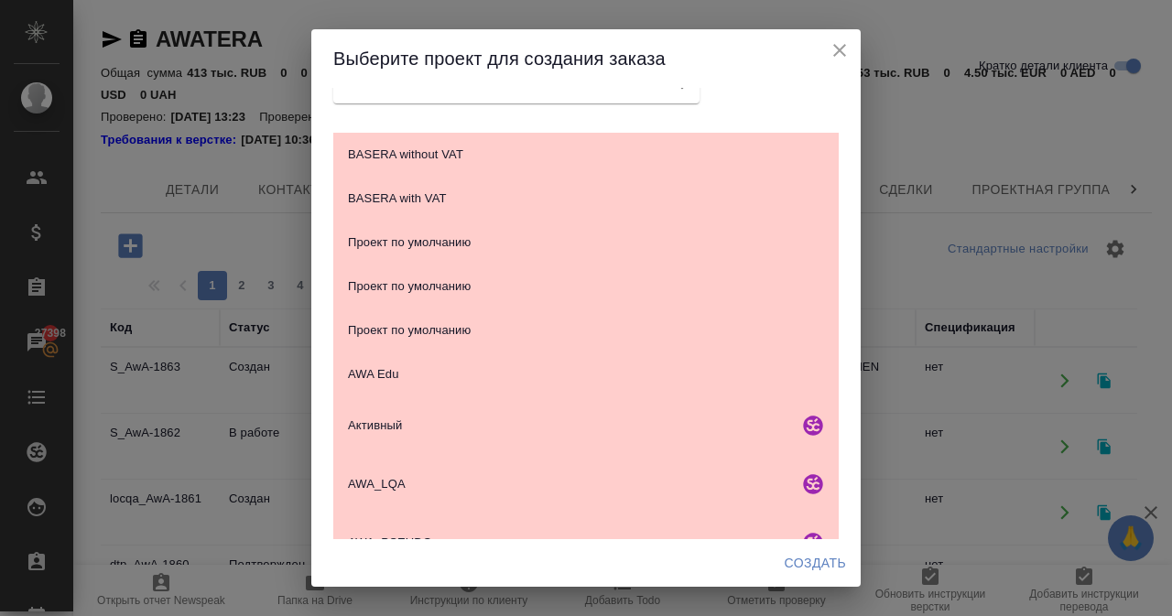
scroll to position [0, 0]
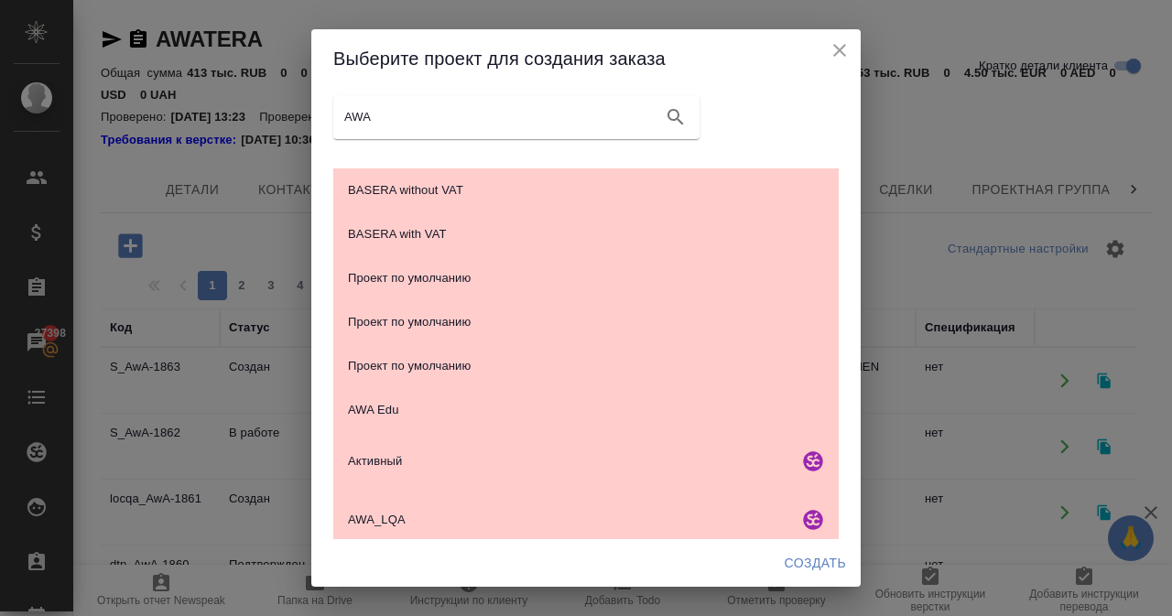
click at [419, 118] on input "AWA" at bounding box center [499, 117] width 311 height 26
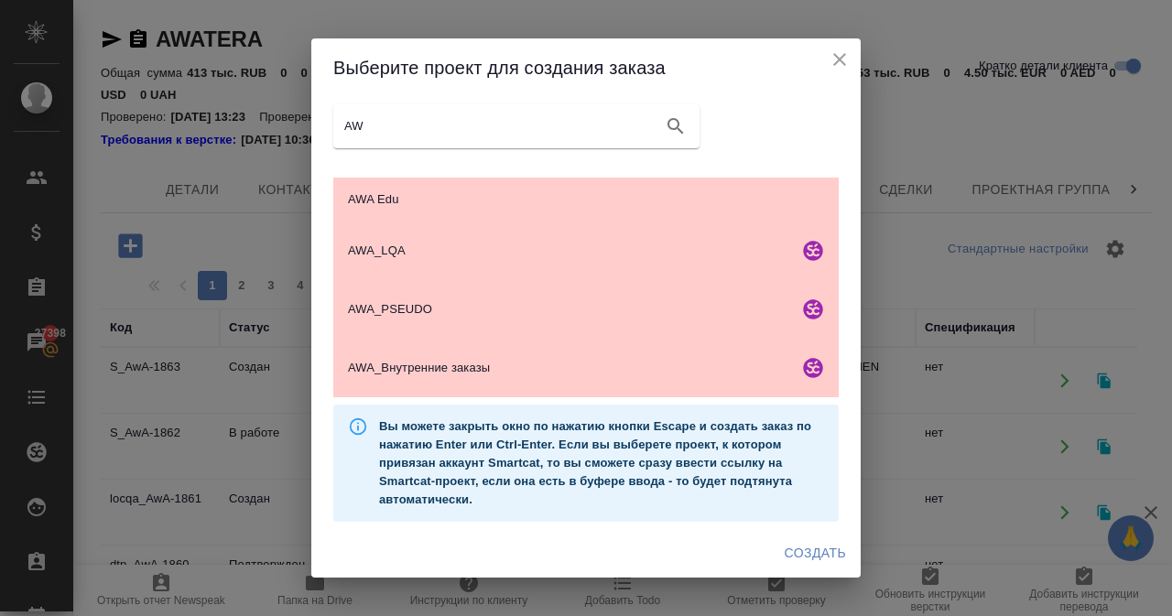
type input "A"
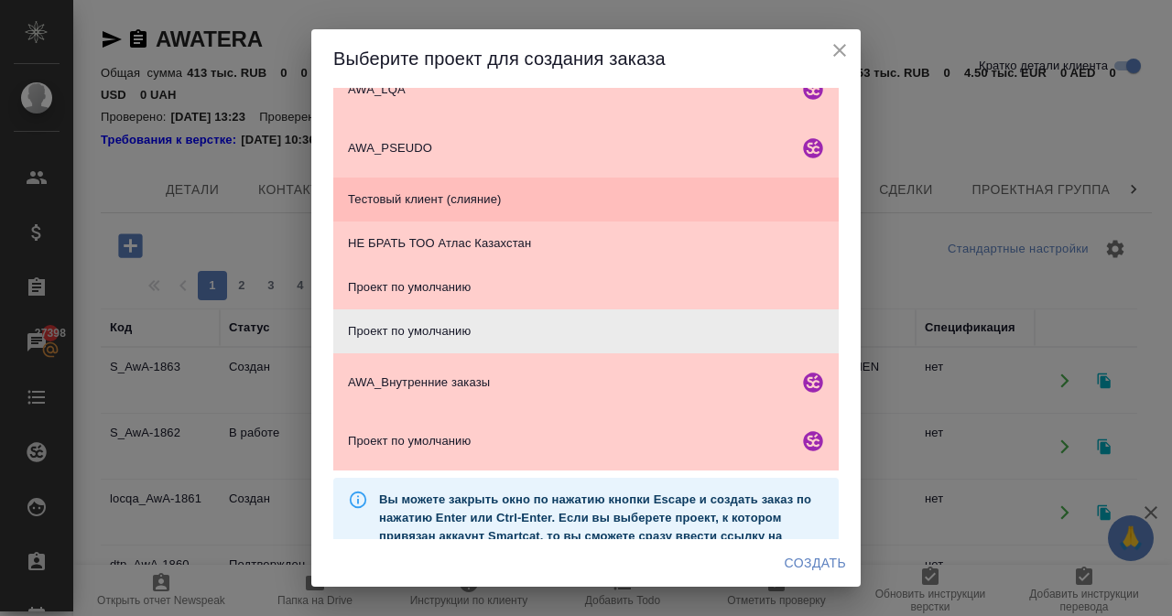
scroll to position [458, 0]
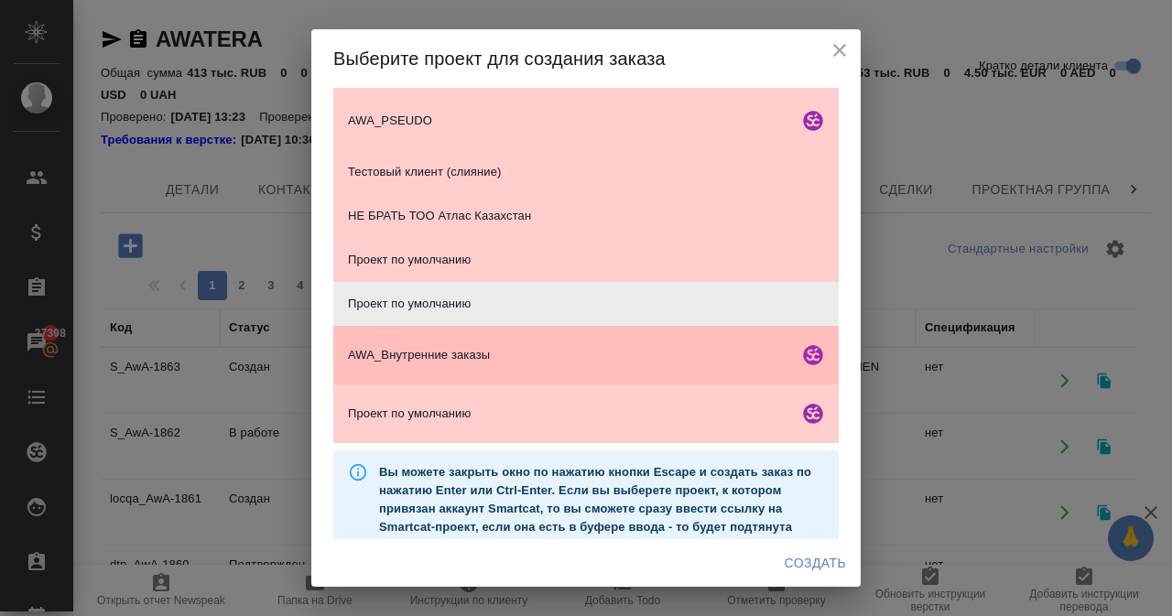
drag, startPoint x: 798, startPoint y: 358, endPoint x: 674, endPoint y: 356, distance: 124.5
click at [674, 356] on span "AWA_Внутренние заказы" at bounding box center [569, 355] width 443 height 18
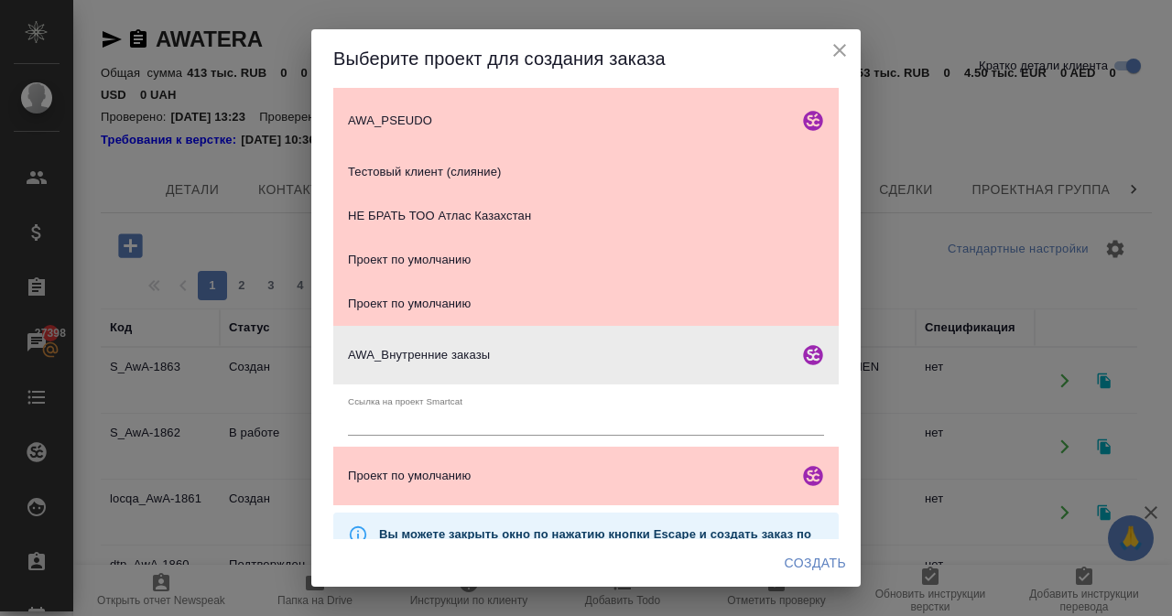
click at [809, 363] on button "smartcat" at bounding box center [813, 355] width 44 height 44
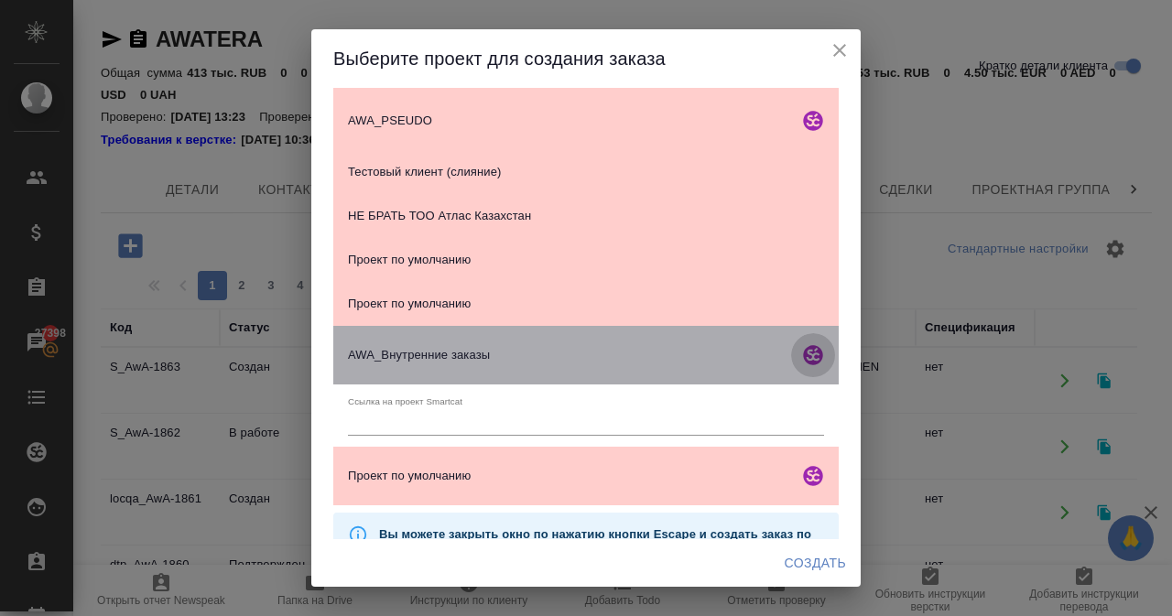
click at [809, 363] on button "smartcat" at bounding box center [813, 355] width 44 height 44
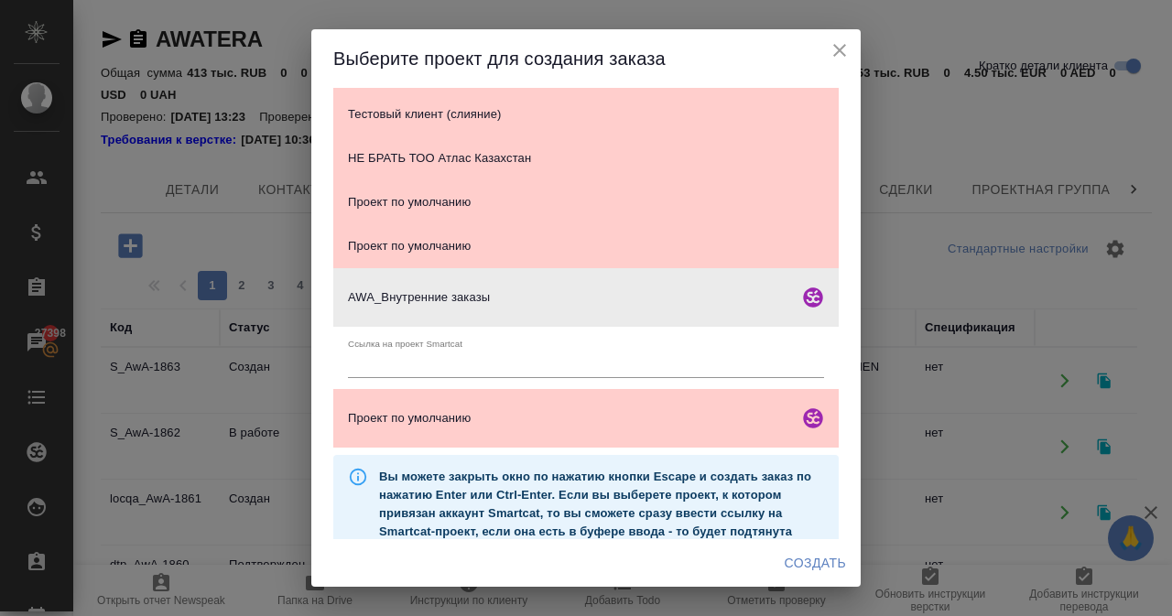
scroll to position [557, 0]
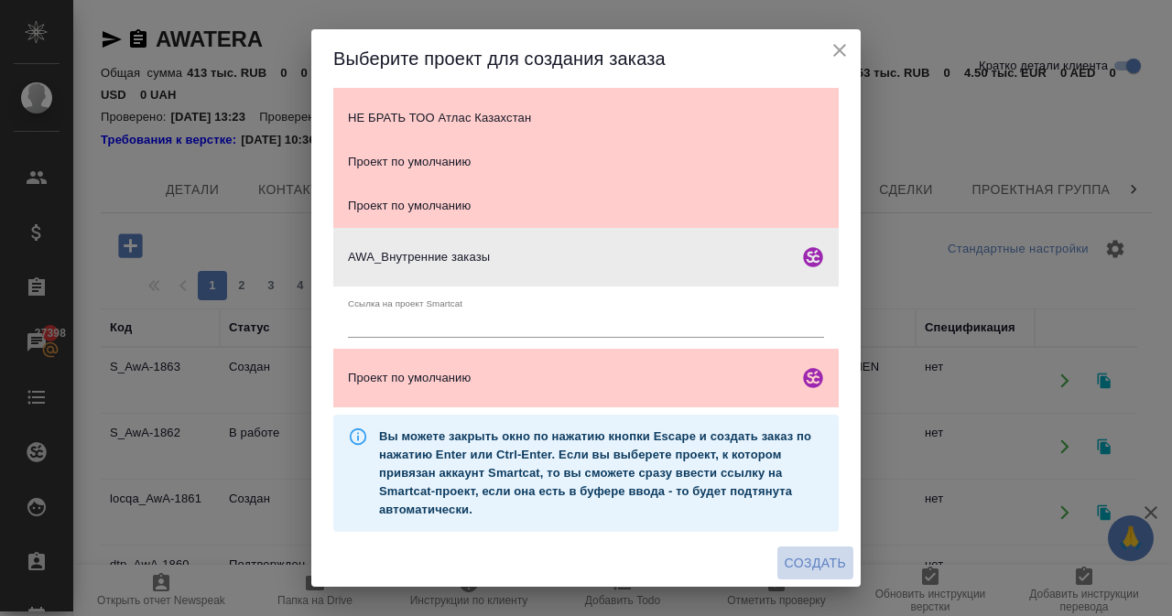
click at [829, 560] on span "Создать" at bounding box center [815, 563] width 61 height 23
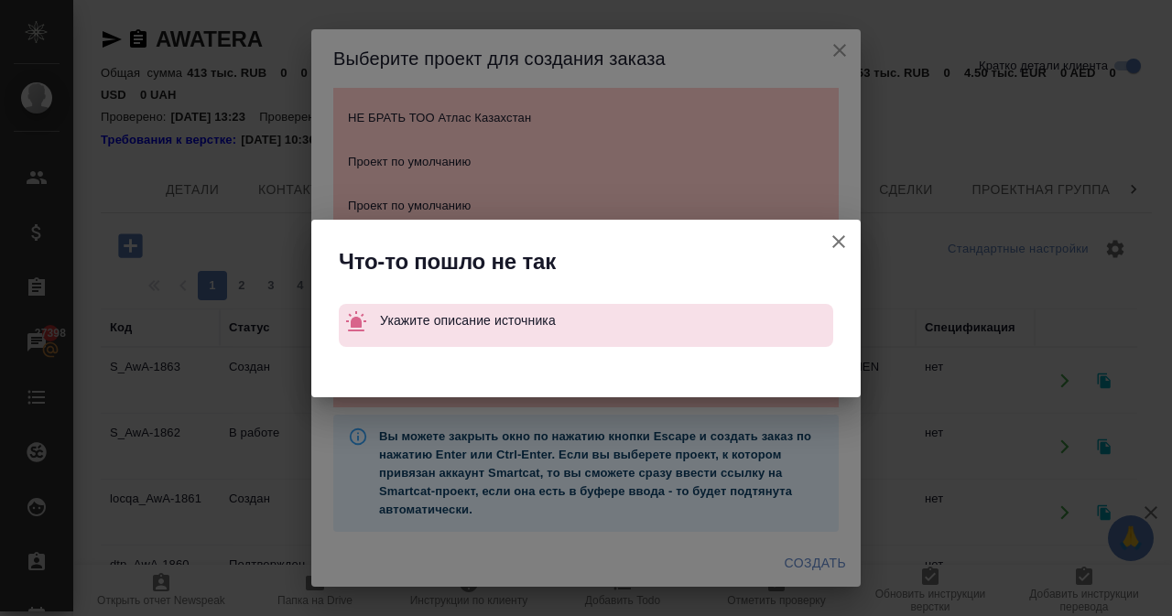
click at [835, 236] on icon "button" at bounding box center [839, 242] width 22 height 22
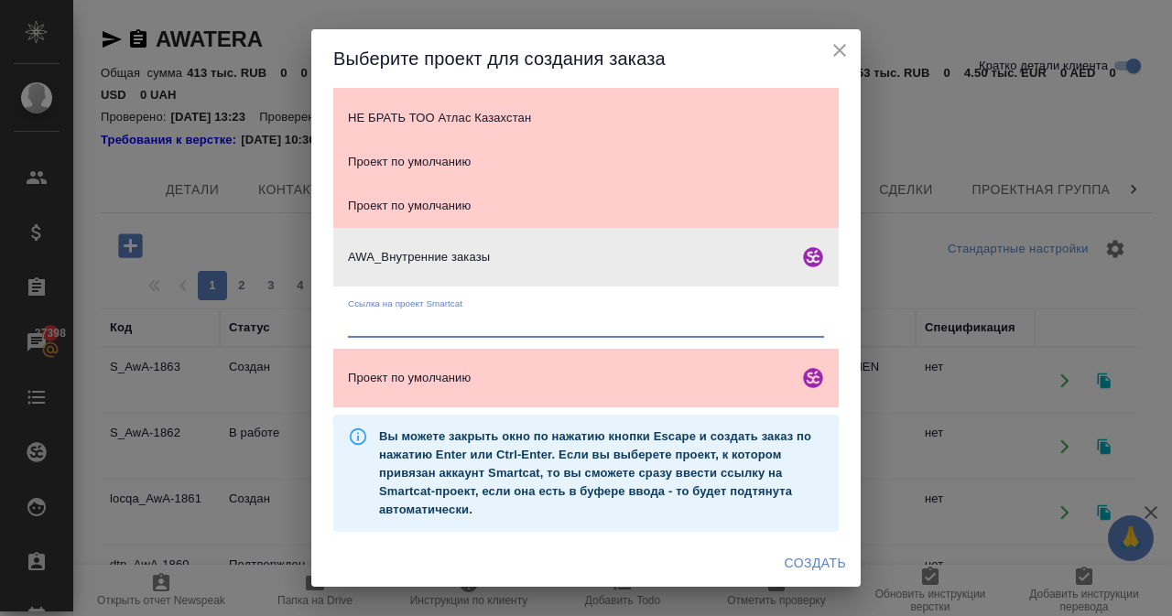
click at [447, 334] on input "text" at bounding box center [586, 325] width 476 height 26
type input "a"
type input "m"
type input "маркетинг"
click at [797, 557] on span "Создать" at bounding box center [815, 563] width 61 height 23
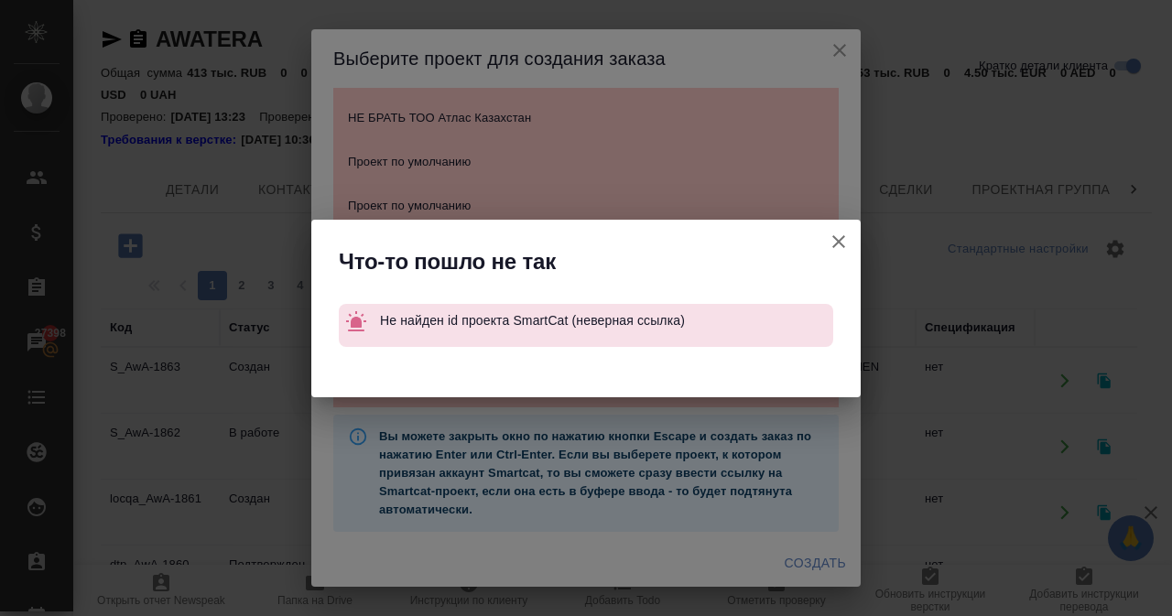
click at [842, 244] on icon "button" at bounding box center [838, 241] width 13 height 13
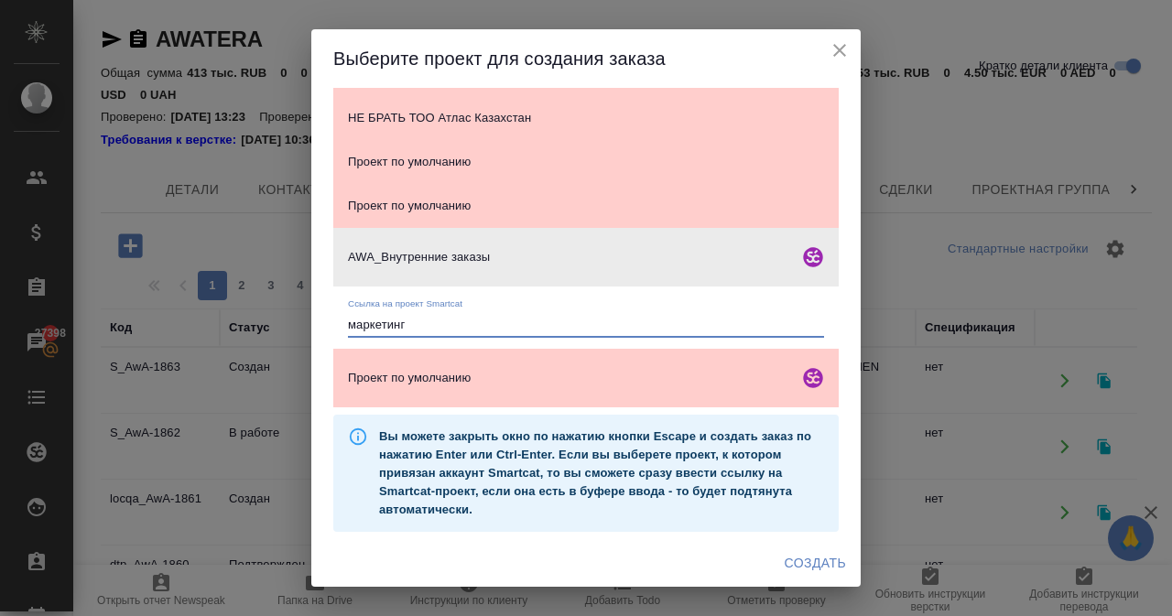
drag, startPoint x: 420, startPoint y: 318, endPoint x: 302, endPoint y: 338, distance: 119.8
click at [304, 328] on div "Выберите проект для создания заказа BASERA without VAT BASERA with VAT Проект п…" at bounding box center [586, 308] width 1172 height 616
click at [932, 365] on div "Выберите проект для создания заказа BASERA without VAT BASERA with VAT Проект п…" at bounding box center [586, 308] width 1172 height 616
click at [842, 49] on icon "close" at bounding box center [840, 50] width 22 height 22
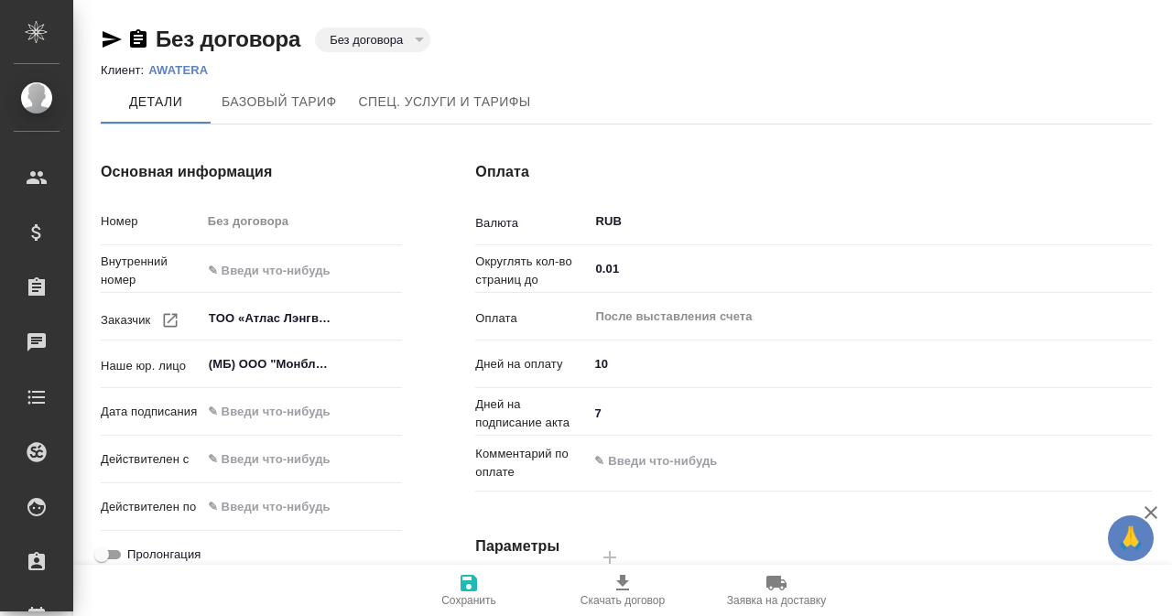
type input "Новый, 2022 (руб.)"
type input "Стандартный шаблон - 30-70-100 - ВЫБЕРИ МЕНЯ!"
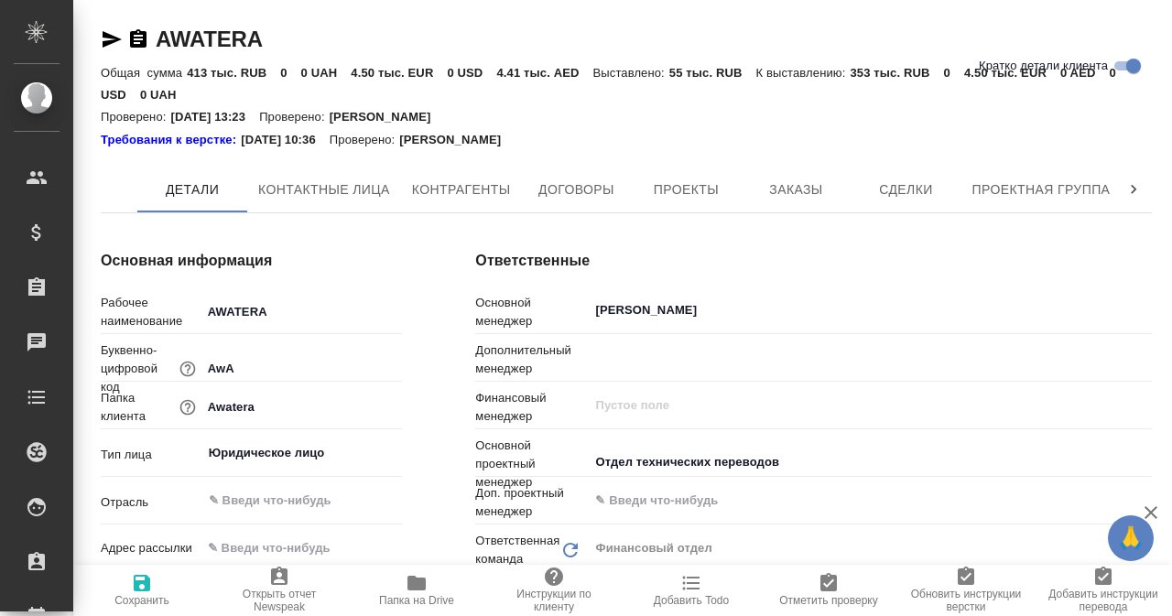
type textarea "x"
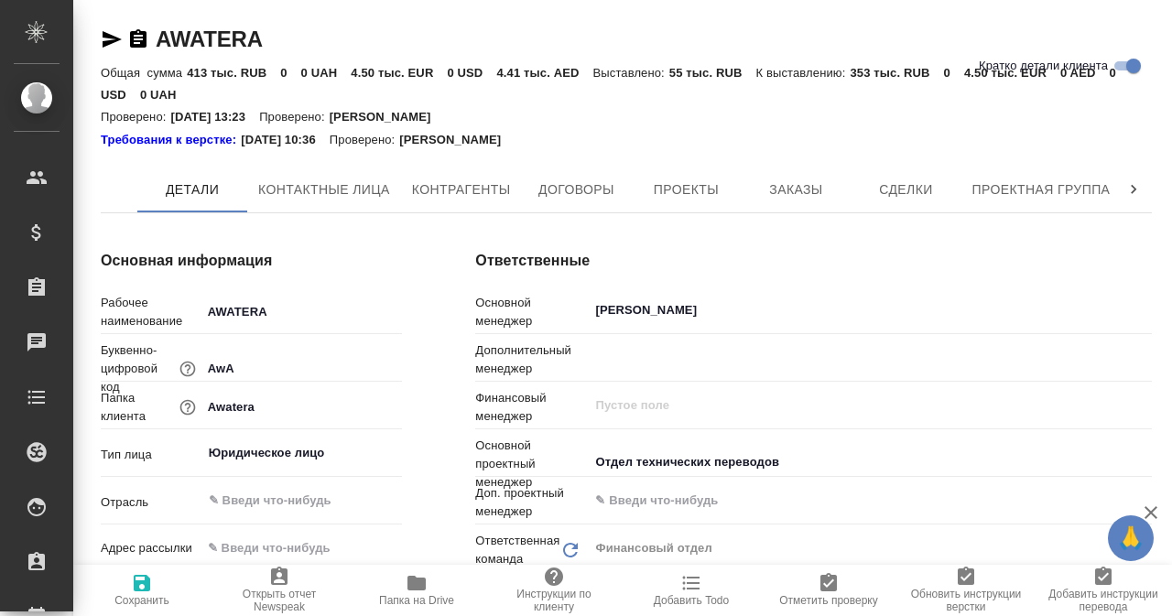
type textarea "x"
click at [811, 188] on span "Заказы" at bounding box center [796, 190] width 88 height 23
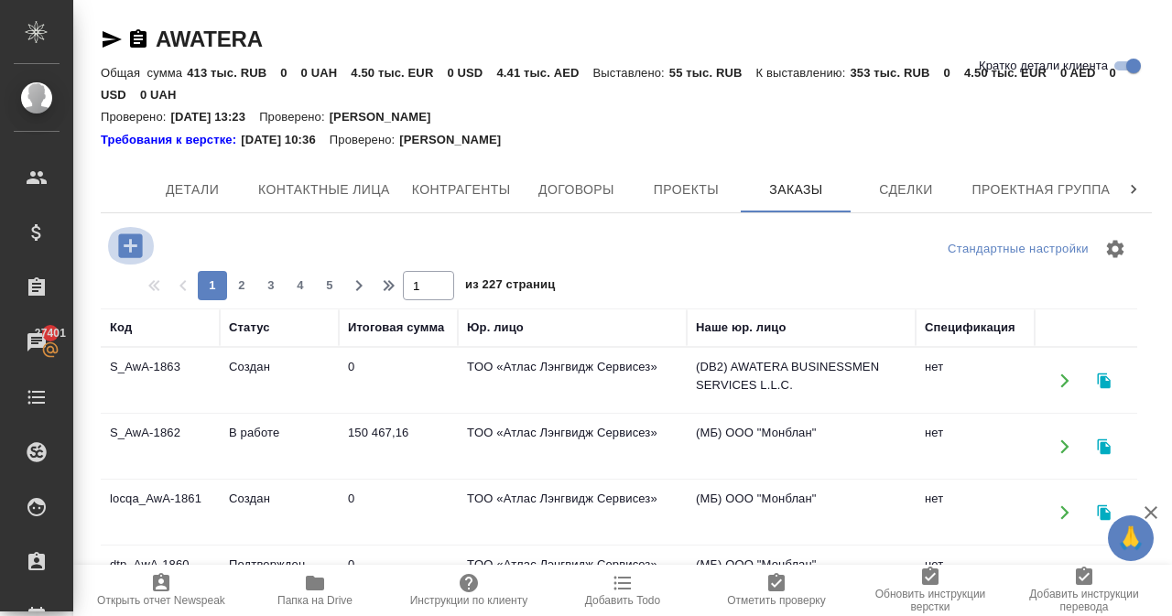
click at [141, 246] on icon "button" at bounding box center [130, 245] width 24 height 24
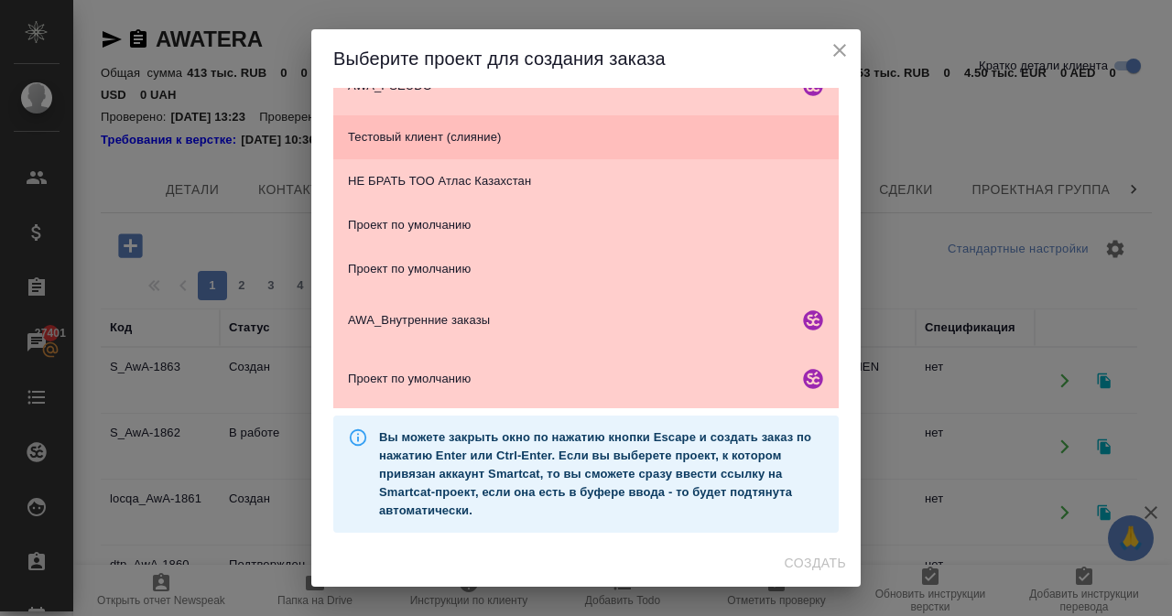
scroll to position [493, 0]
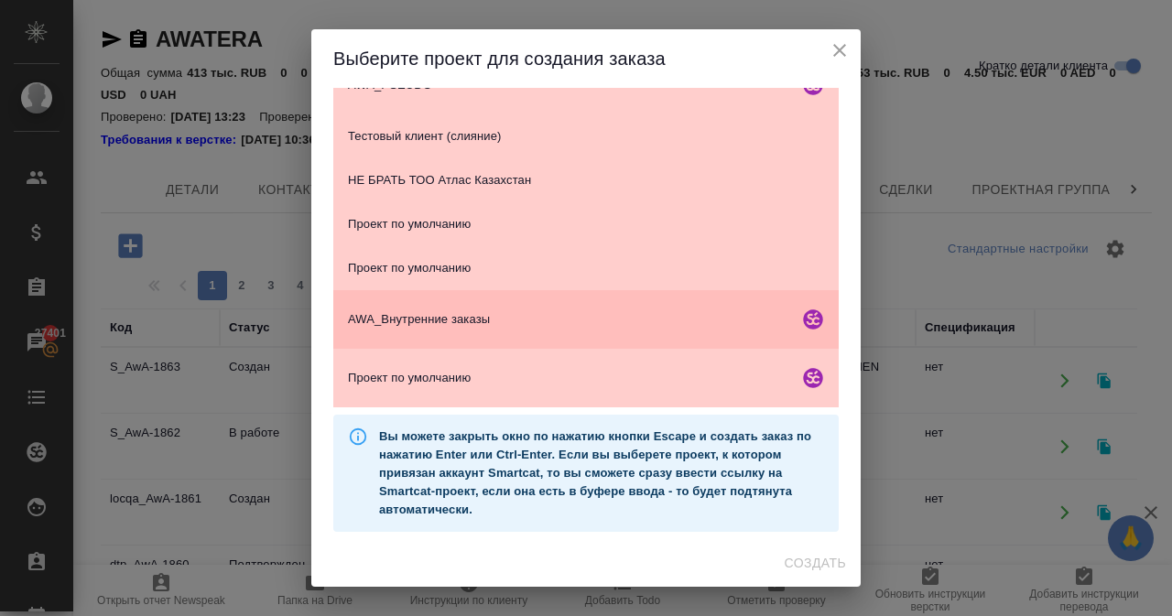
click at [455, 311] on span "AWA_Внутренние заказы" at bounding box center [569, 319] width 443 height 18
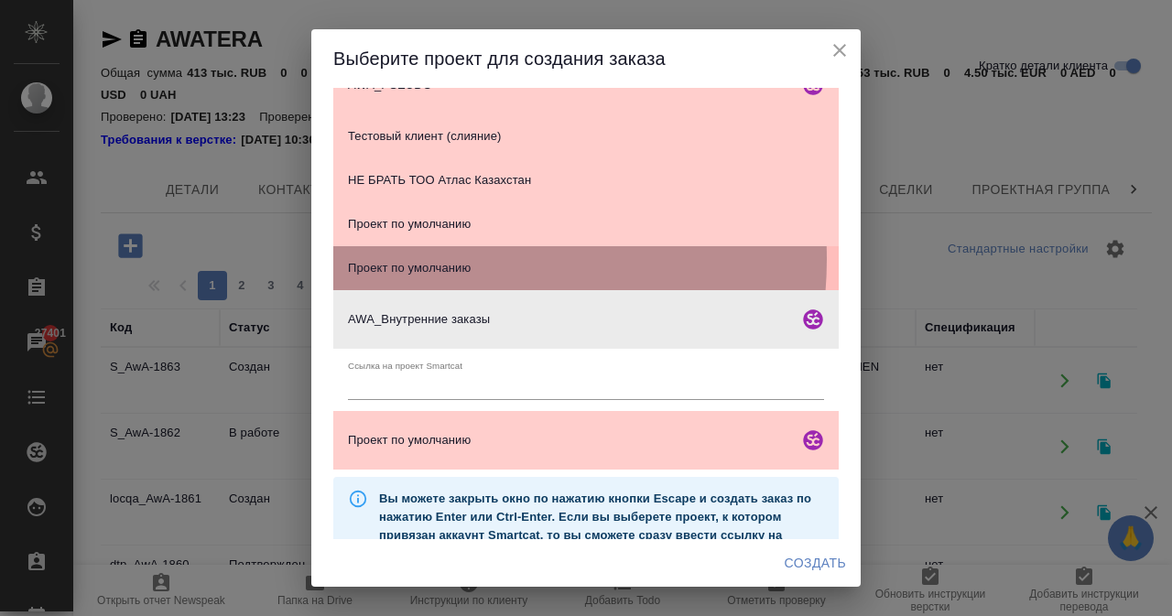
click at [443, 259] on span "Проект по умолчанию" at bounding box center [586, 268] width 476 height 18
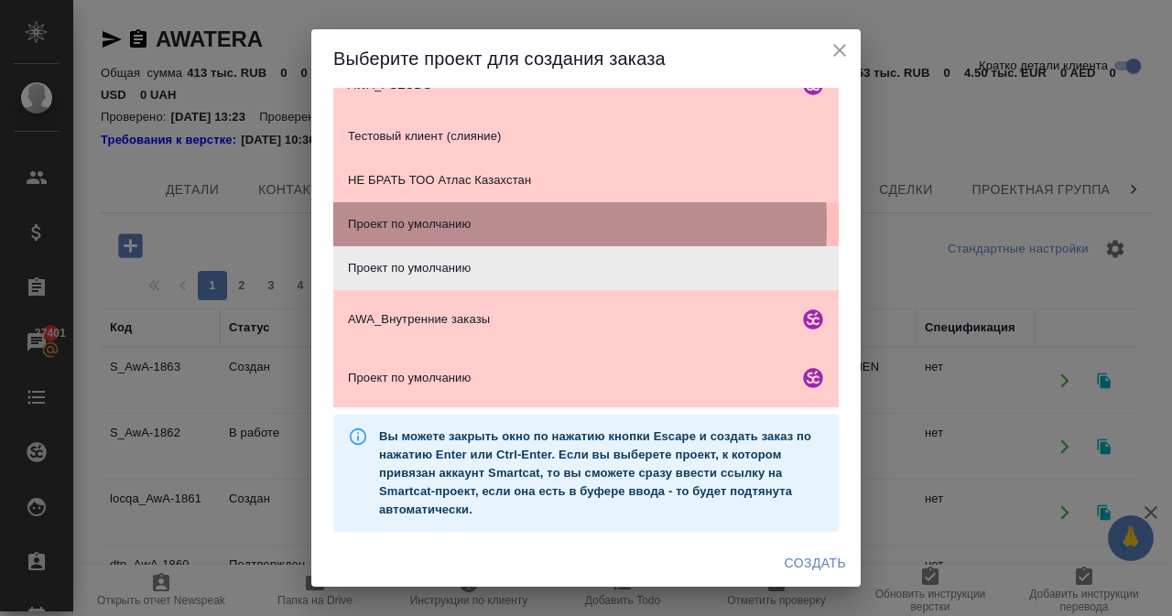
click at [458, 224] on span "Проект по умолчанию" at bounding box center [586, 224] width 476 height 18
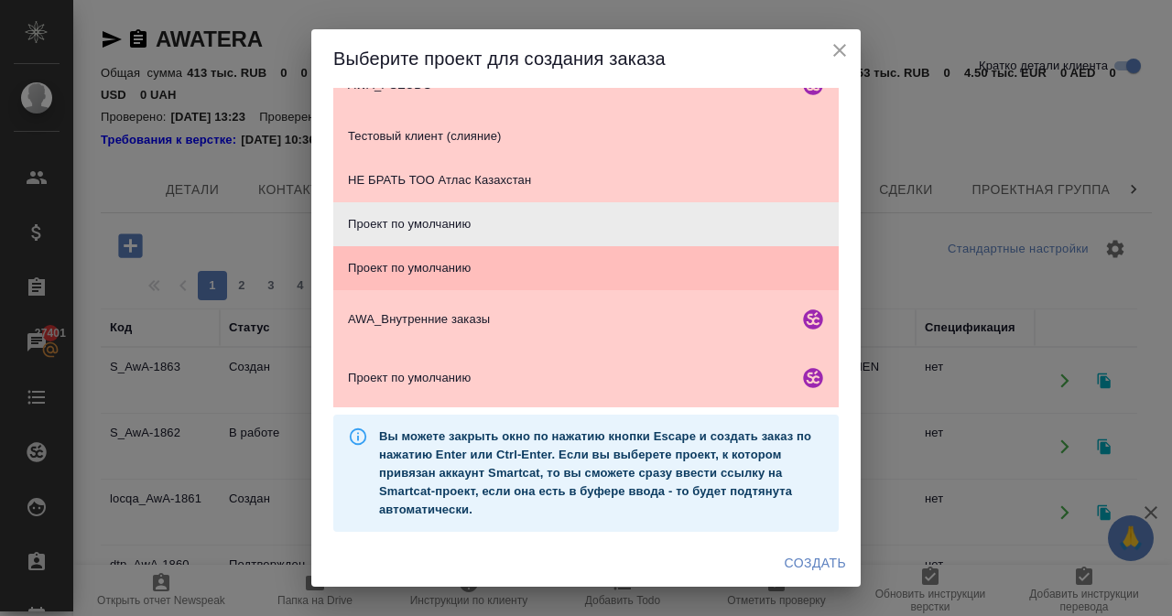
click at [455, 266] on span "Проект по умолчанию" at bounding box center [586, 268] width 476 height 18
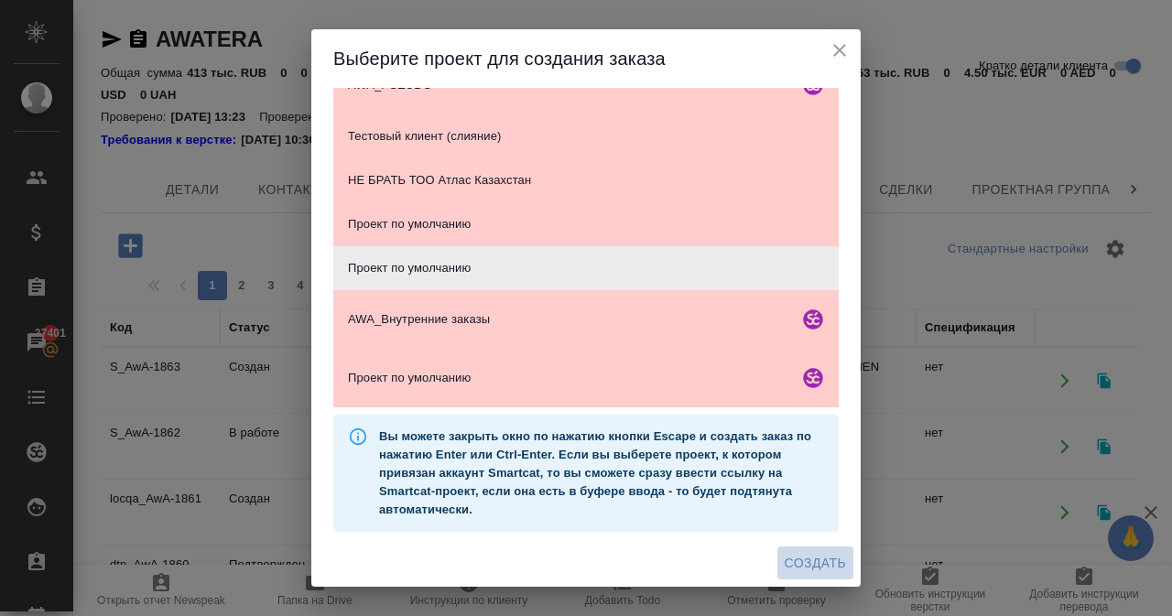
click at [797, 552] on span "Создать" at bounding box center [815, 563] width 61 height 23
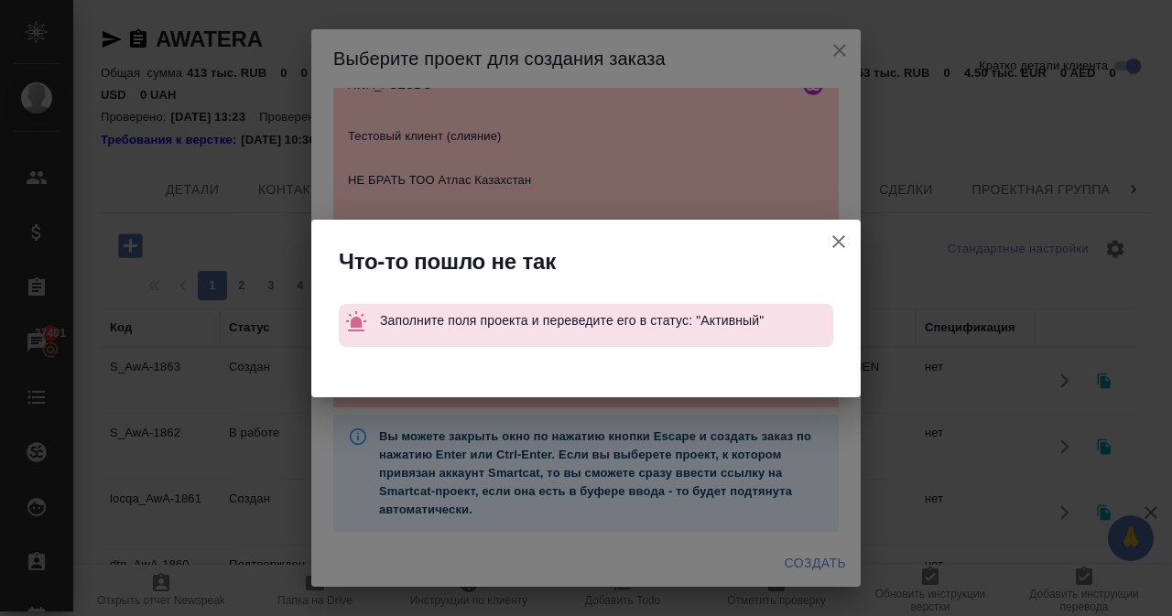
click at [833, 239] on icon "button" at bounding box center [839, 242] width 22 height 22
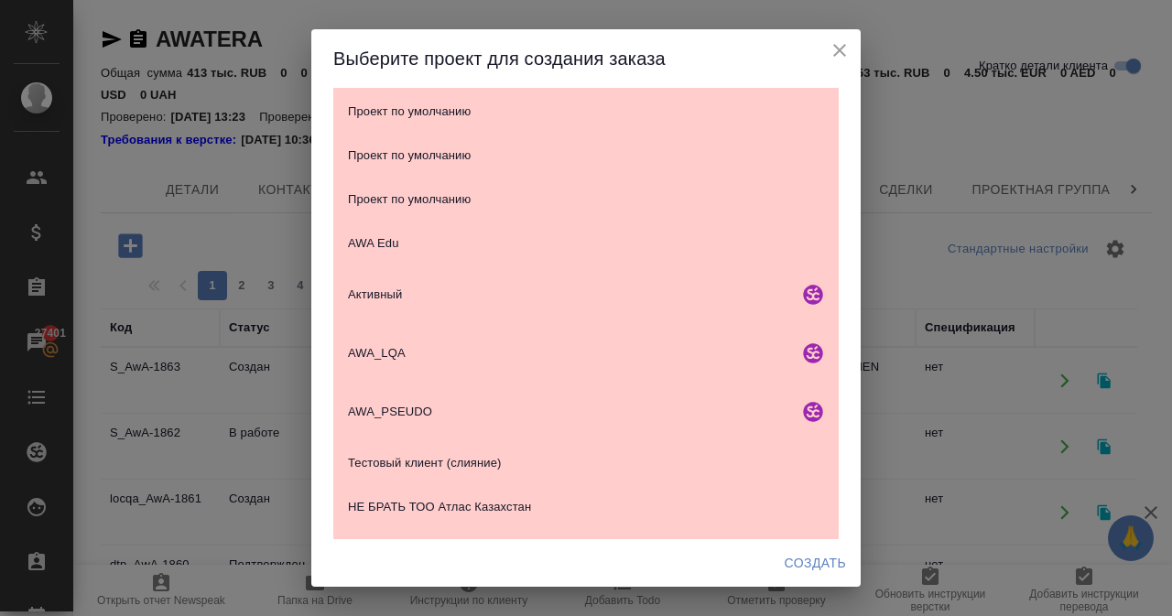
scroll to position [127, 0]
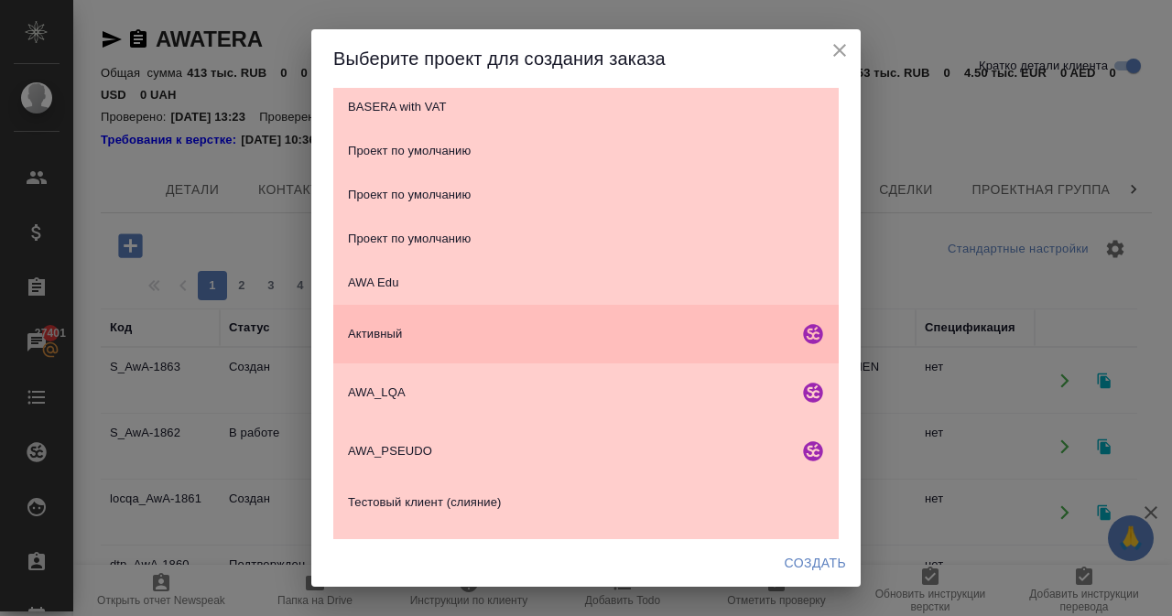
click at [379, 331] on span "Активный" at bounding box center [569, 334] width 443 height 18
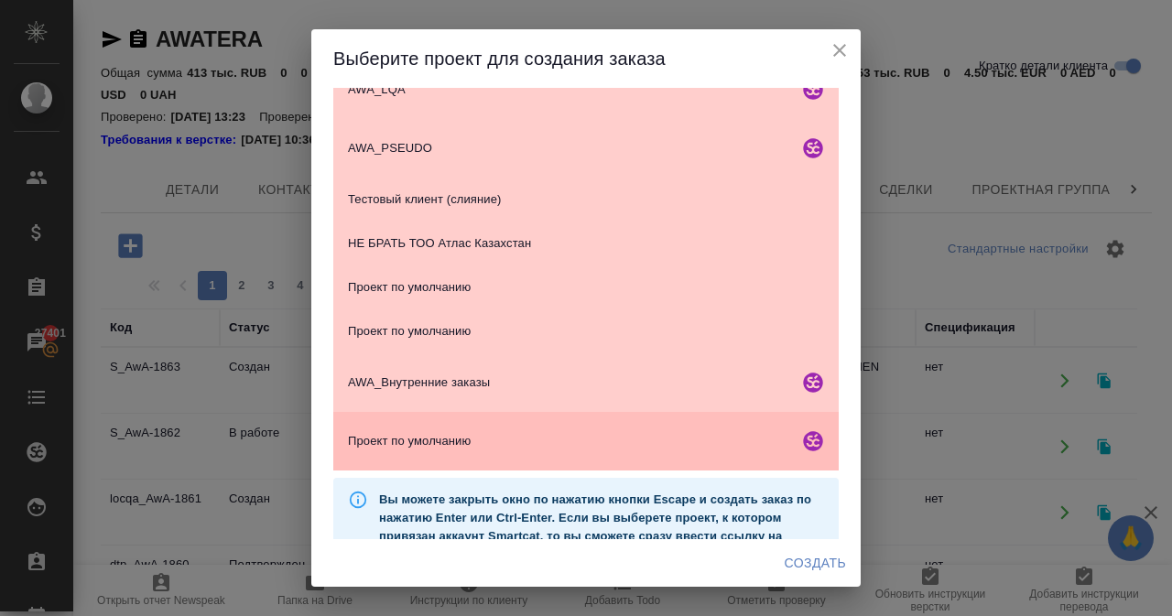
scroll to position [557, 0]
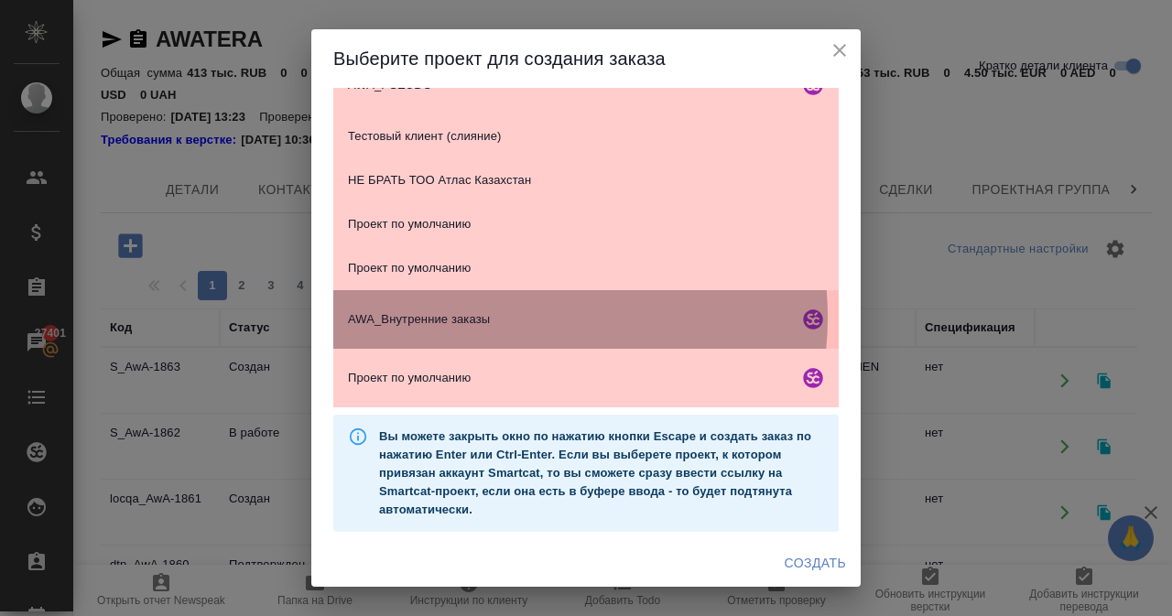
click at [502, 316] on span "AWA_Внутренние заказы" at bounding box center [569, 319] width 443 height 18
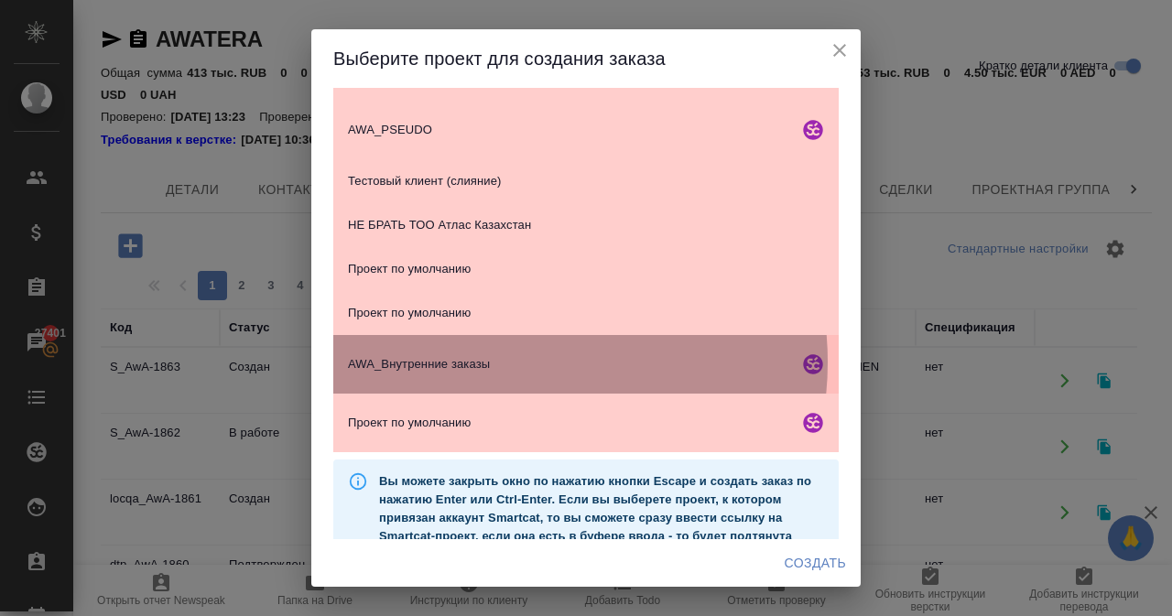
scroll to position [493, 0]
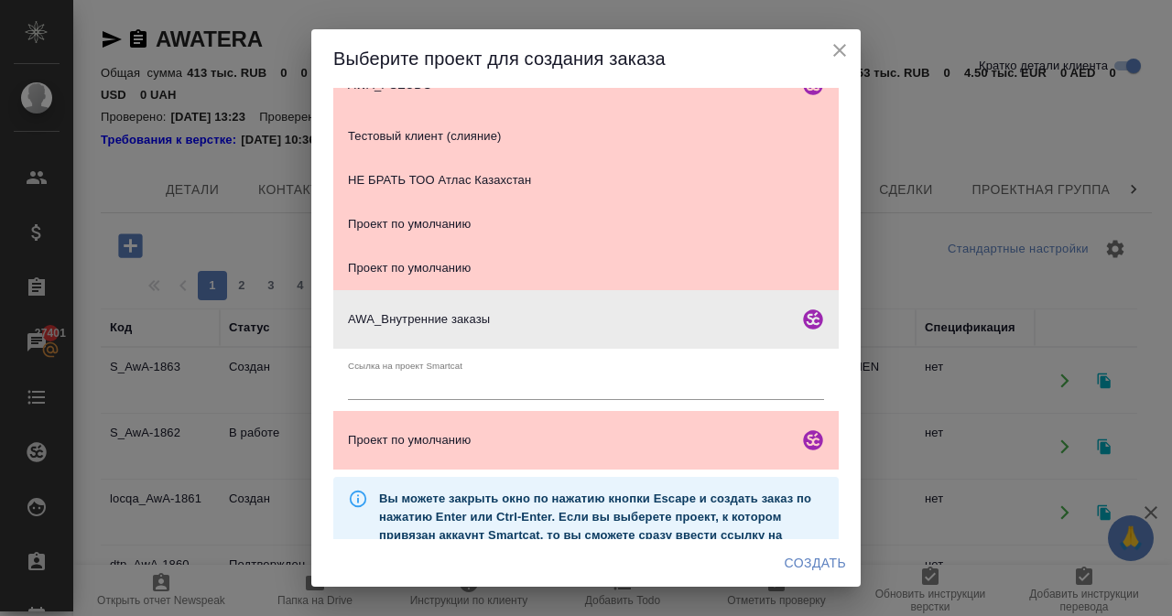
click at [496, 384] on input "text" at bounding box center [586, 387] width 476 height 26
click at [800, 393] on input "text" at bounding box center [586, 387] width 476 height 26
click at [390, 392] on input "text" at bounding box center [586, 387] width 476 height 26
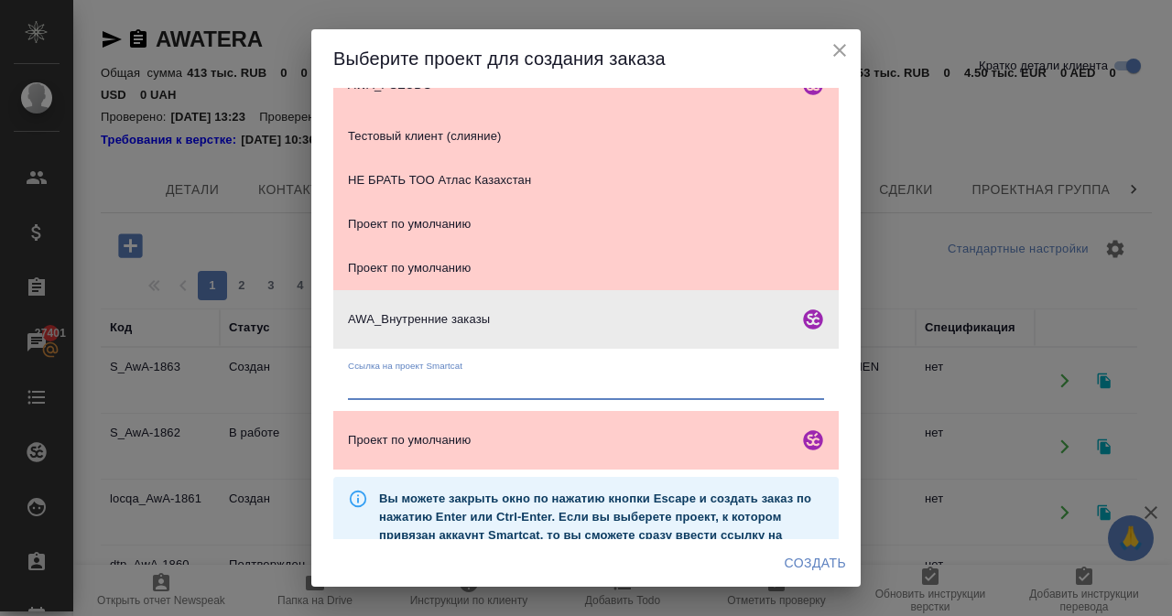
click at [390, 392] on input "text" at bounding box center [586, 387] width 476 height 26
paste input "[URL][DOMAIN_NAME]"
type input "[URL][DOMAIN_NAME]"
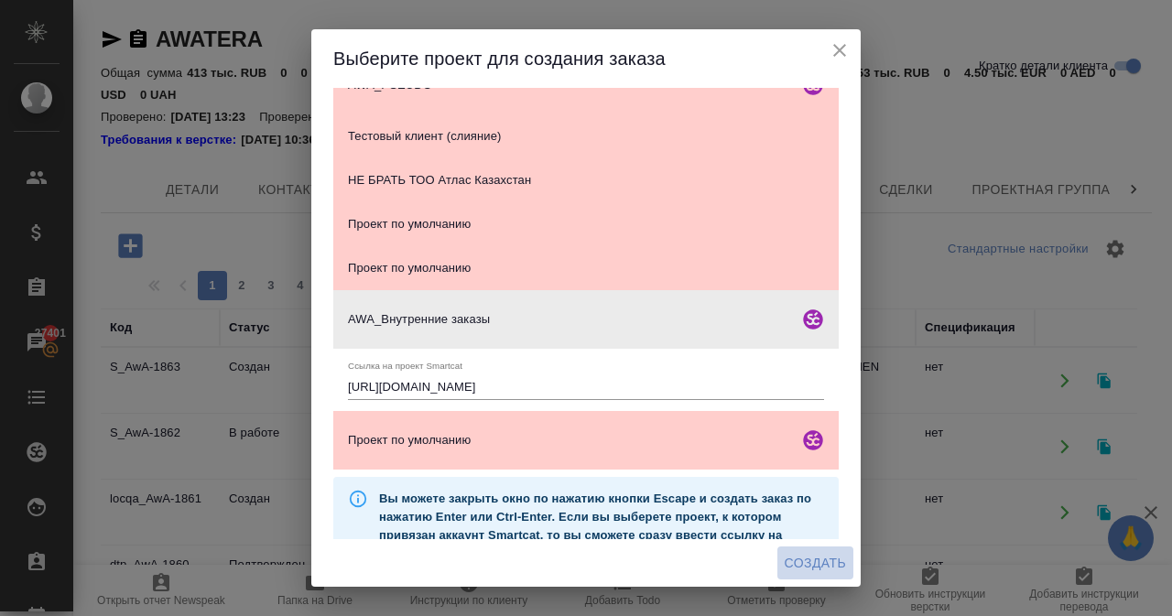
click at [796, 565] on span "Создать" at bounding box center [815, 563] width 61 height 23
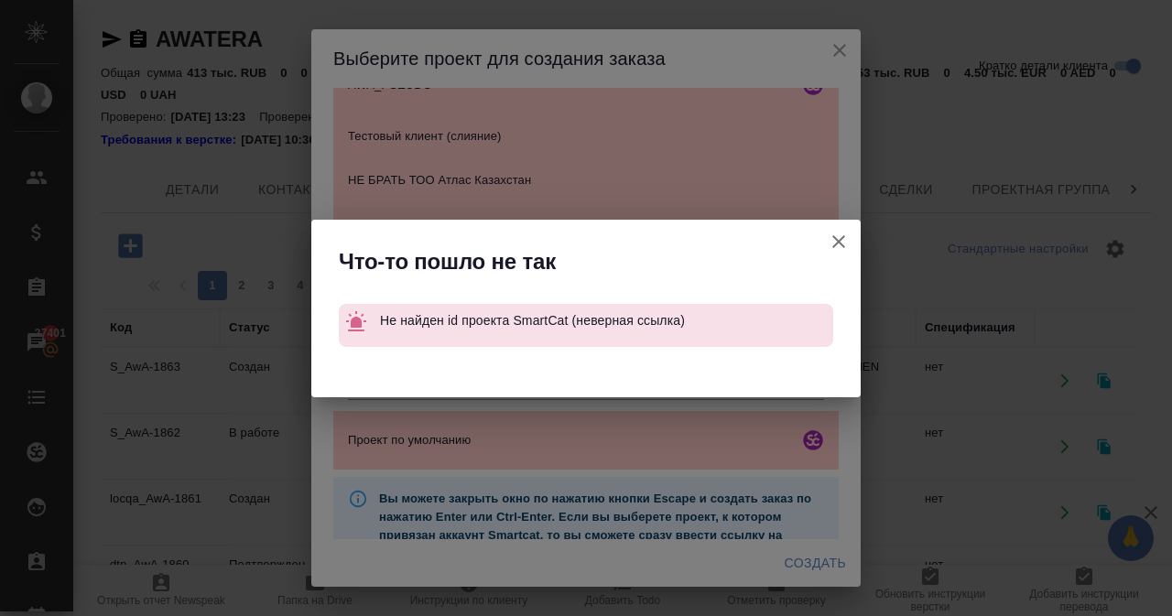
click at [835, 235] on icon "button" at bounding box center [839, 242] width 22 height 22
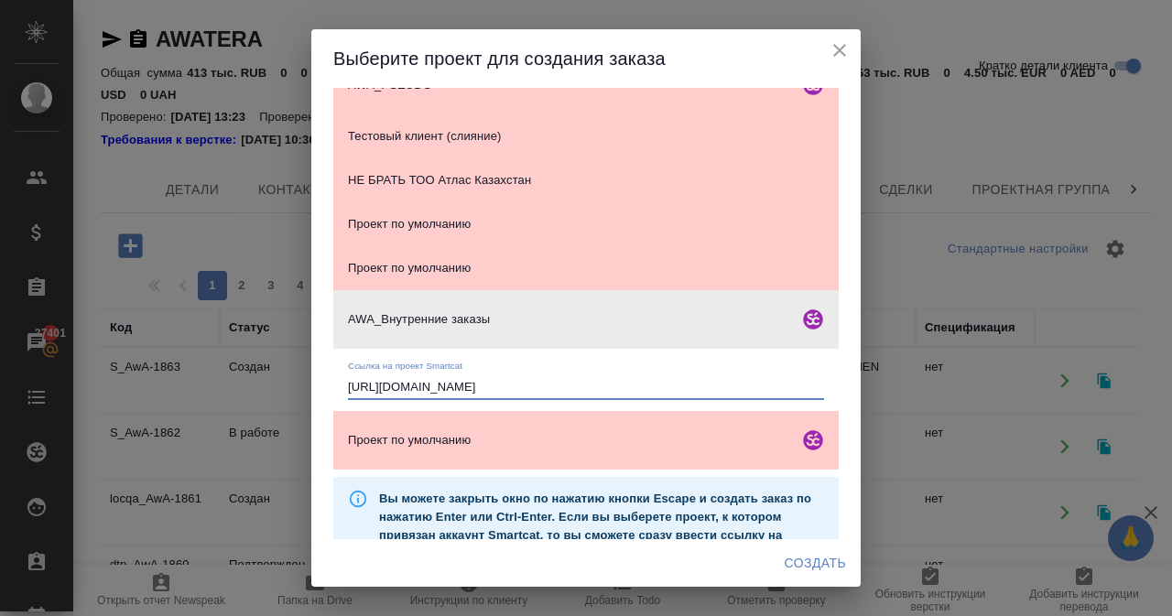
drag, startPoint x: 694, startPoint y: 389, endPoint x: 15, endPoint y: 392, distance: 679.3
click at [15, 392] on div "Выберите проект для создания заказа BASERA without VAT BASERA with VAT Проект п…" at bounding box center [586, 308] width 1172 height 616
click at [849, 47] on icon "close" at bounding box center [840, 50] width 22 height 22
